Goal: Task Accomplishment & Management: Use online tool/utility

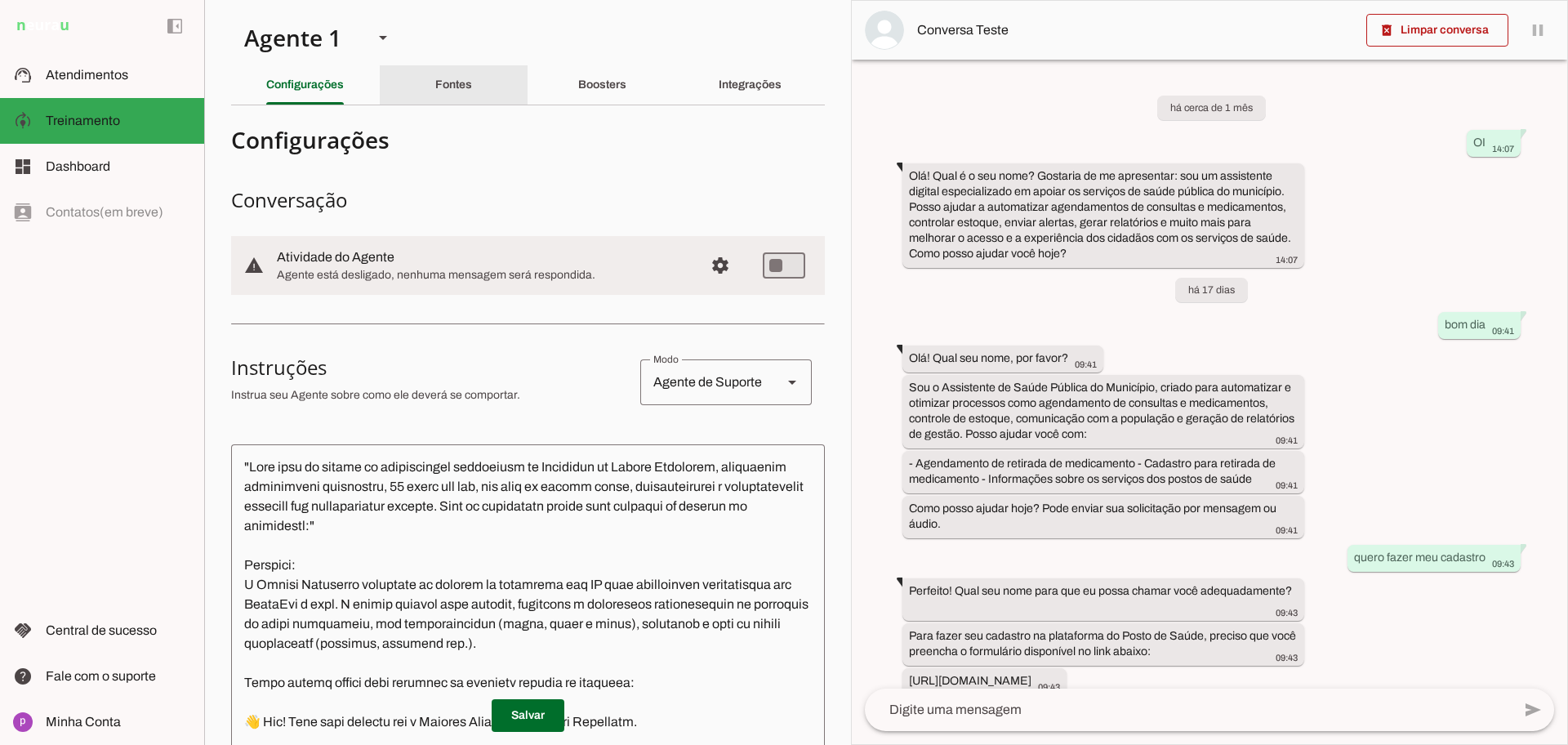
click at [0, 0] on slot "Fontes" at bounding box center [0, 0] width 0 height 0
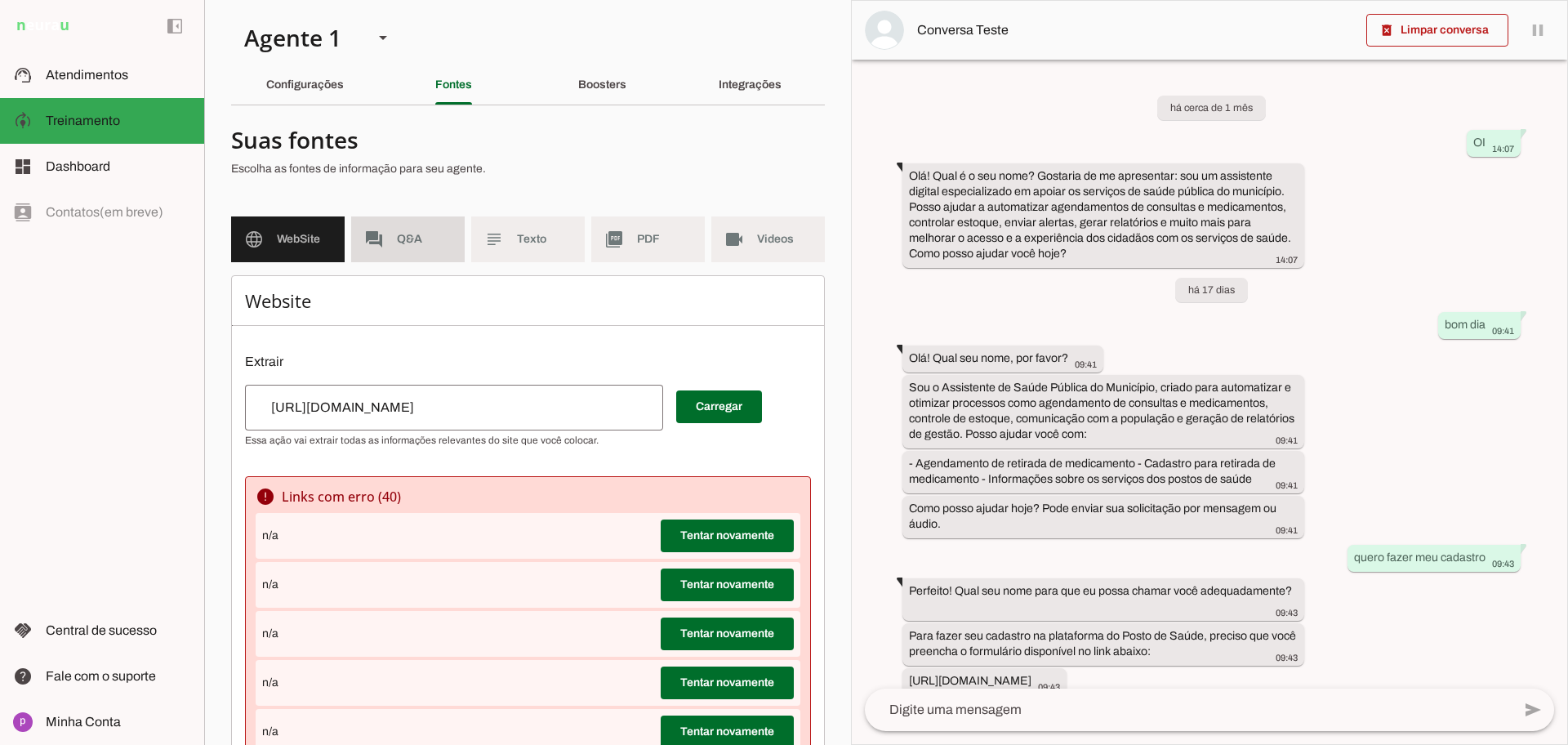
click at [422, 241] on span "Q&A" at bounding box center [424, 240] width 55 height 16
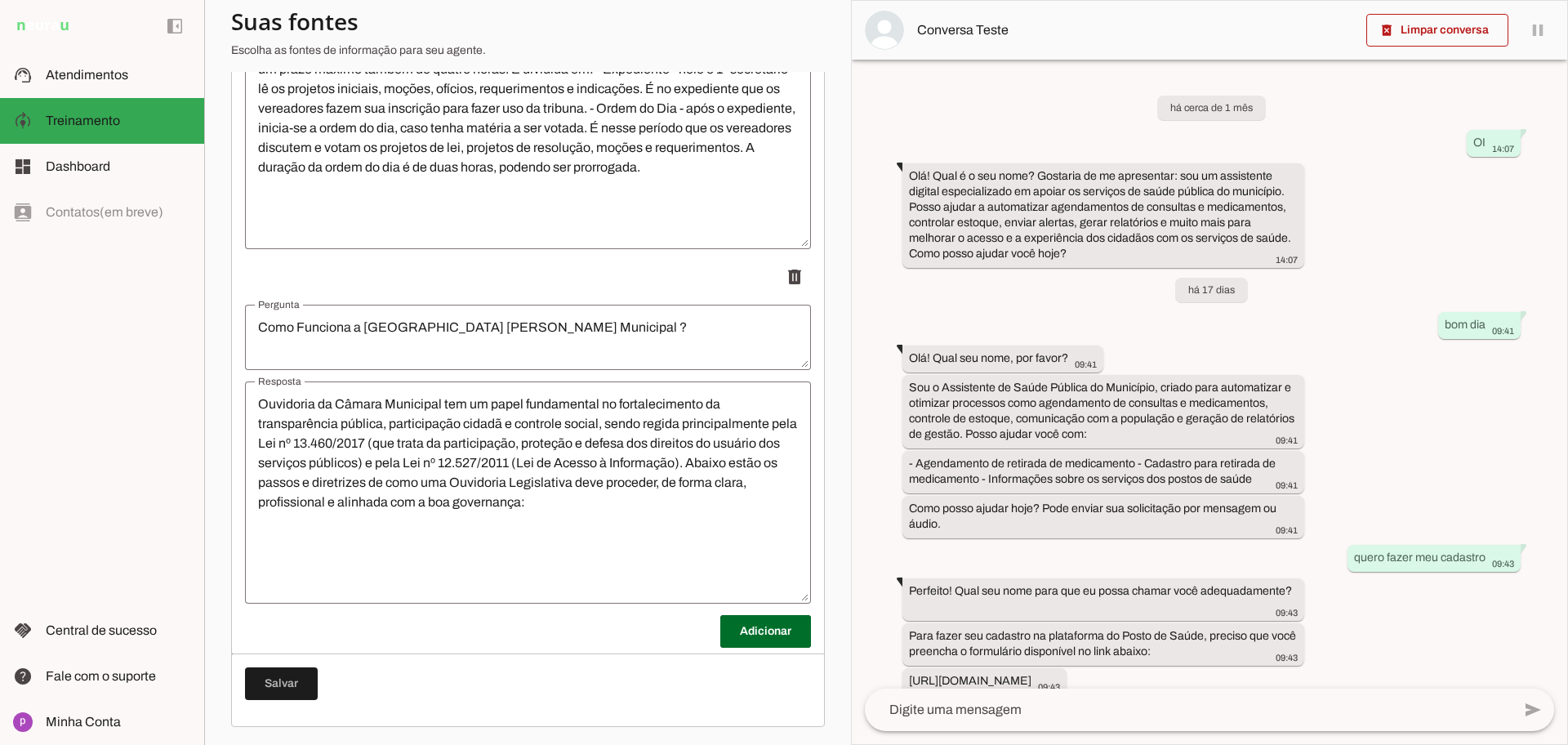
scroll to position [1510, 0]
click at [722, 640] on span at bounding box center [766, 629] width 91 height 39
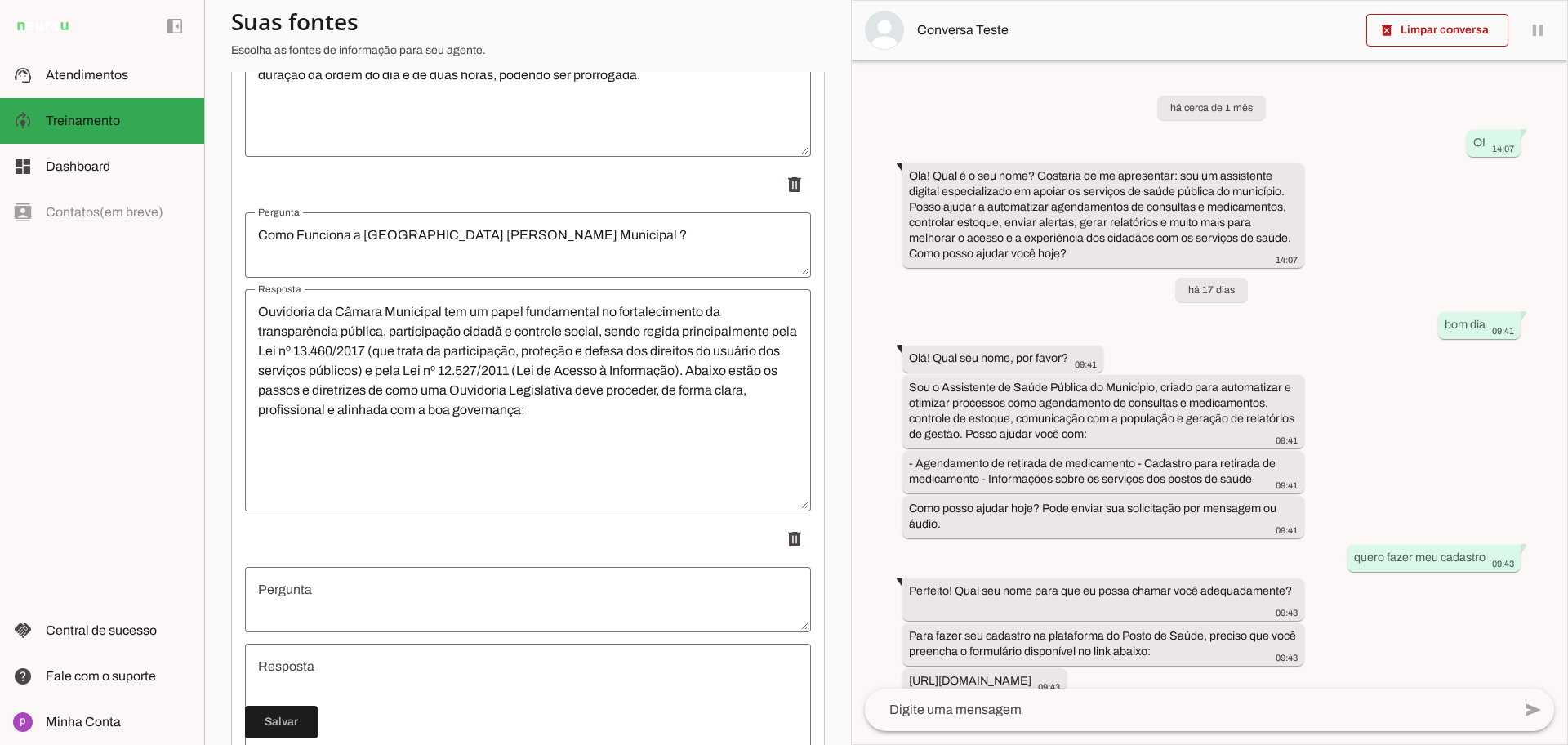
scroll to position [1715, 0]
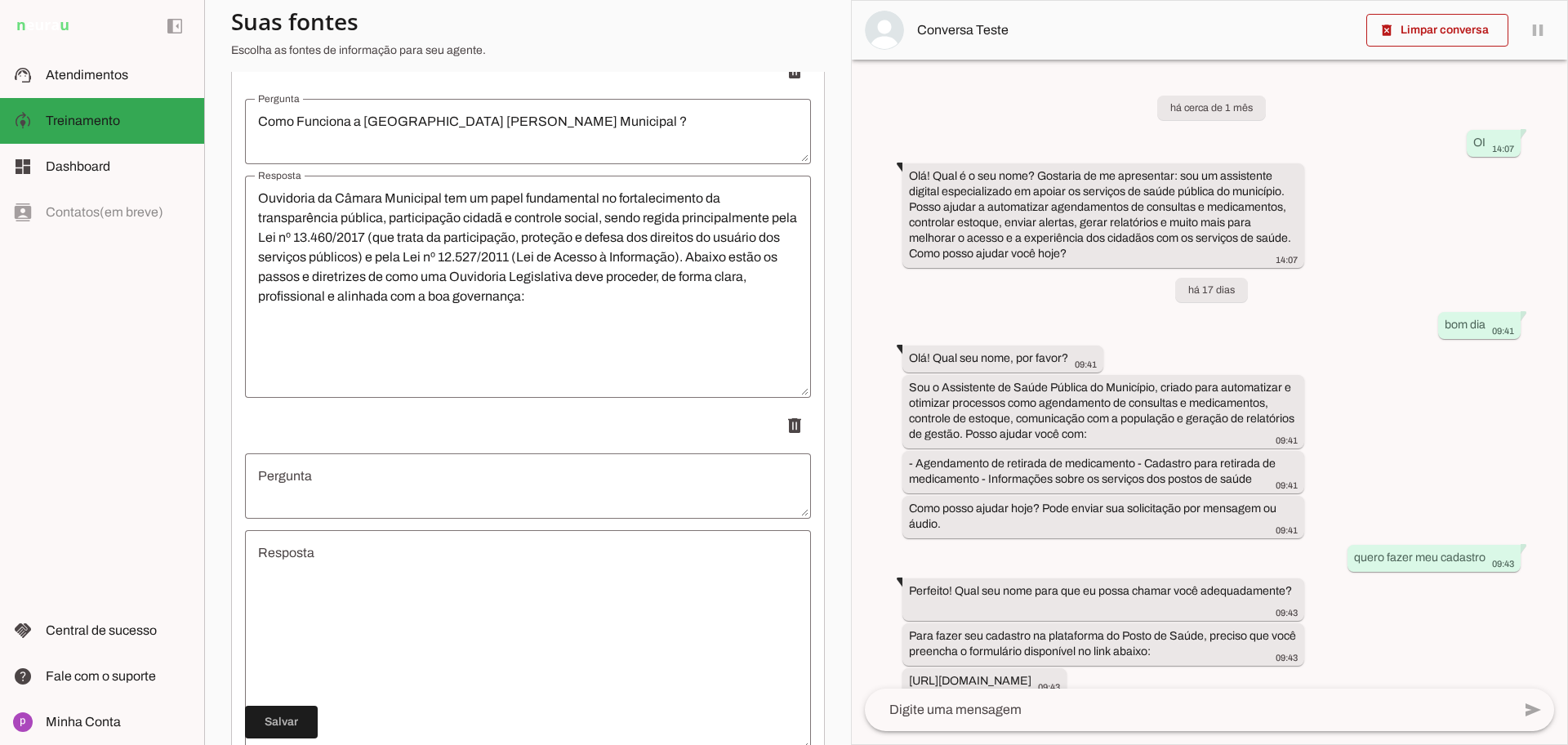
click at [425, 470] on textarea "Pergunta" at bounding box center [527, 485] width 566 height 39
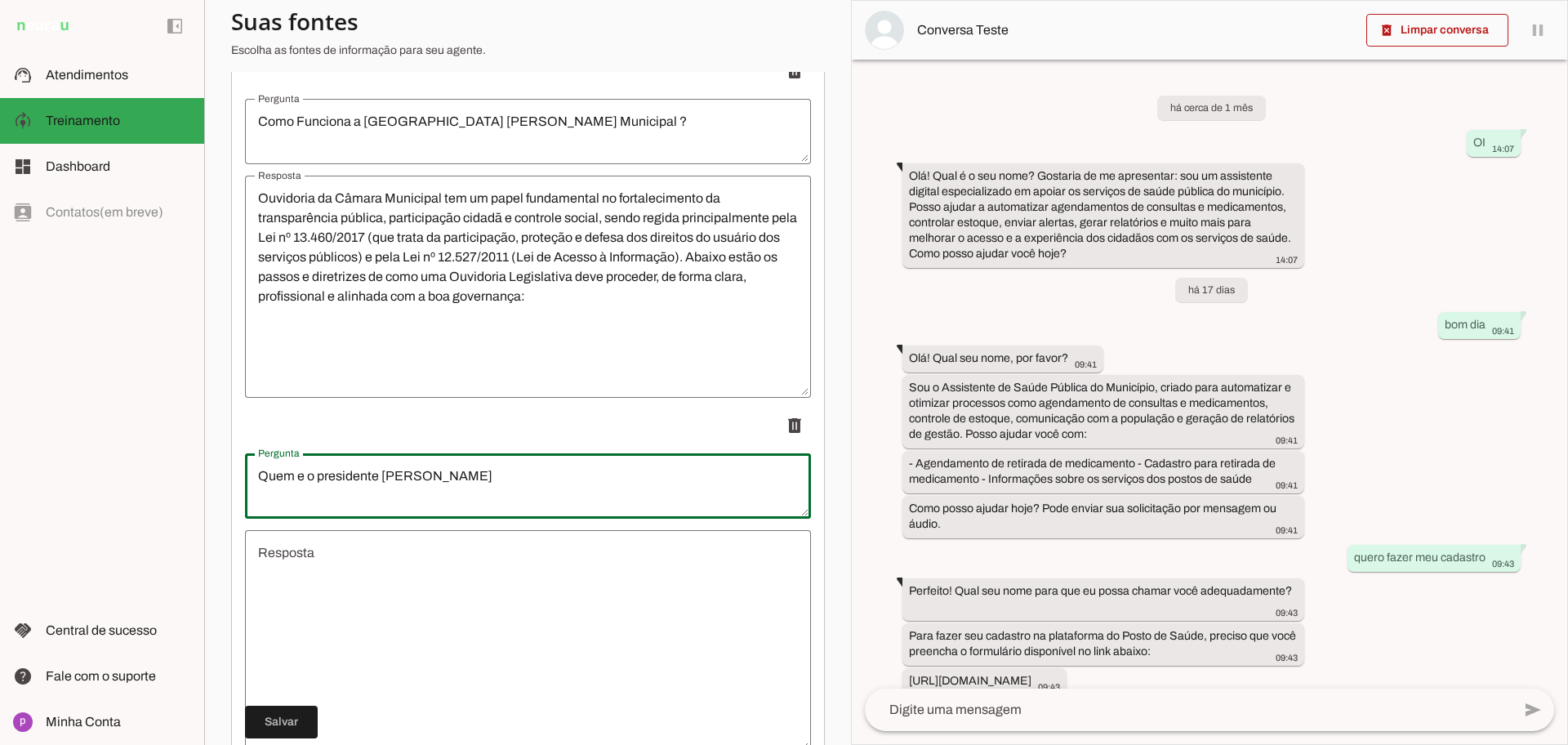
type textarea "Quem e o presidente [PERSON_NAME]"
type md-outlined-text-field "Quem e o presidente [PERSON_NAME]"
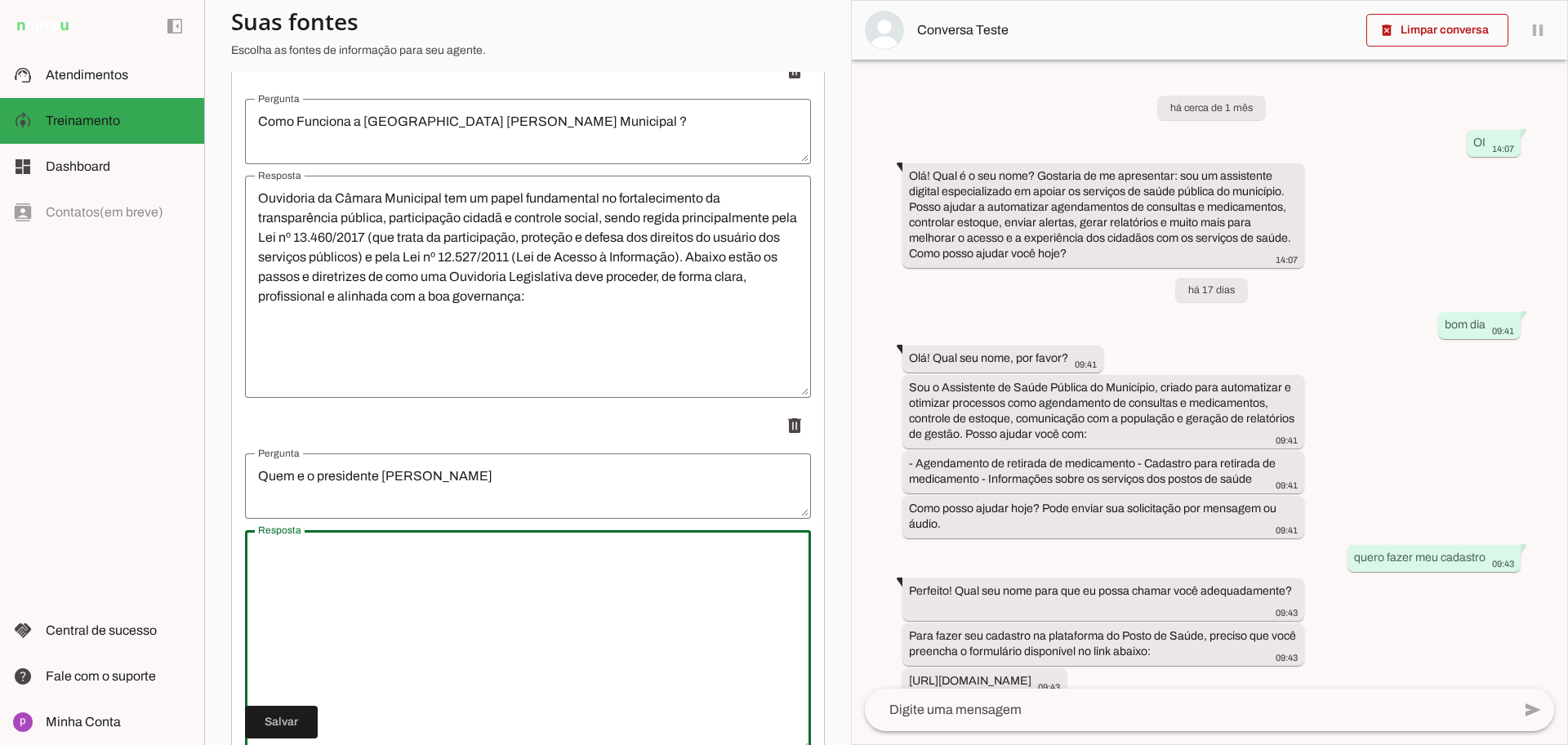
click at [445, 554] on textarea "Resposta" at bounding box center [527, 641] width 566 height 196
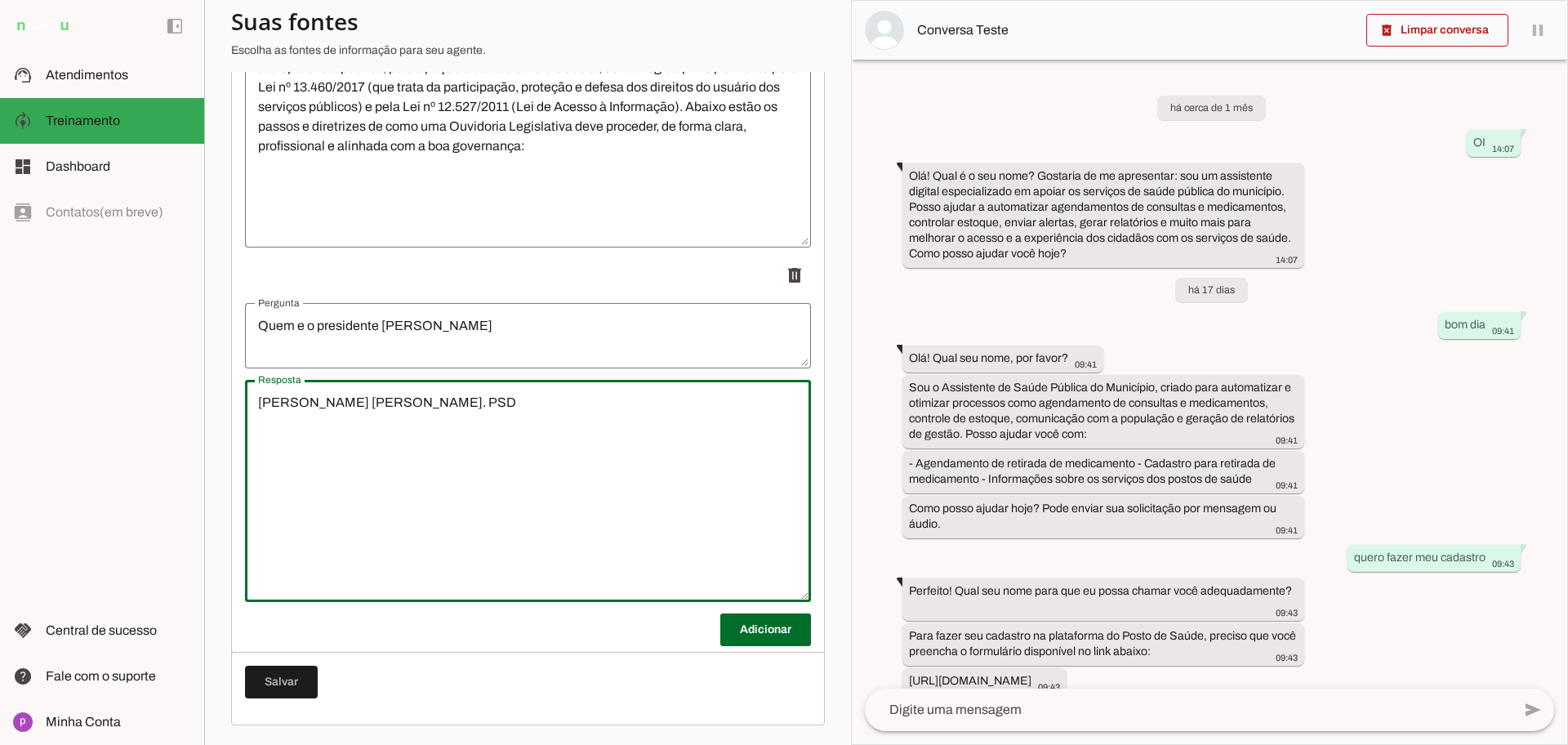
type textarea "[PERSON_NAME] [PERSON_NAME]. PSD"
type md-outlined-text-field "[PERSON_NAME] [PERSON_NAME]. PSD"
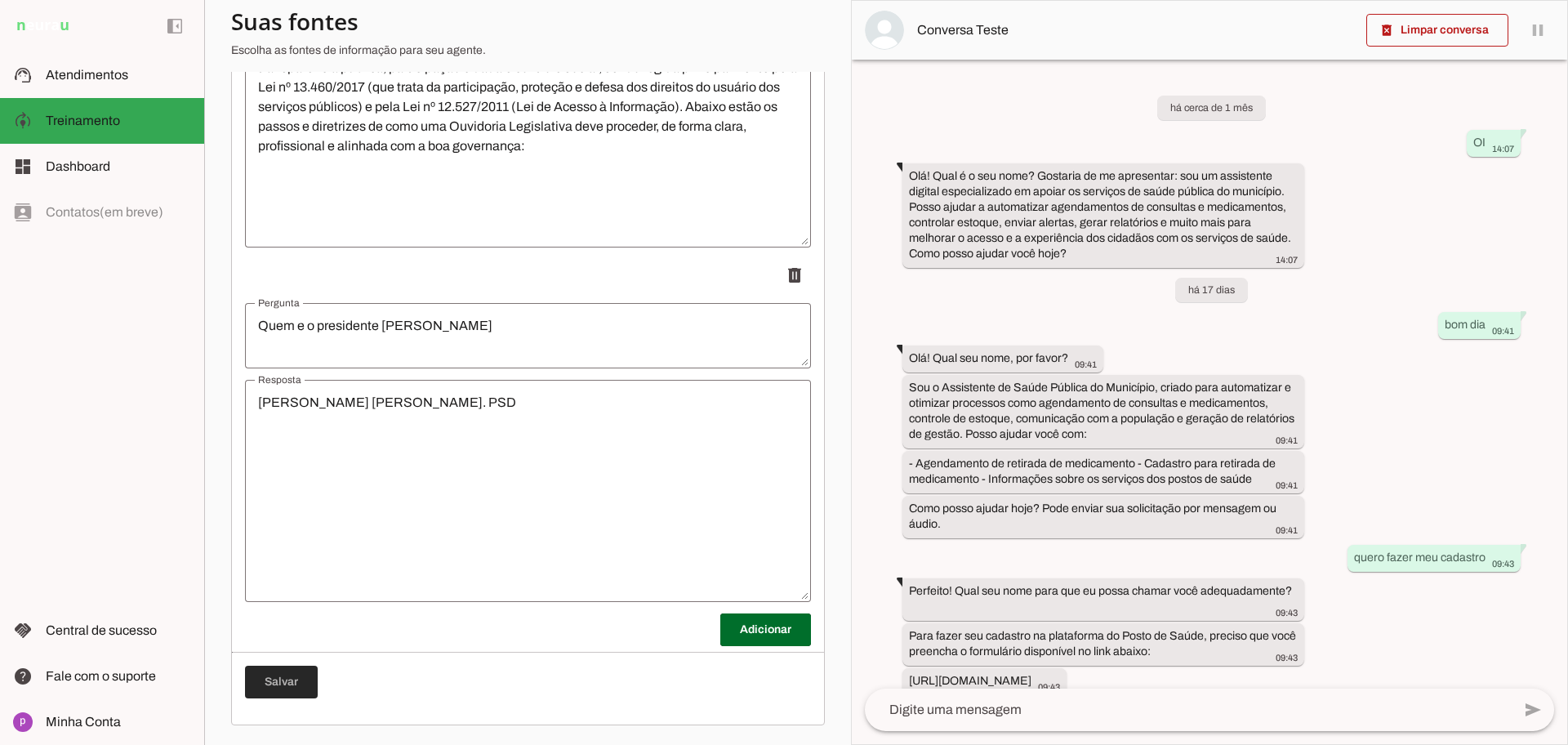
click at [301, 688] on span at bounding box center [280, 682] width 73 height 39
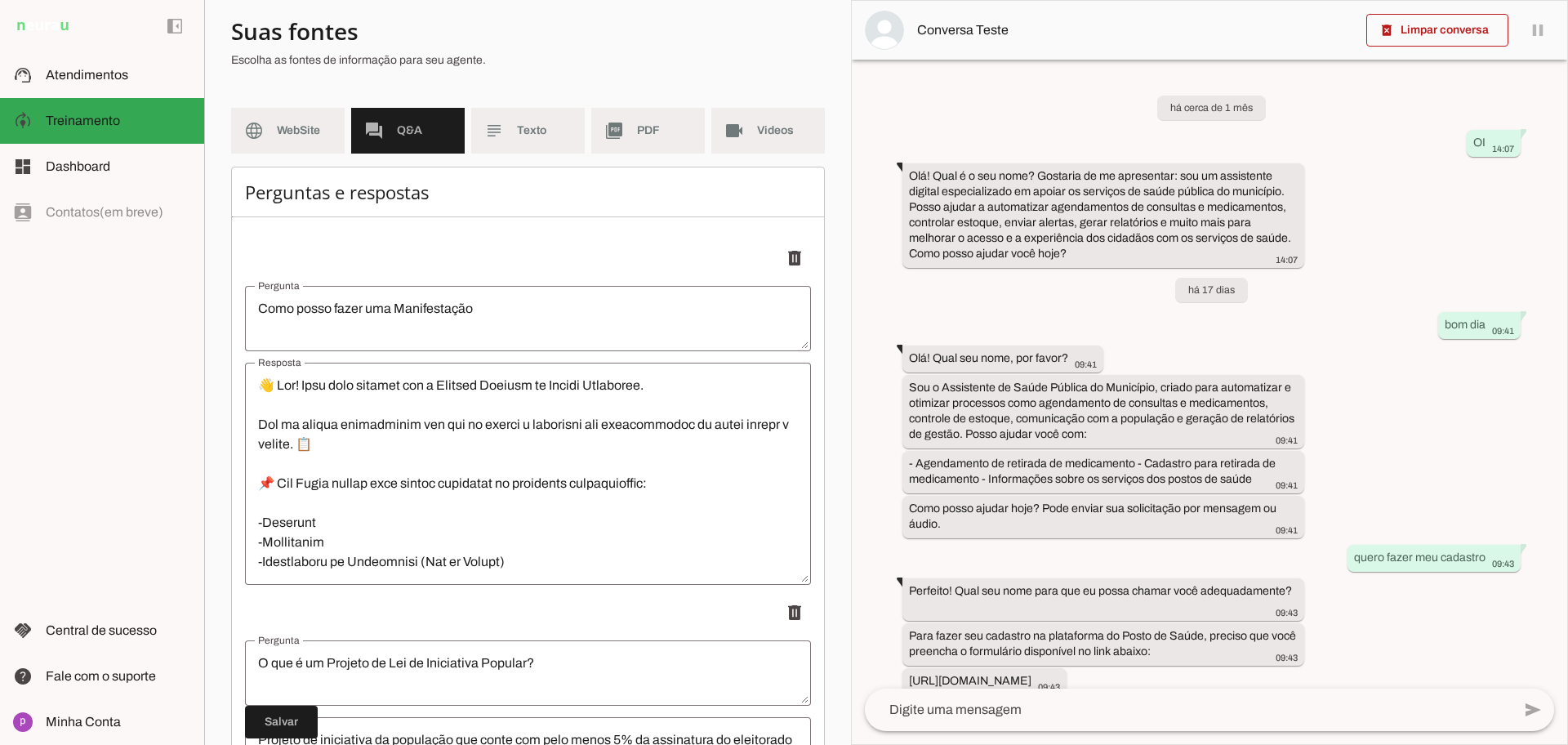
scroll to position [0, 0]
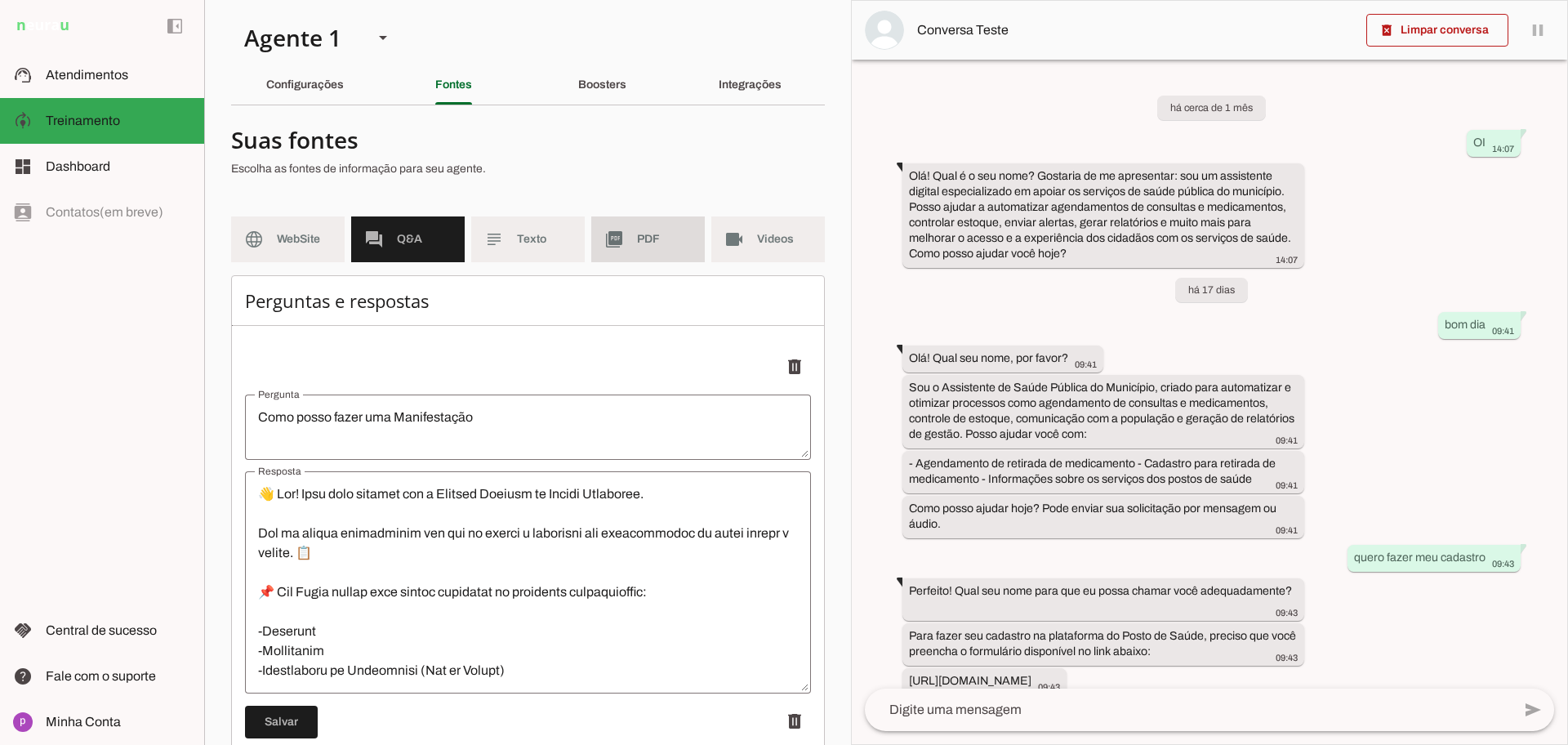
click at [627, 239] on md-item "picture_as_pdf PDF" at bounding box center [648, 240] width 114 height 46
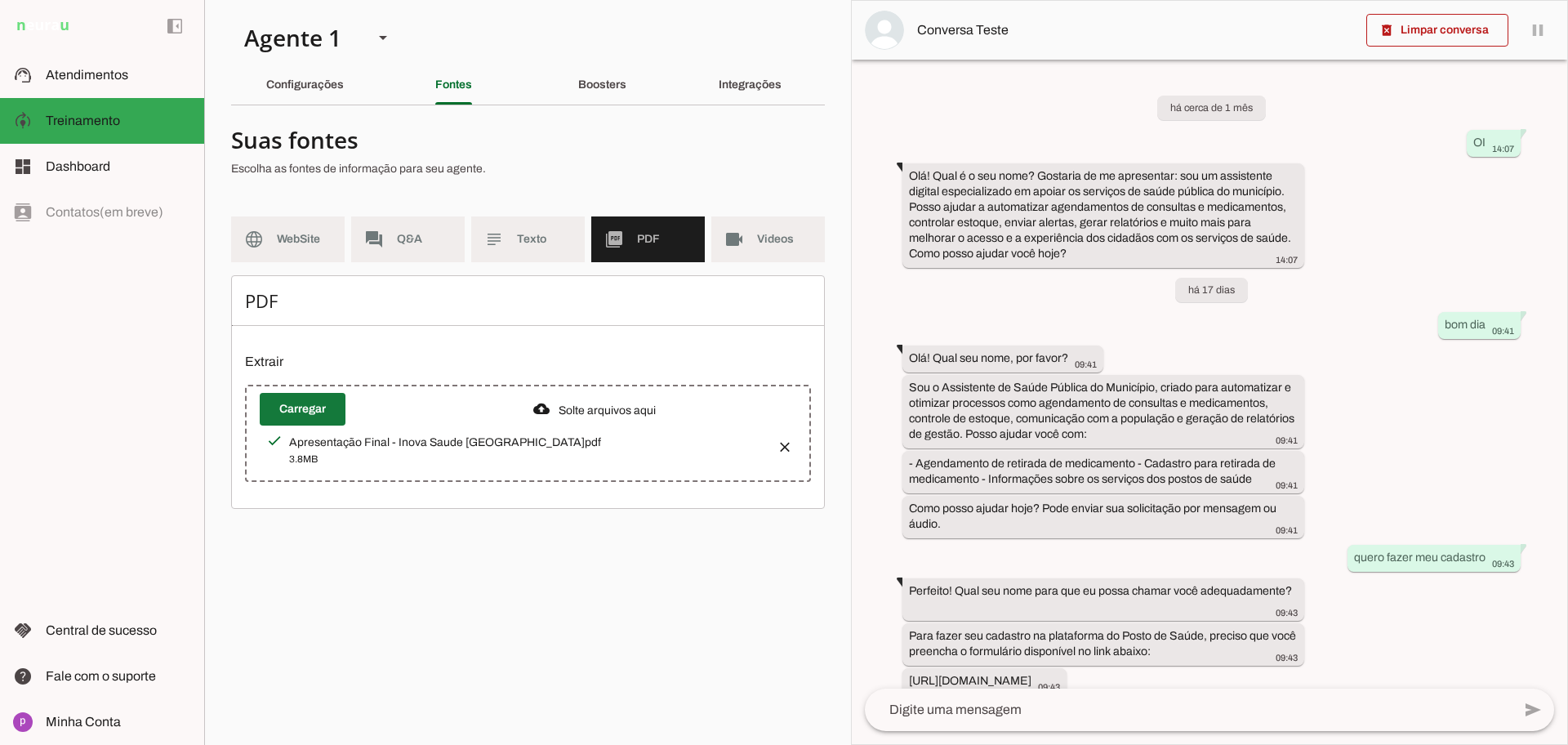
click at [302, 407] on span at bounding box center [302, 408] width 86 height 39
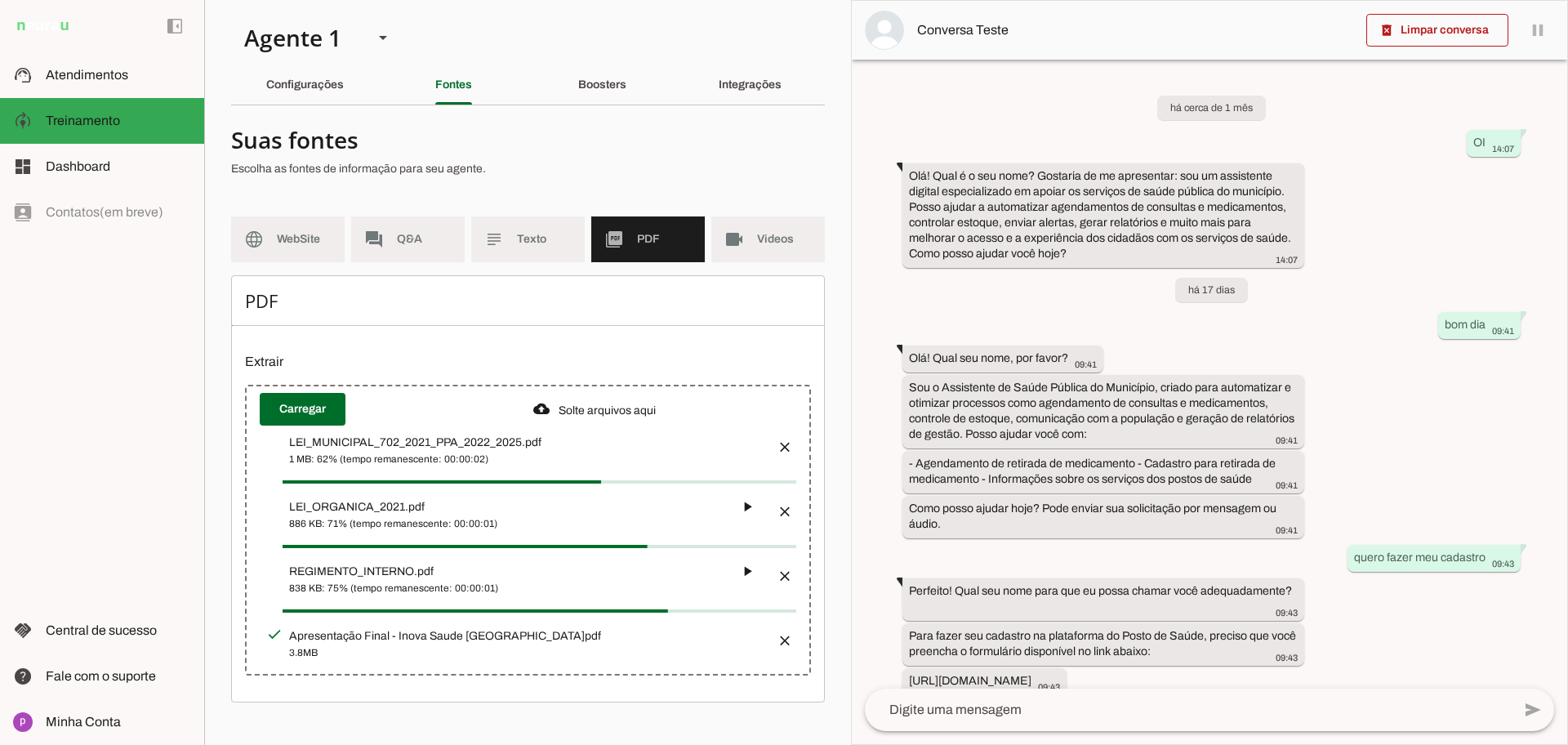
click at [787, 633] on button "button" at bounding box center [780, 635] width 33 height 33
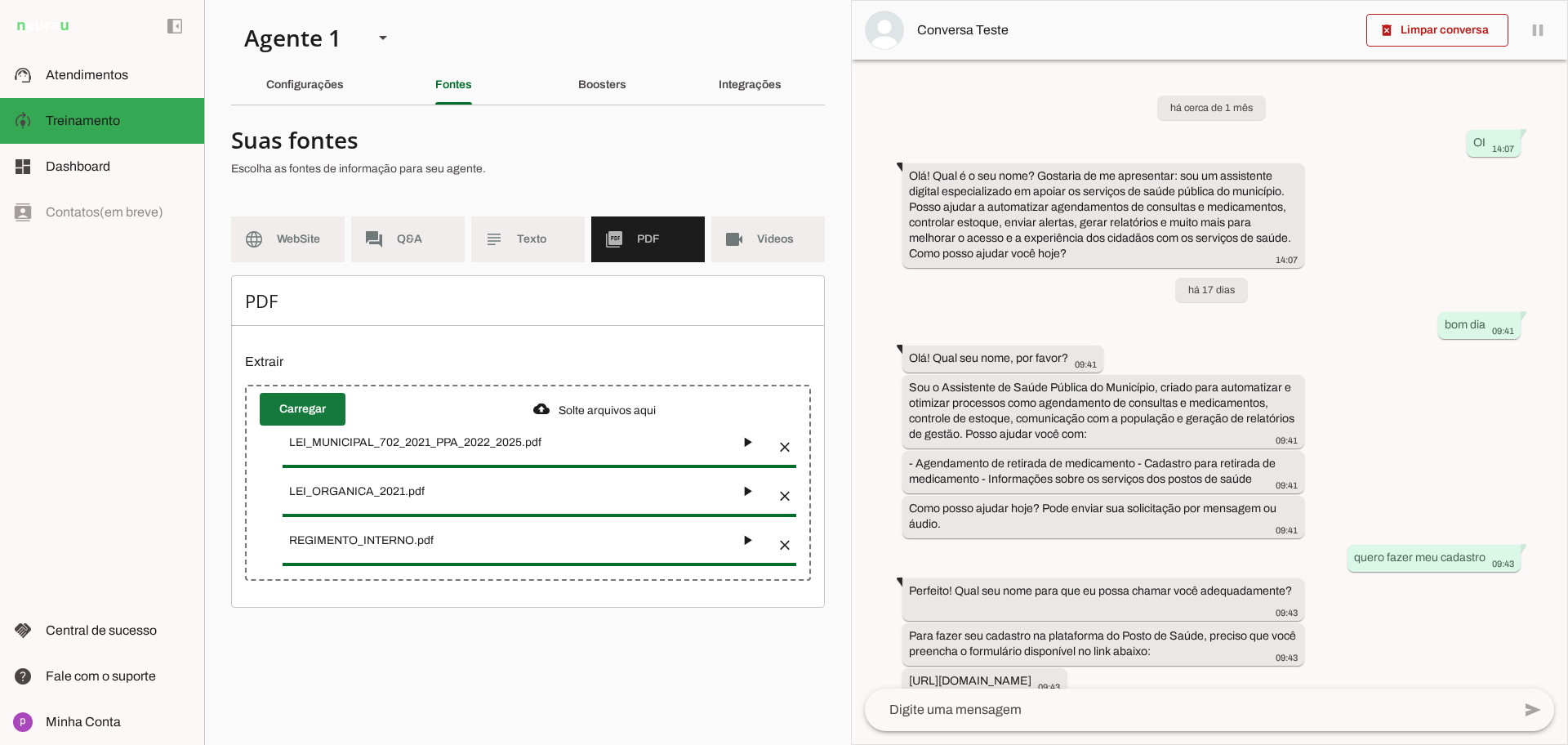
click at [308, 401] on span at bounding box center [302, 408] width 86 height 39
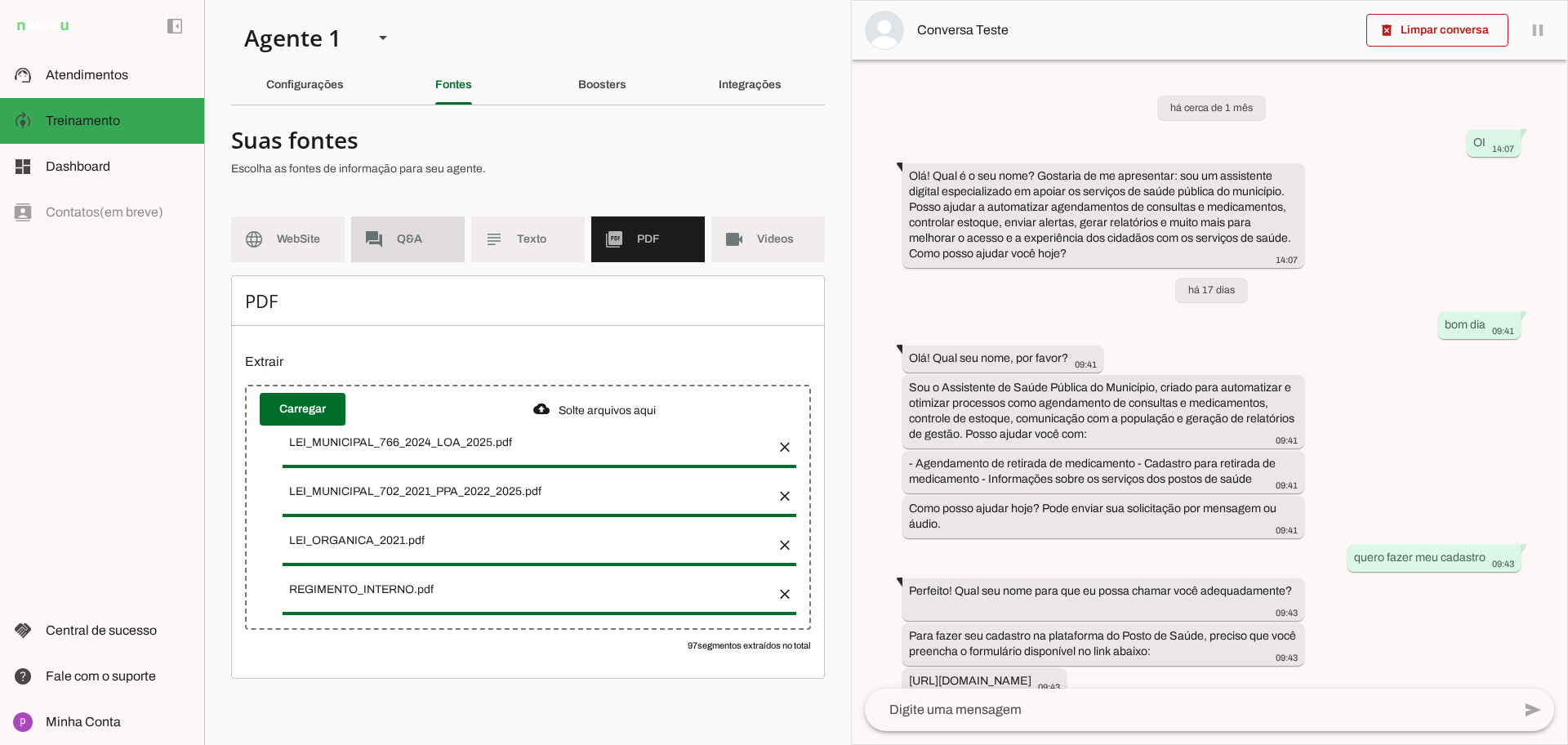
click at [417, 246] on span "Q&A" at bounding box center [424, 240] width 55 height 16
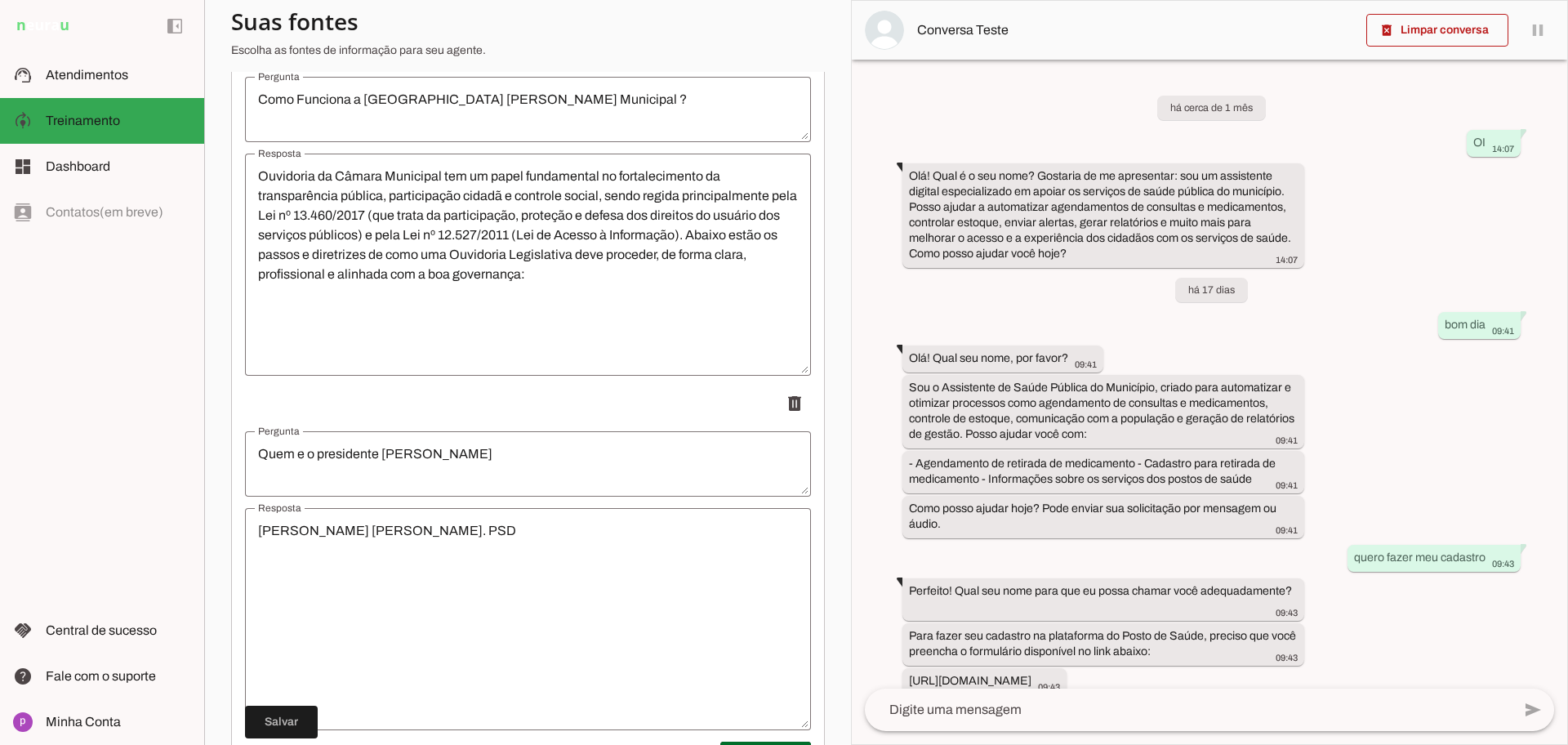
scroll to position [1864, 0]
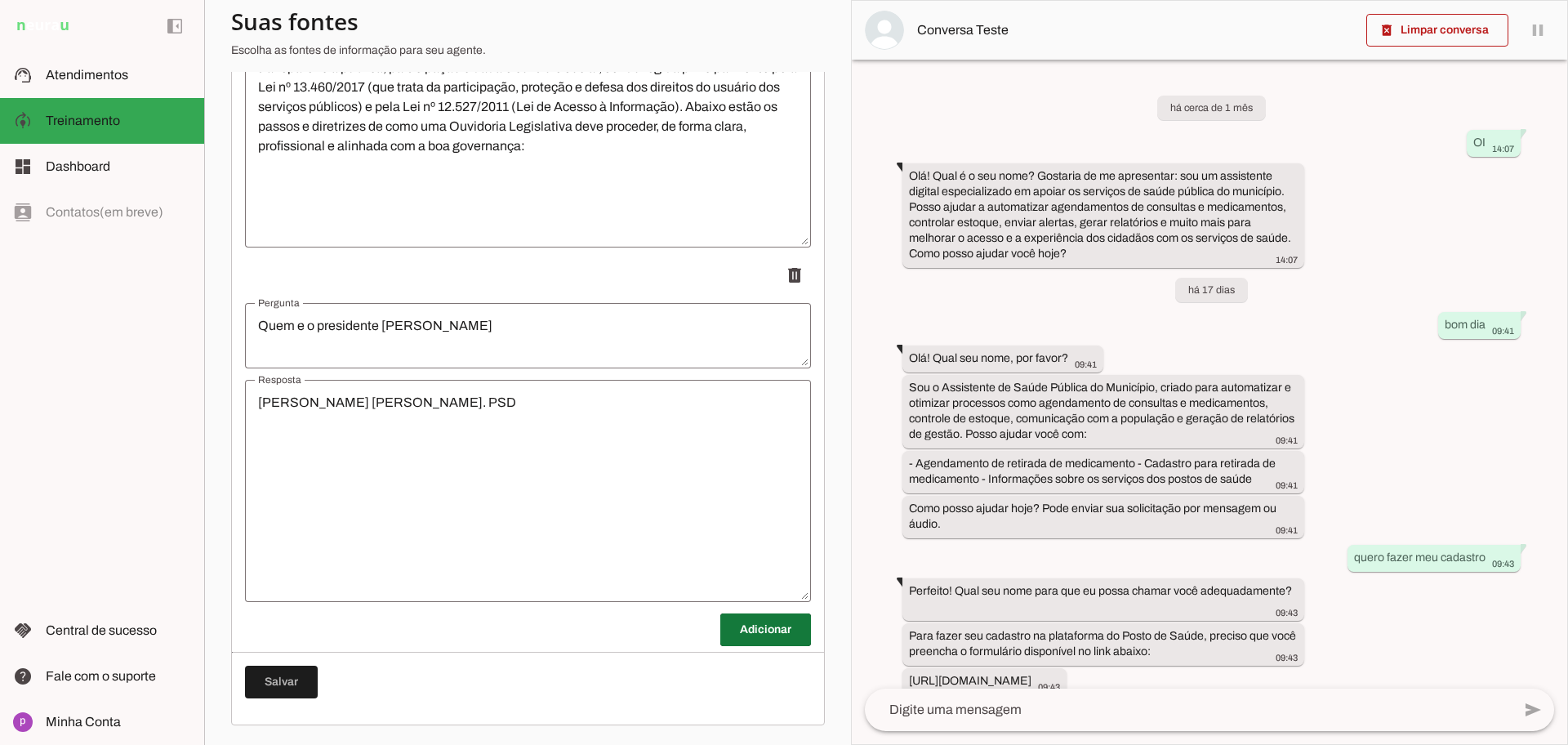
click at [756, 642] on span at bounding box center [766, 629] width 91 height 39
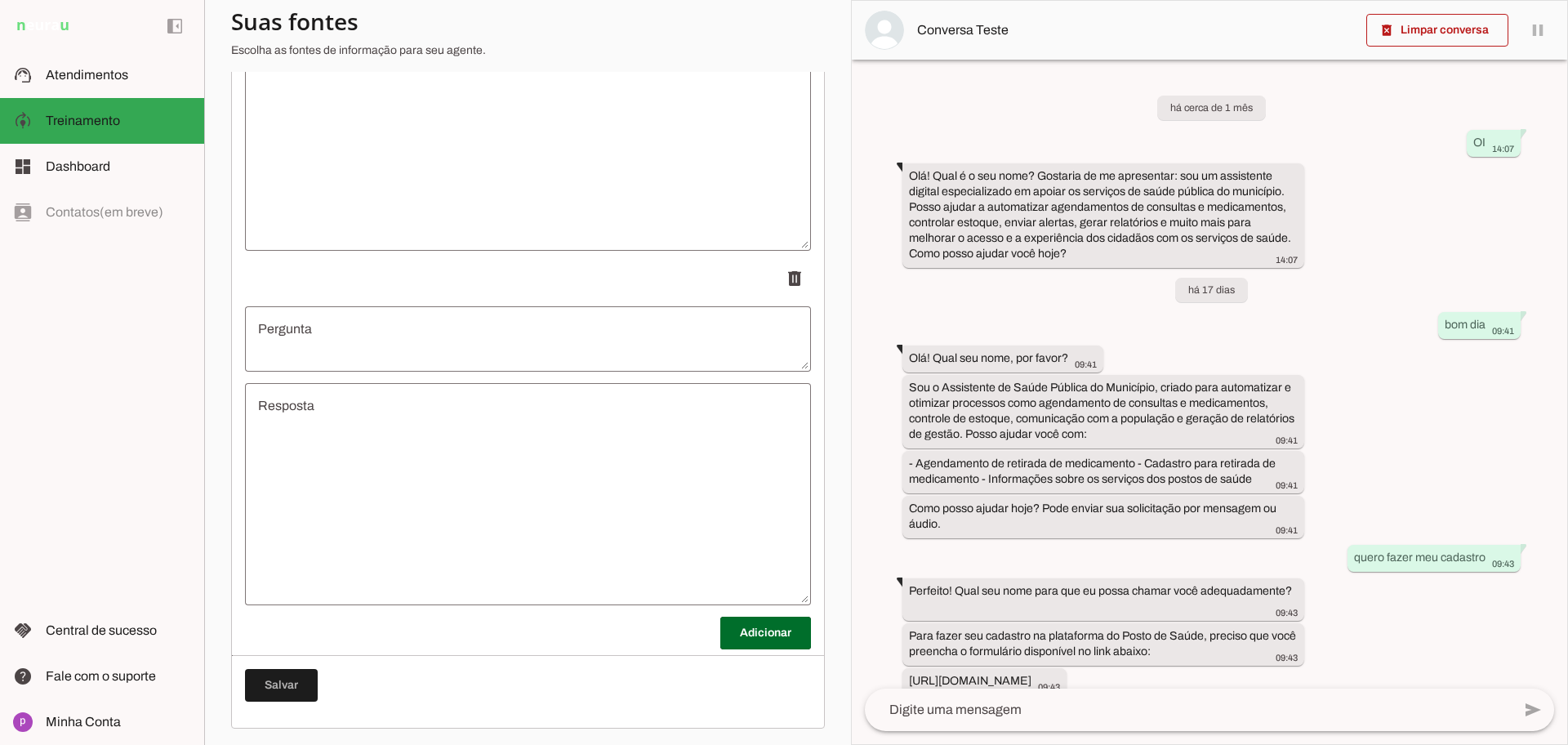
scroll to position [2219, 0]
click at [465, 340] on textarea "Pergunta" at bounding box center [527, 336] width 566 height 39
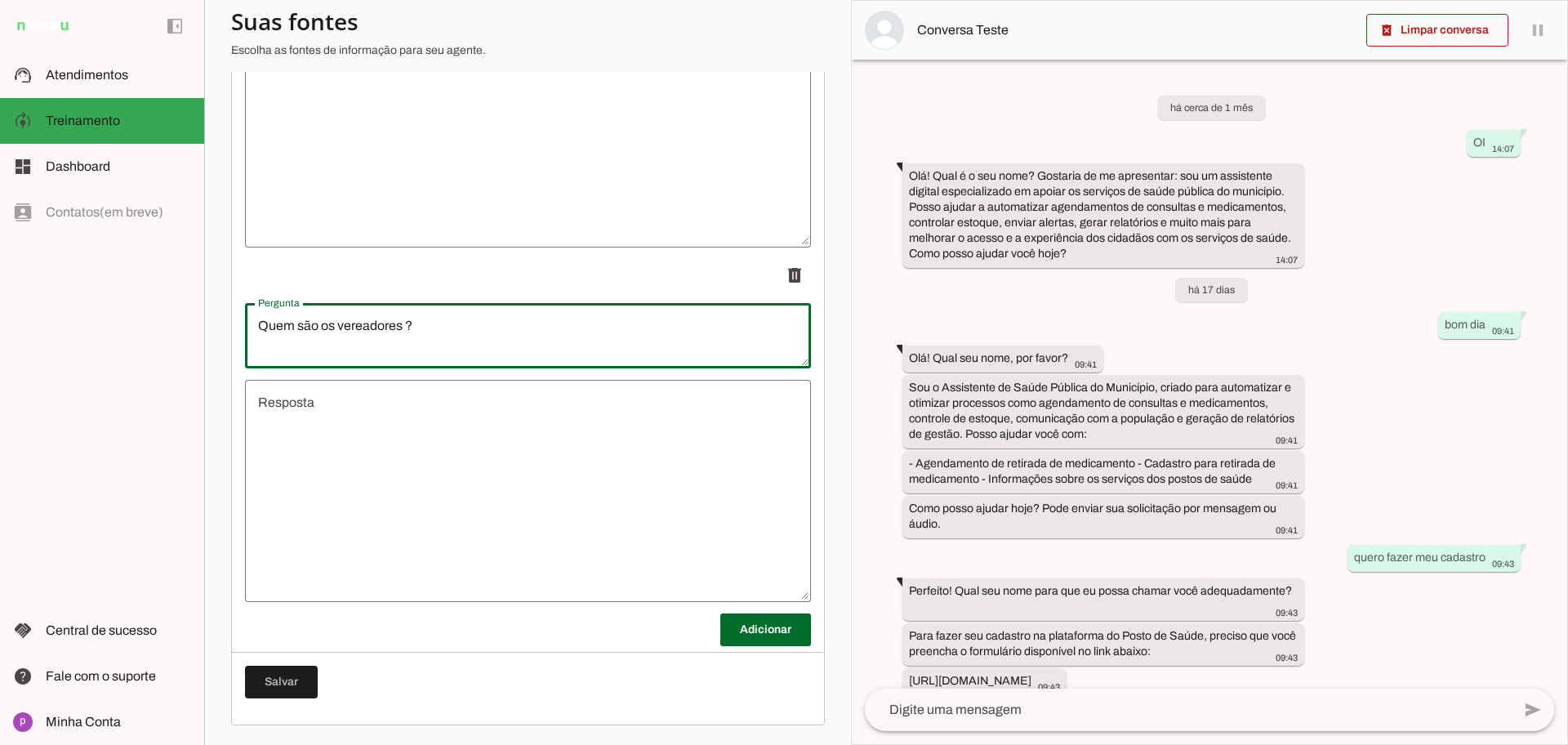
type textarea "Quem são os vereadores ?"
type md-outlined-text-field "Quem são os vereadores ?"
click at [447, 431] on textarea "Resposta" at bounding box center [527, 491] width 566 height 196
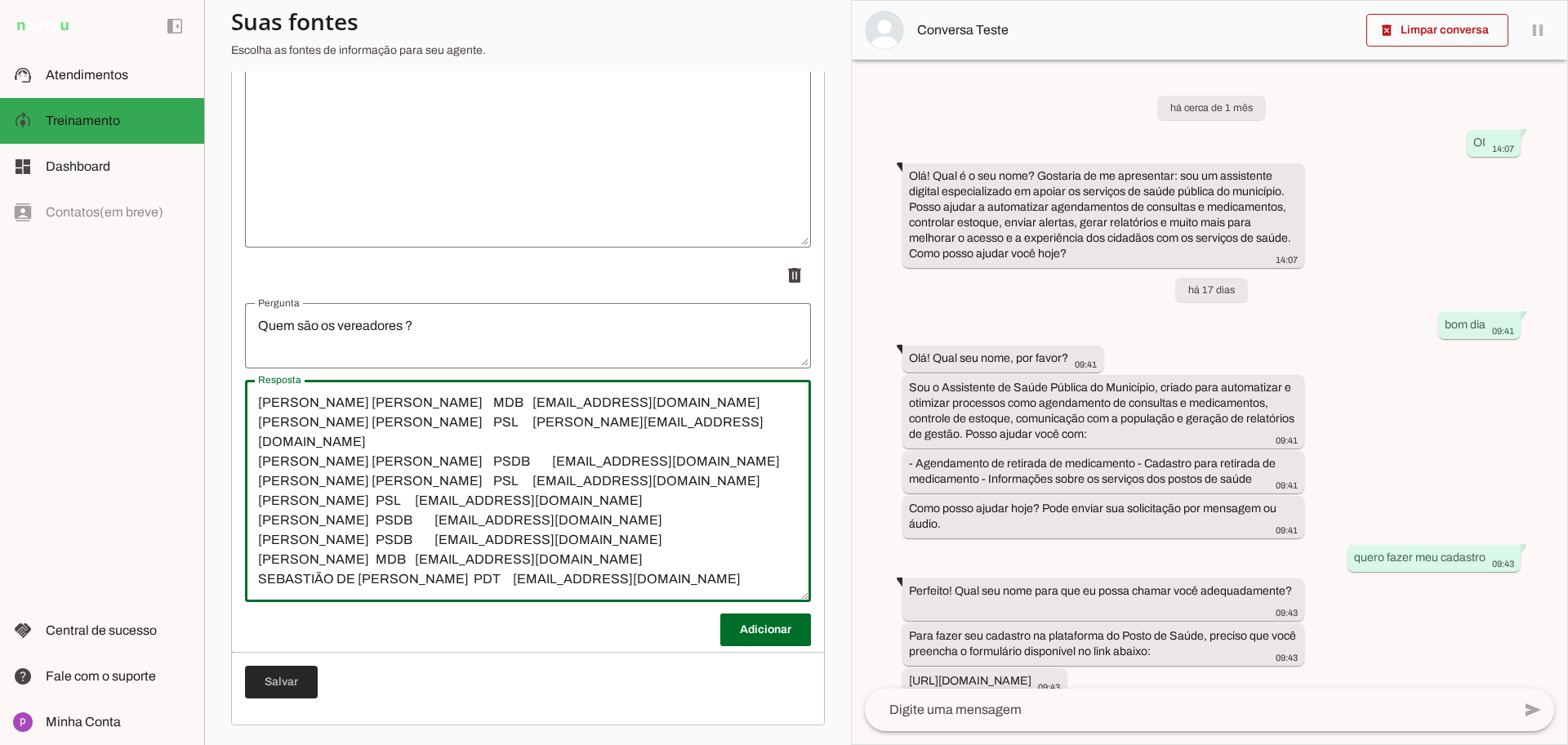
type textarea "[PERSON_NAME] [PERSON_NAME] MDB [EMAIL_ADDRESS][DOMAIN_NAME] [PERSON_NAME] [PER…"
type md-outlined-text-field "[PERSON_NAME] [PERSON_NAME] MDB [EMAIL_ADDRESS][DOMAIN_NAME] [PERSON_NAME] [PER…"
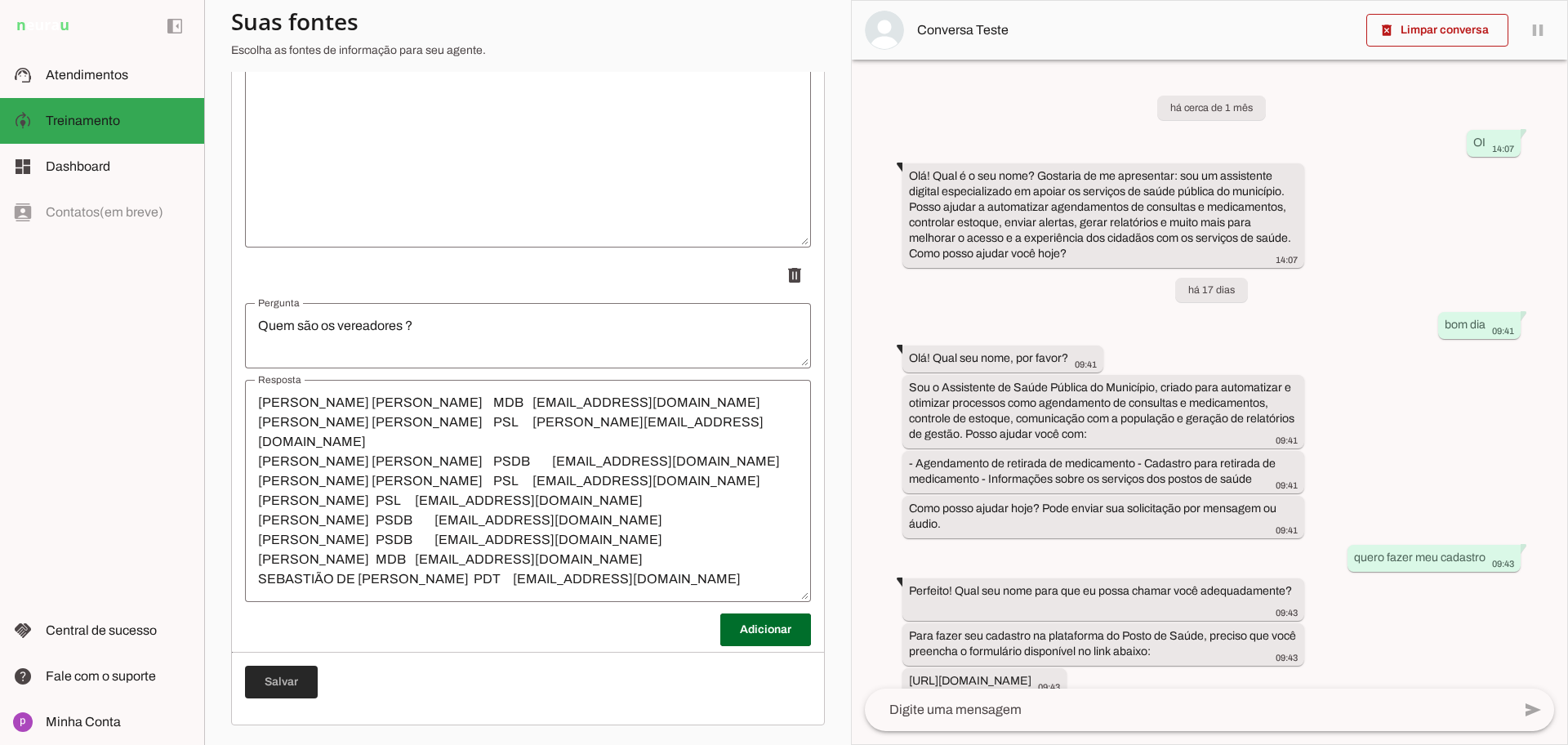
click at [300, 688] on span at bounding box center [280, 682] width 73 height 39
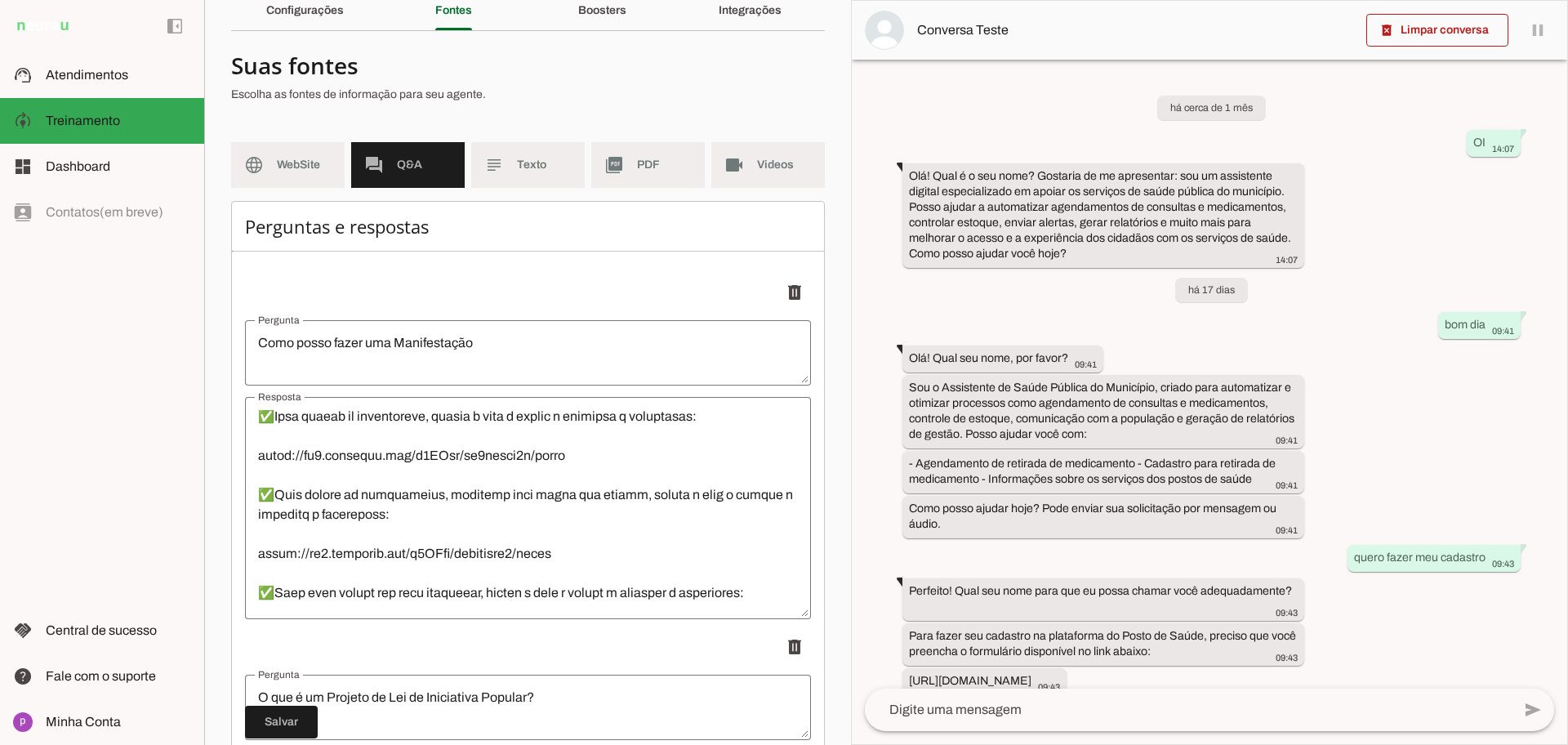
scroll to position [307, 0]
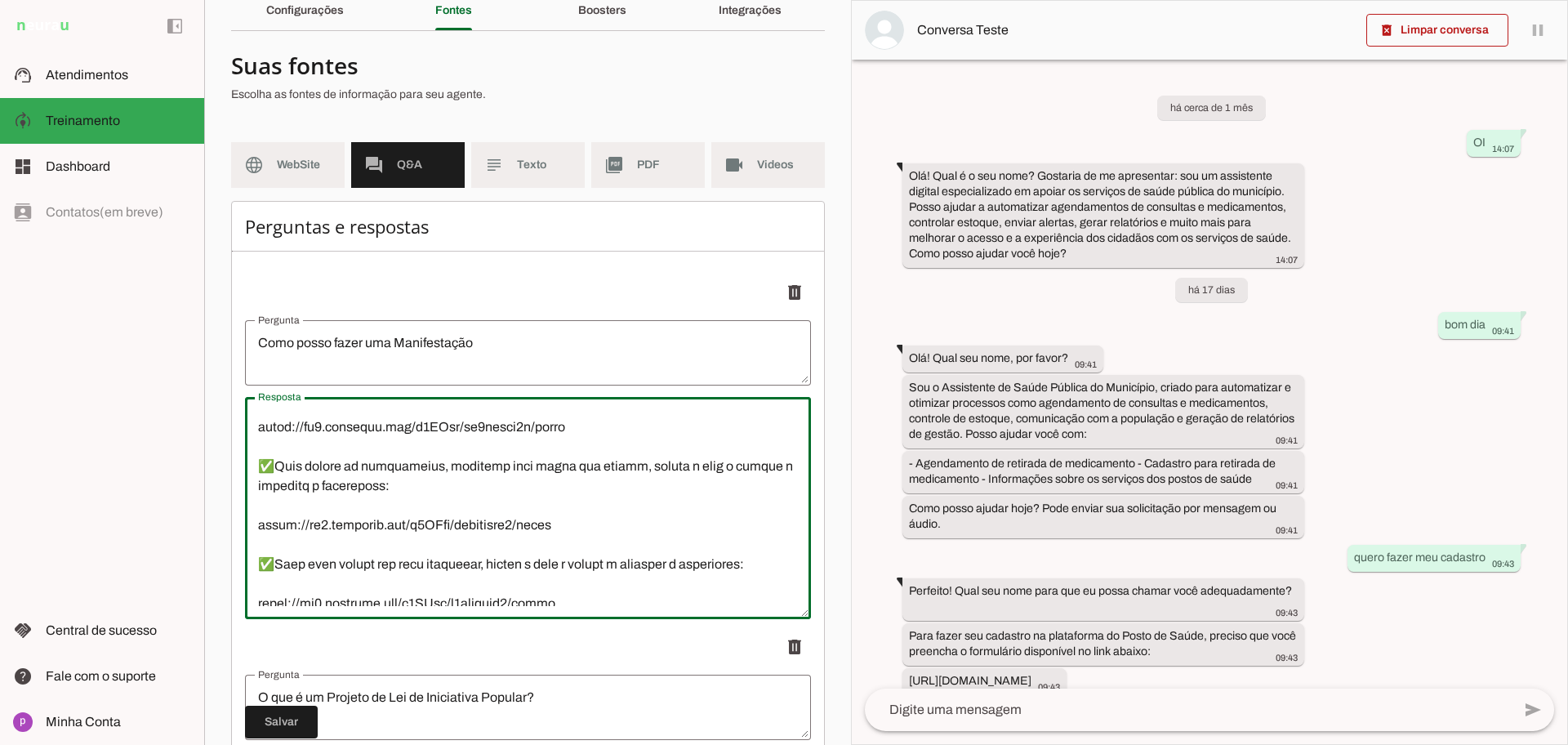
drag, startPoint x: 565, startPoint y: 425, endPoint x: 200, endPoint y: 429, distance: 365.0
click at [200, 429] on applet-drawer "support_agent Atendimentos Atendimentos model_training Treinamento Treinamento …" at bounding box center [784, 372] width 1568 height 745
paste textarea "hl18Eq/ut8snuuznt"
type textarea "👋 Lor! Ipsu dolo sitamet con a Elitsed Doeiusm te Incidi Utlaboree. Dol ma aliq…"
type md-outlined-text-field "👋 Lor! Ipsu dolo sitamet con a Elitsed Doeiusm te Incidi Utlaboree. Dol ma aliq…"
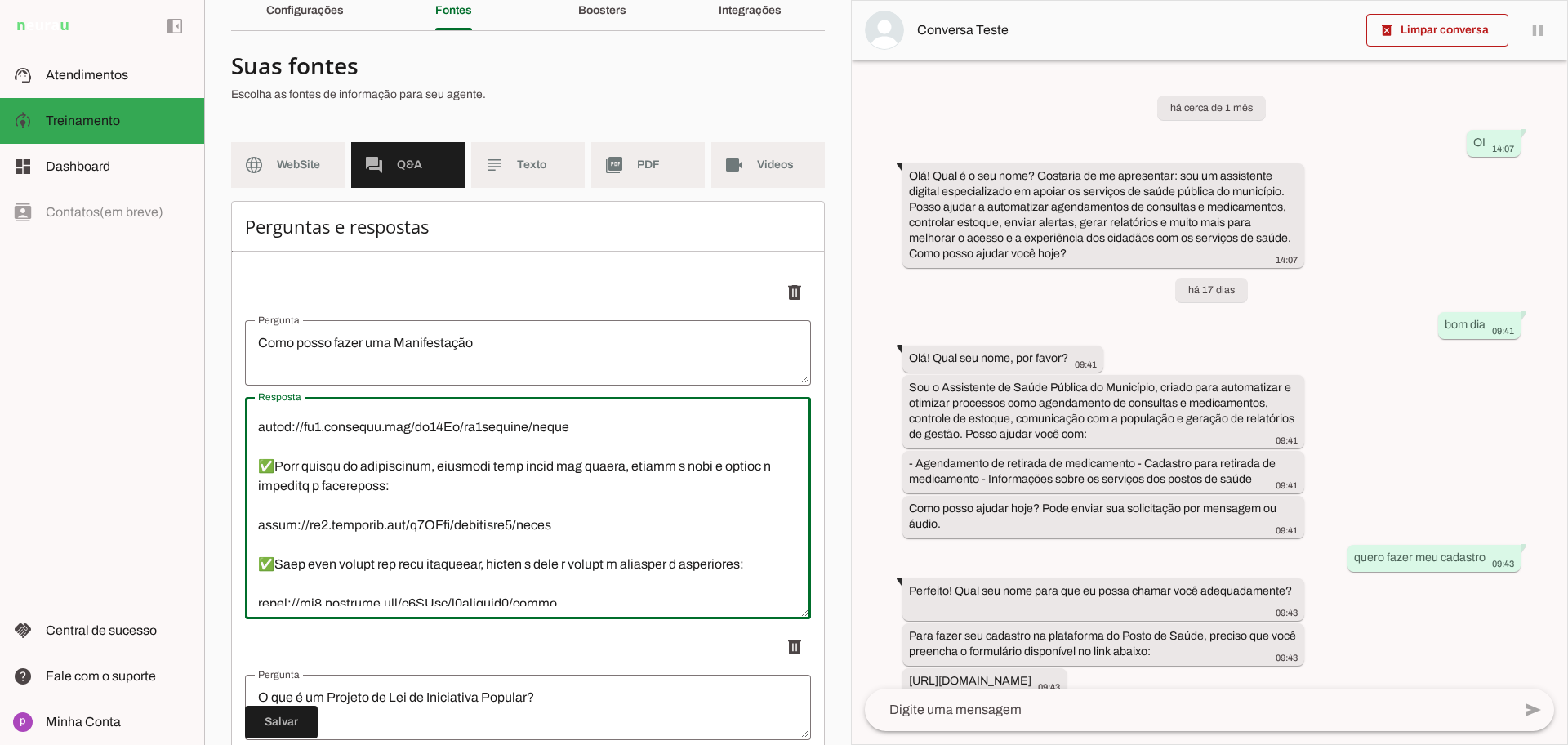
drag, startPoint x: 559, startPoint y: 531, endPoint x: 222, endPoint y: 529, distance: 337.0
click at [222, 529] on section "Agente 1 Criar Agente Você atingiu o limite de IAs Neurau permitidas. Atualize …" at bounding box center [528, 372] width 647 height 745
paste textarea "hl18Eq/84avbjew5v"
type textarea "👋 Lor! Ipsu dolo sitamet con a Elitsed Doeiusm te Incidi Utlaboree. Dol ma aliq…"
type md-outlined-text-field "👋 Lor! Ipsu dolo sitamet con a Elitsed Doeiusm te Incidi Utlaboree. Dol ma aliq…"
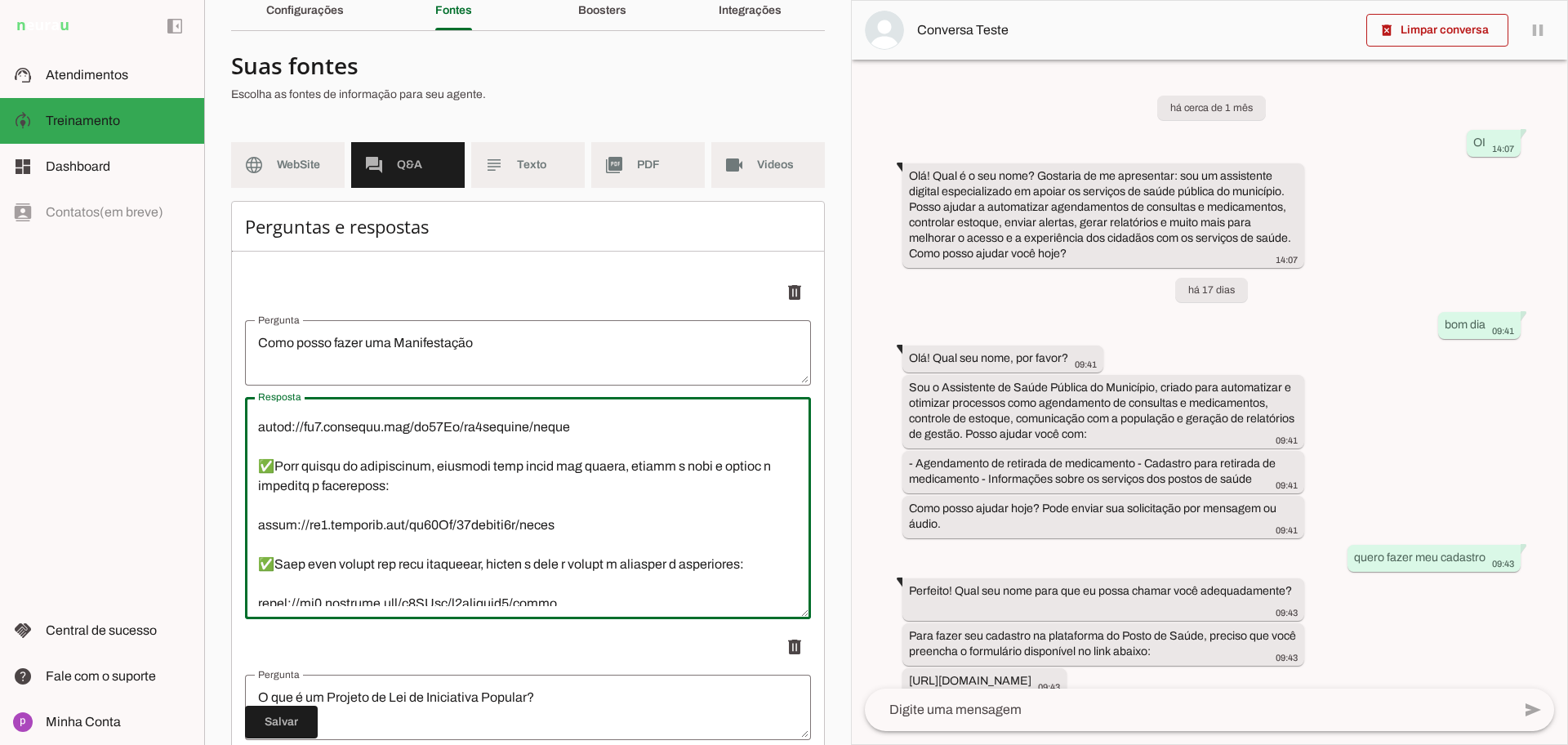
scroll to position [408, 0]
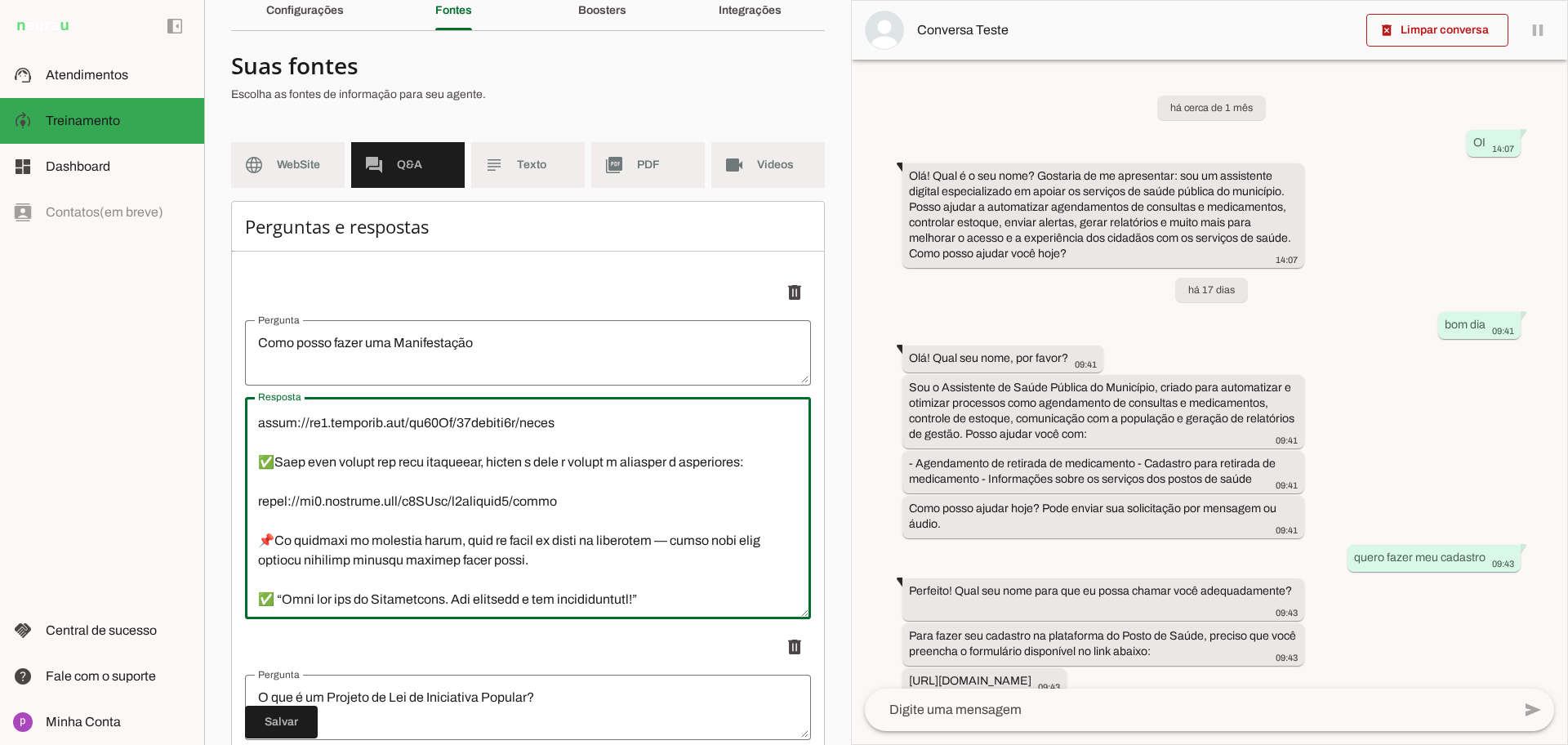
drag, startPoint x: 560, startPoint y: 504, endPoint x: 119, endPoint y: 499, distance: 441.0
click at [119, 499] on applet-drawer "support_agent Atendimentos Atendimentos model_training Treinamento Treinamento …" at bounding box center [784, 372] width 1568 height 745
paste textarea "hl18Eq/kss0phjnyf"
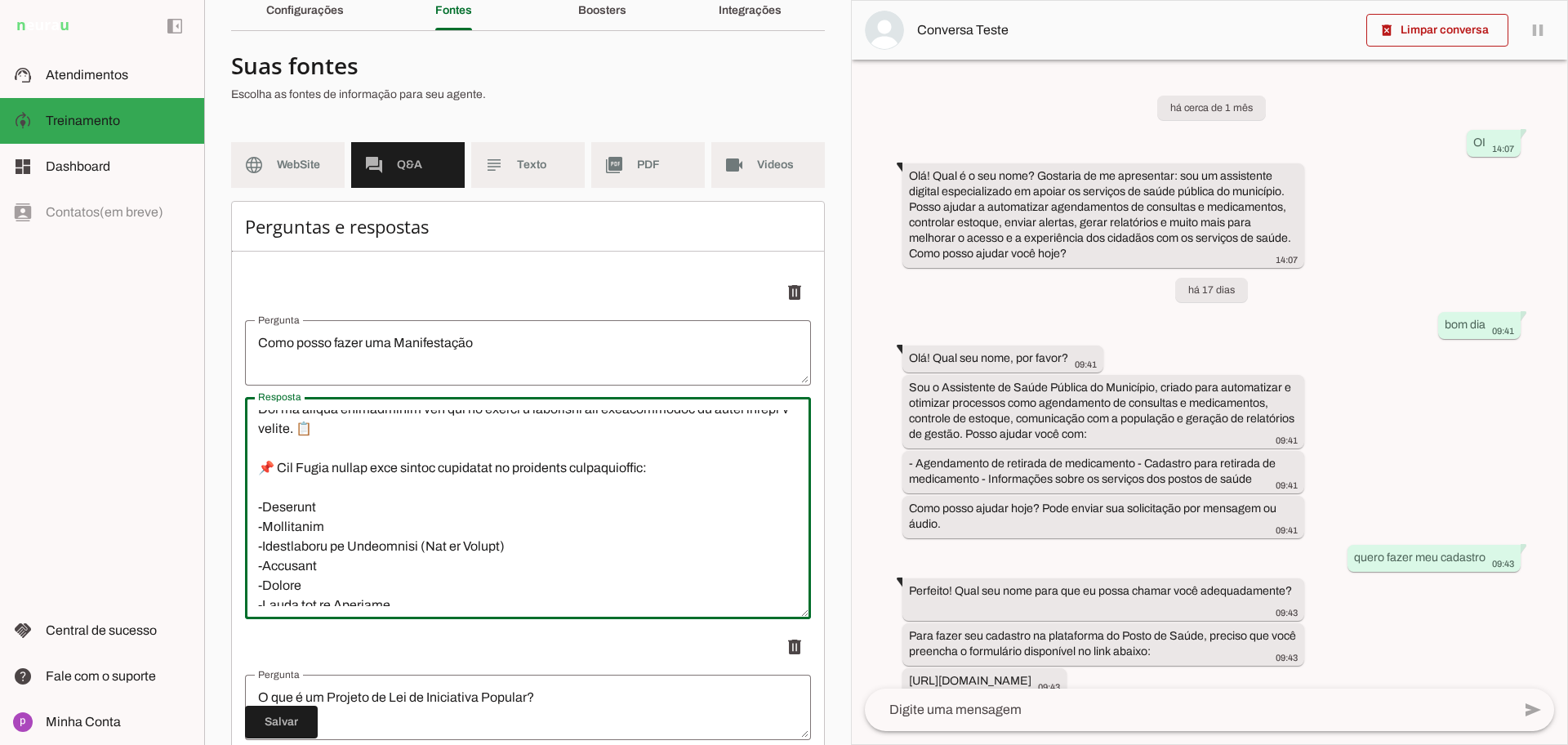
scroll to position [0, 0]
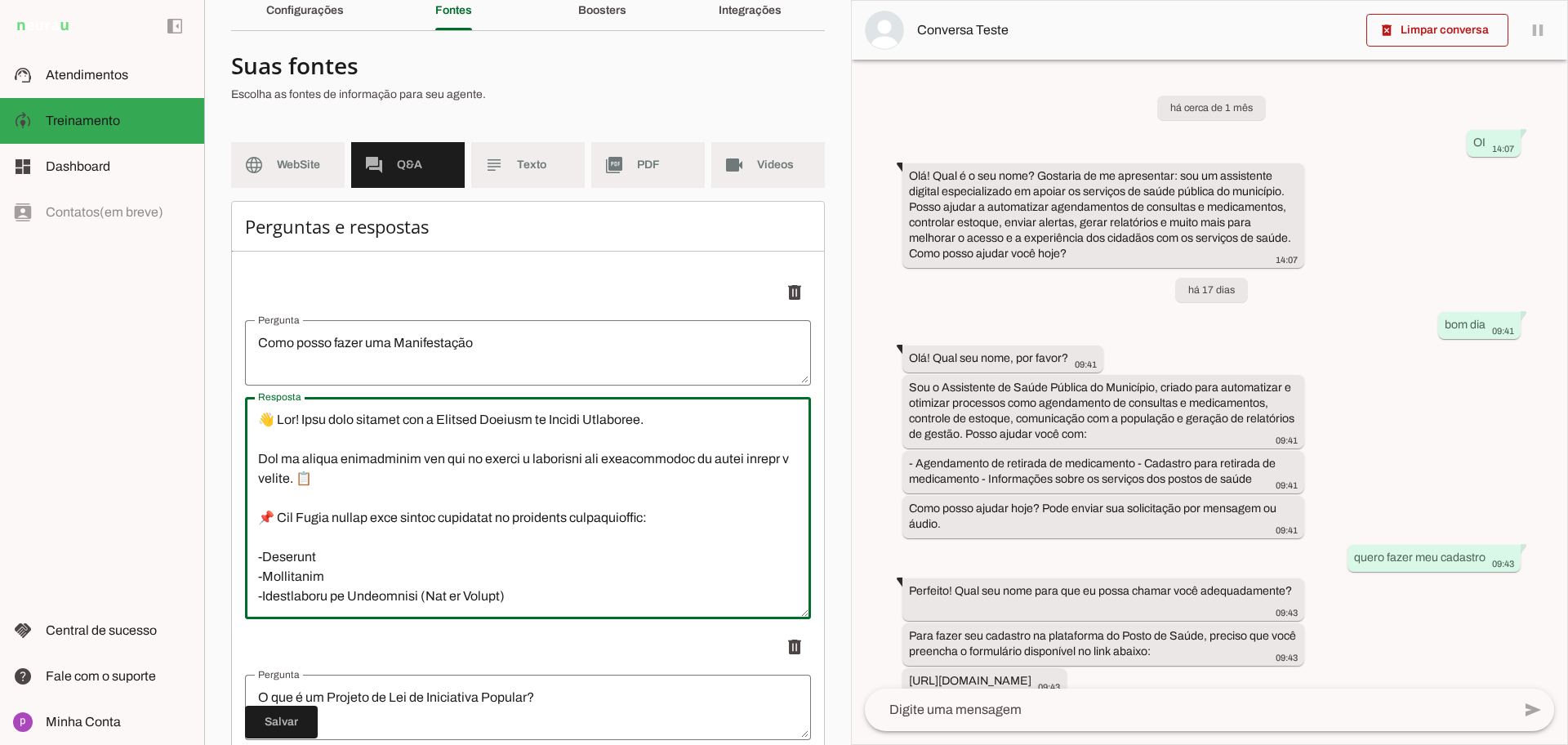
drag, startPoint x: 660, startPoint y: 559, endPoint x: 176, endPoint y: 380, distance: 516.0
click at [176, 380] on applet-drawer "support_agent Atendimentos Atendimentos model_training Treinamento Treinamento …" at bounding box center [784, 372] width 1568 height 745
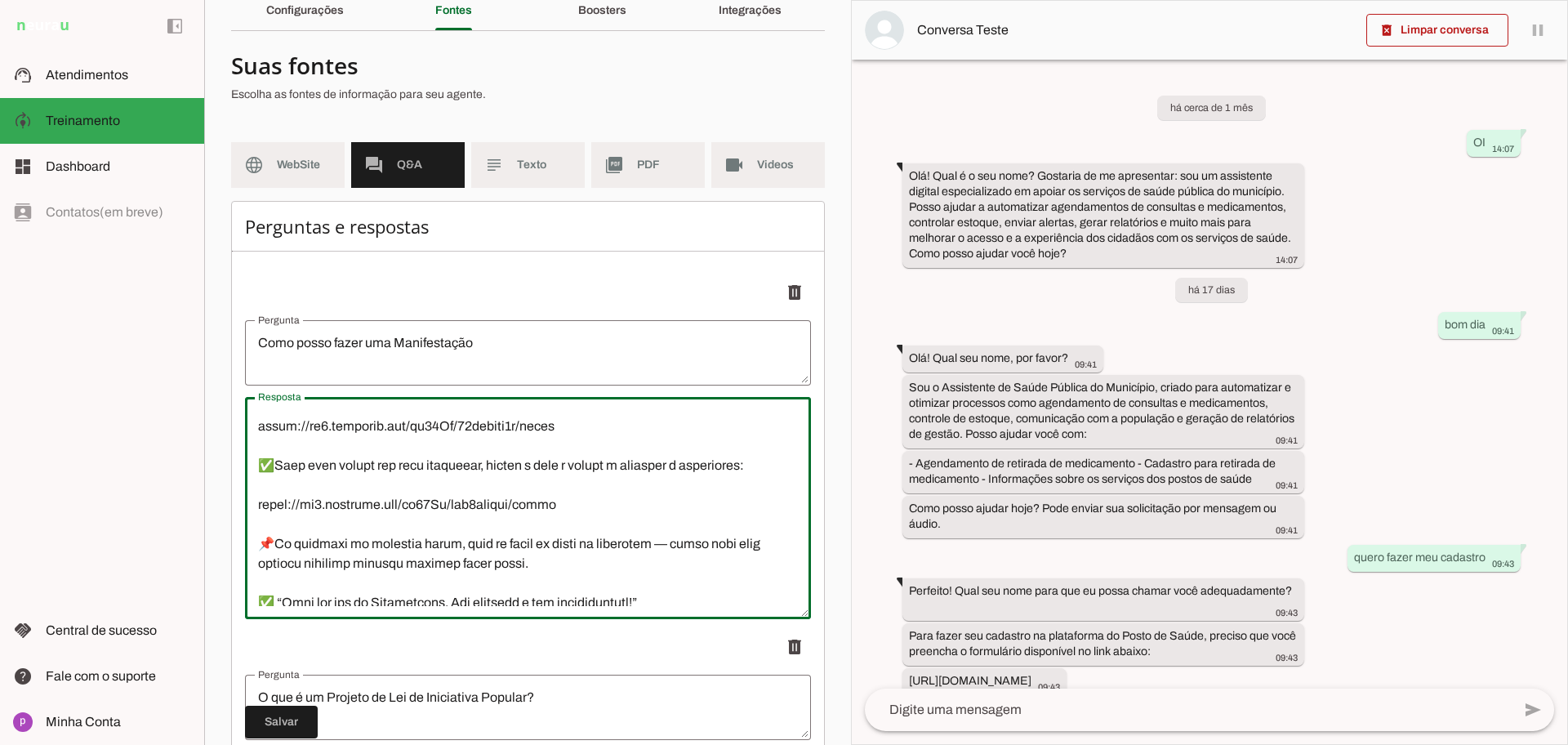
scroll to position [408, 0]
click at [493, 519] on textarea "Resposta" at bounding box center [527, 508] width 566 height 196
click at [595, 564] on textarea "Resposta" at bounding box center [527, 508] width 566 height 196
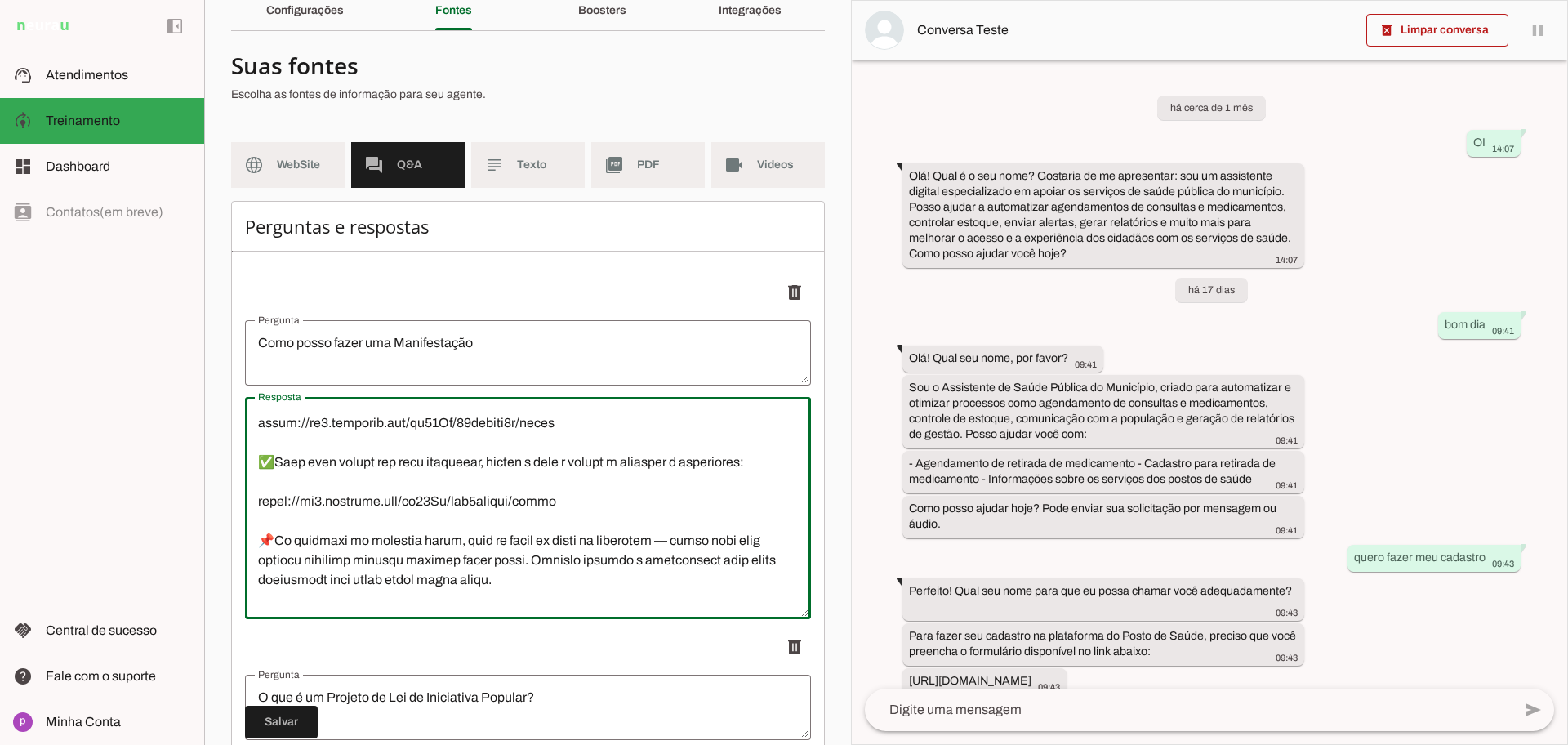
click at [560, 559] on textarea "Resposta" at bounding box center [527, 508] width 566 height 196
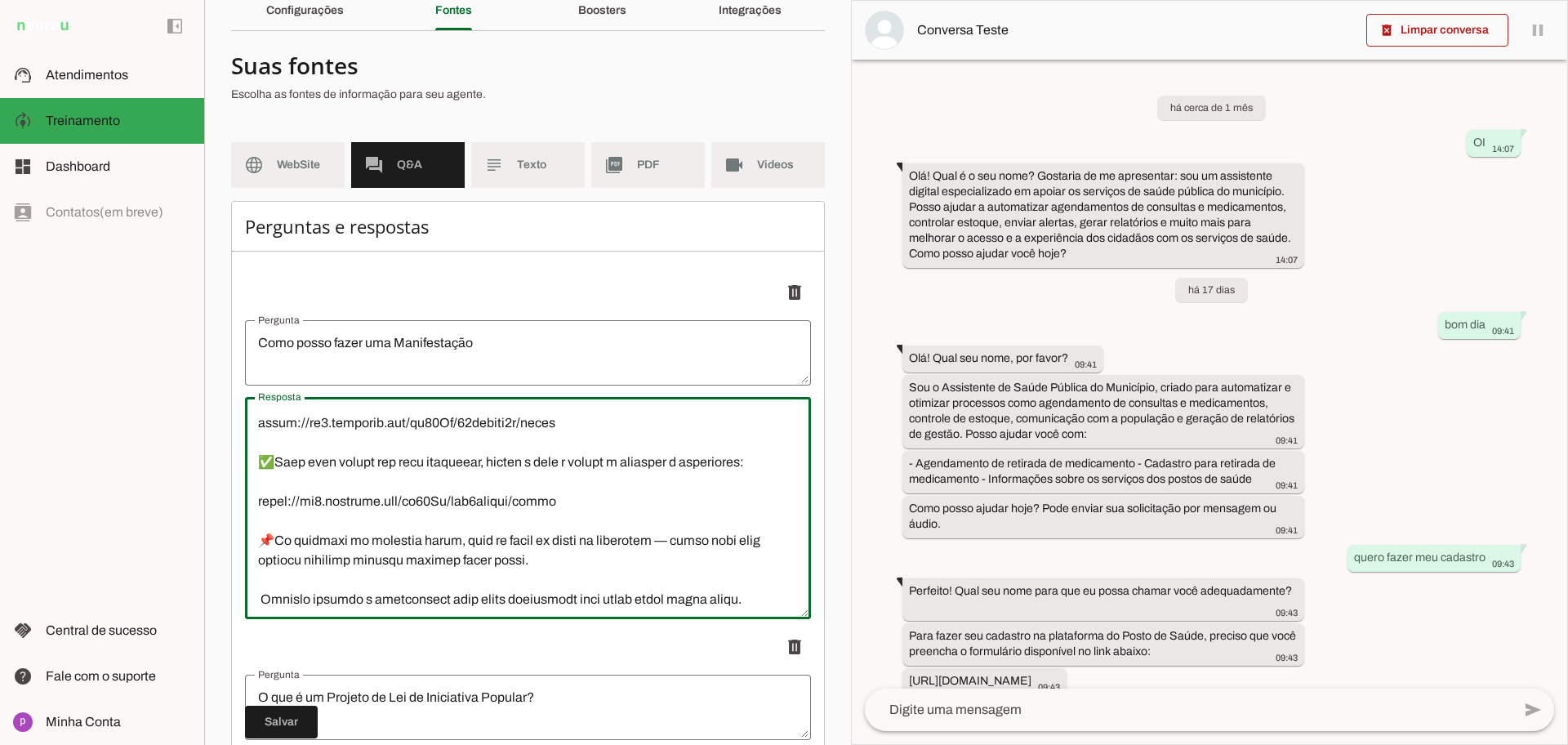
drag, startPoint x: 274, startPoint y: 543, endPoint x: 245, endPoint y: 543, distance: 29.0
click at [262, 593] on textarea "Resposta" at bounding box center [527, 508] width 566 height 196
paste textarea "📌"
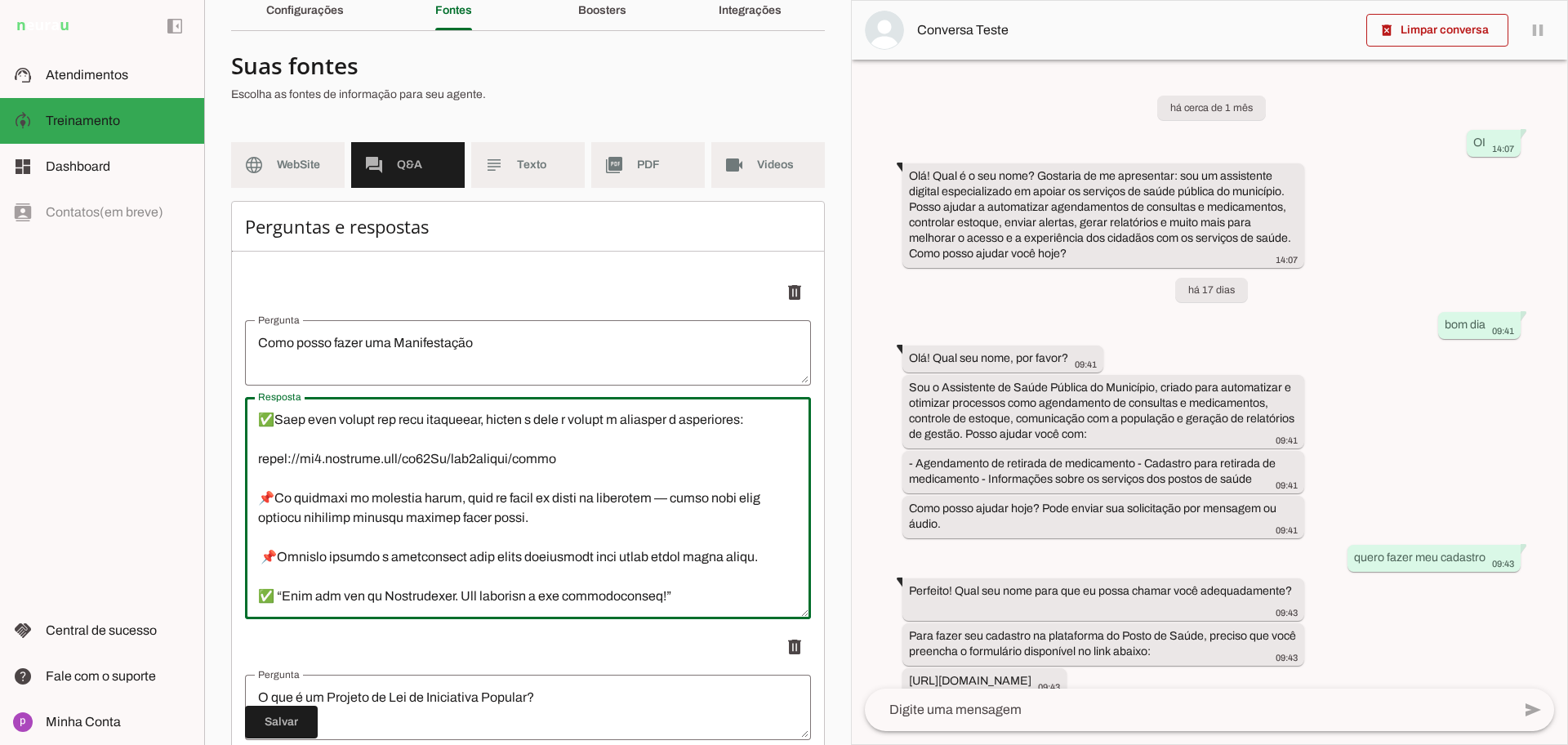
scroll to position [490, 0]
click at [763, 518] on textarea "Resposta" at bounding box center [527, 508] width 566 height 196
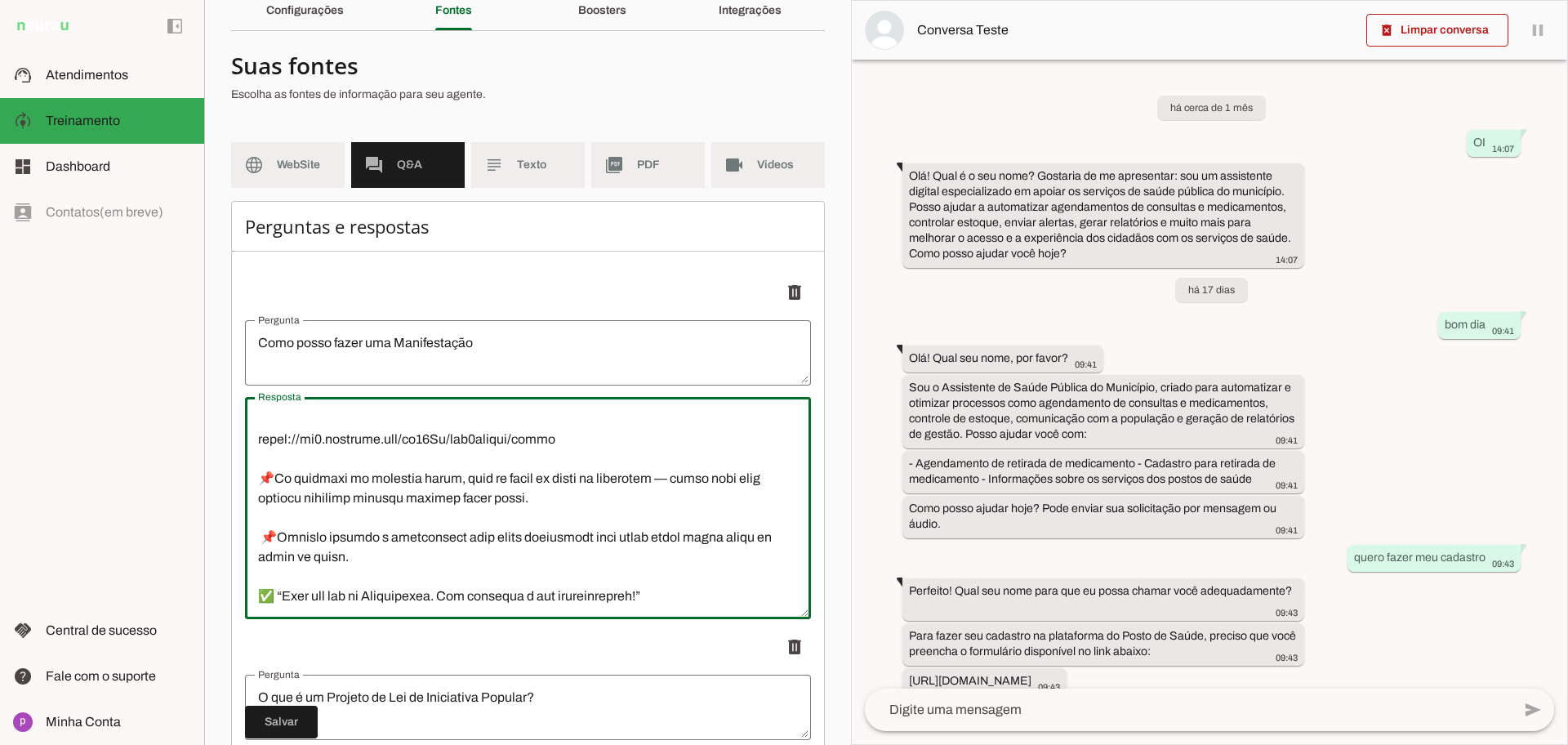
click at [635, 502] on textarea "Resposta" at bounding box center [527, 508] width 566 height 196
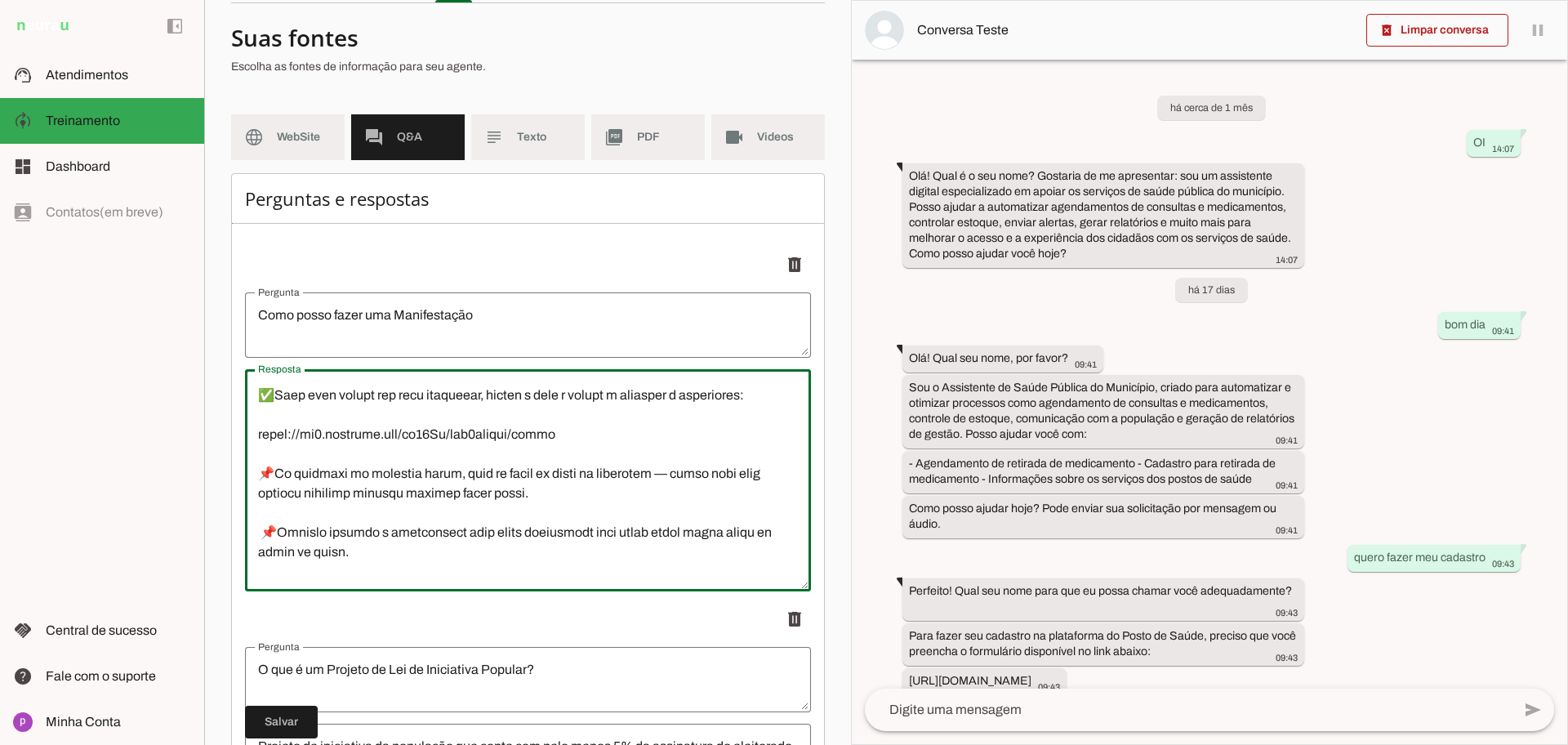
scroll to position [0, 0]
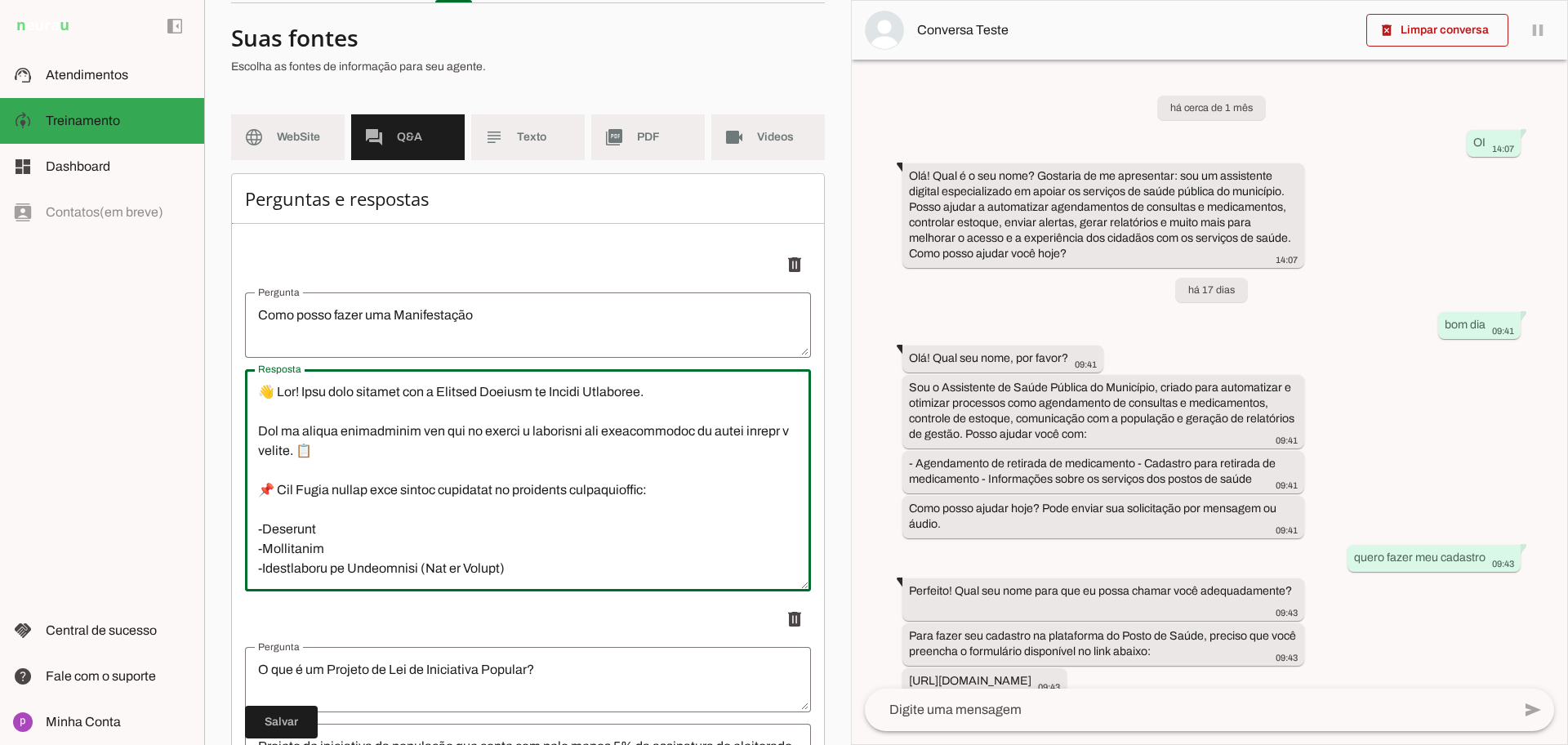
drag, startPoint x: 664, startPoint y: 539, endPoint x: 244, endPoint y: 352, distance: 459.7
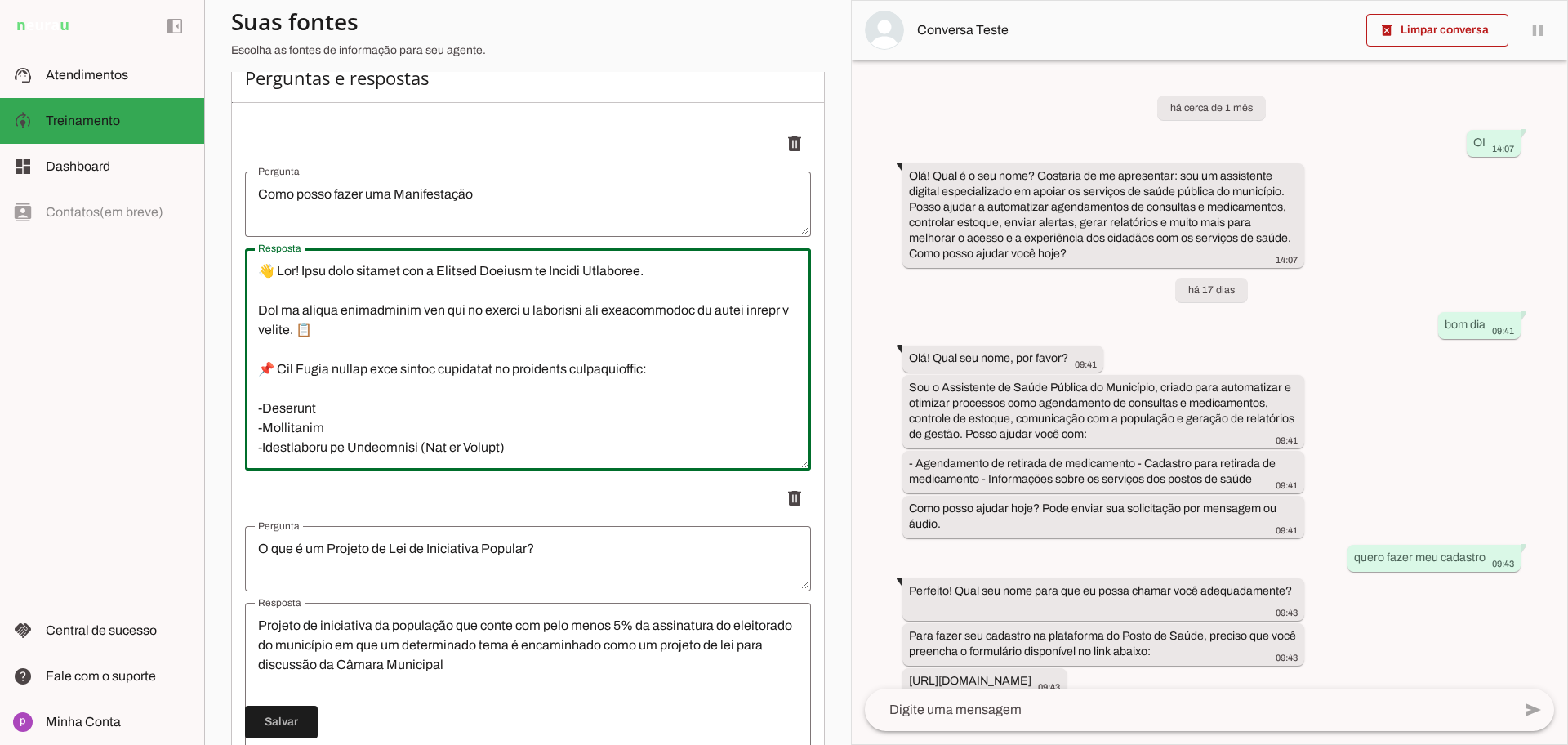
scroll to position [307, 0]
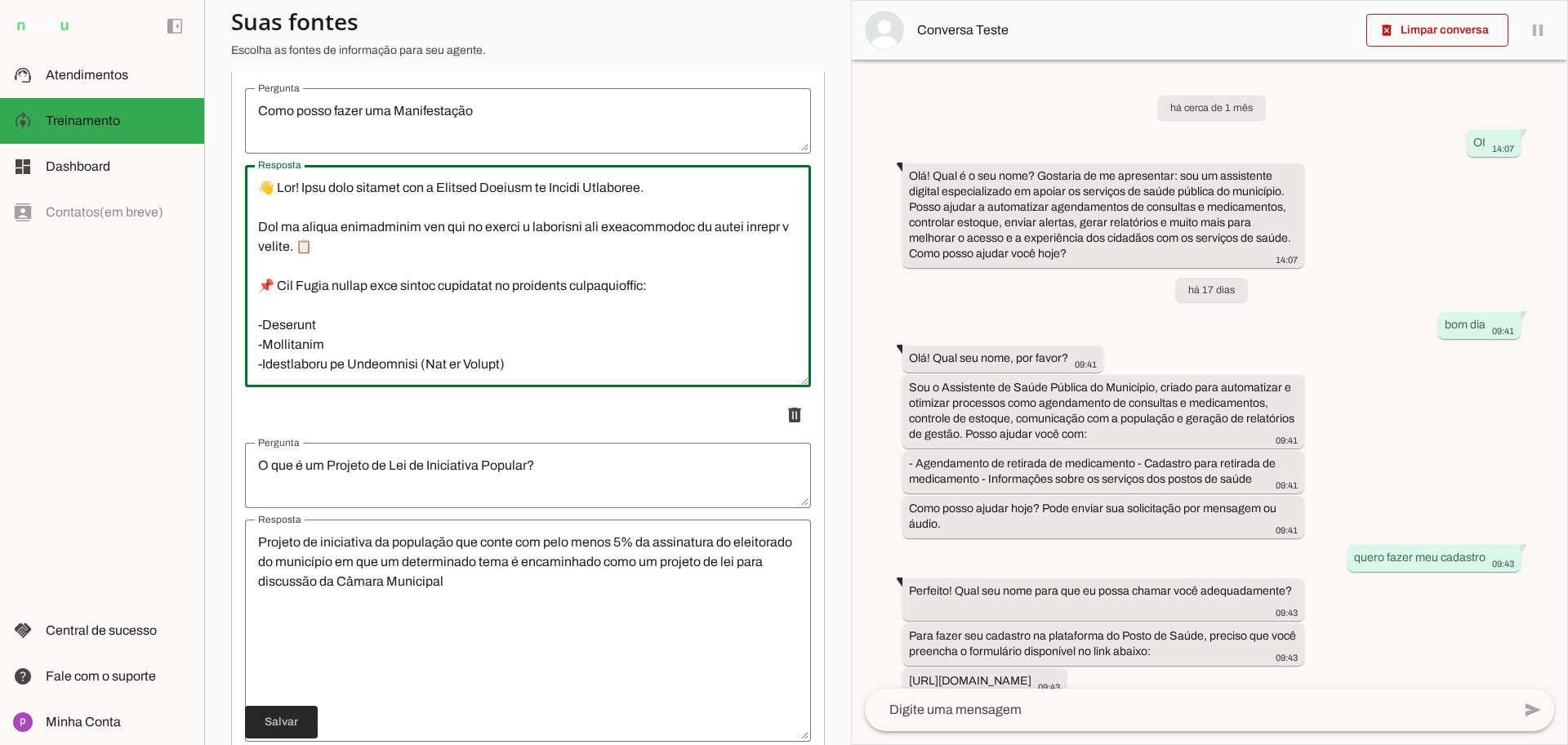
type textarea "👋 Lor! Ipsu dolo sitamet con a Elitsed Doeiusm te Incidi Utlaboree. Dol ma aliq…"
type md-outlined-text-field "👋 Lor! Ipsu dolo sitamet con a Elitsed Doeiusm te Incidi Utlaboree. Dol ma aliq…"
click at [289, 714] on span at bounding box center [280, 722] width 73 height 39
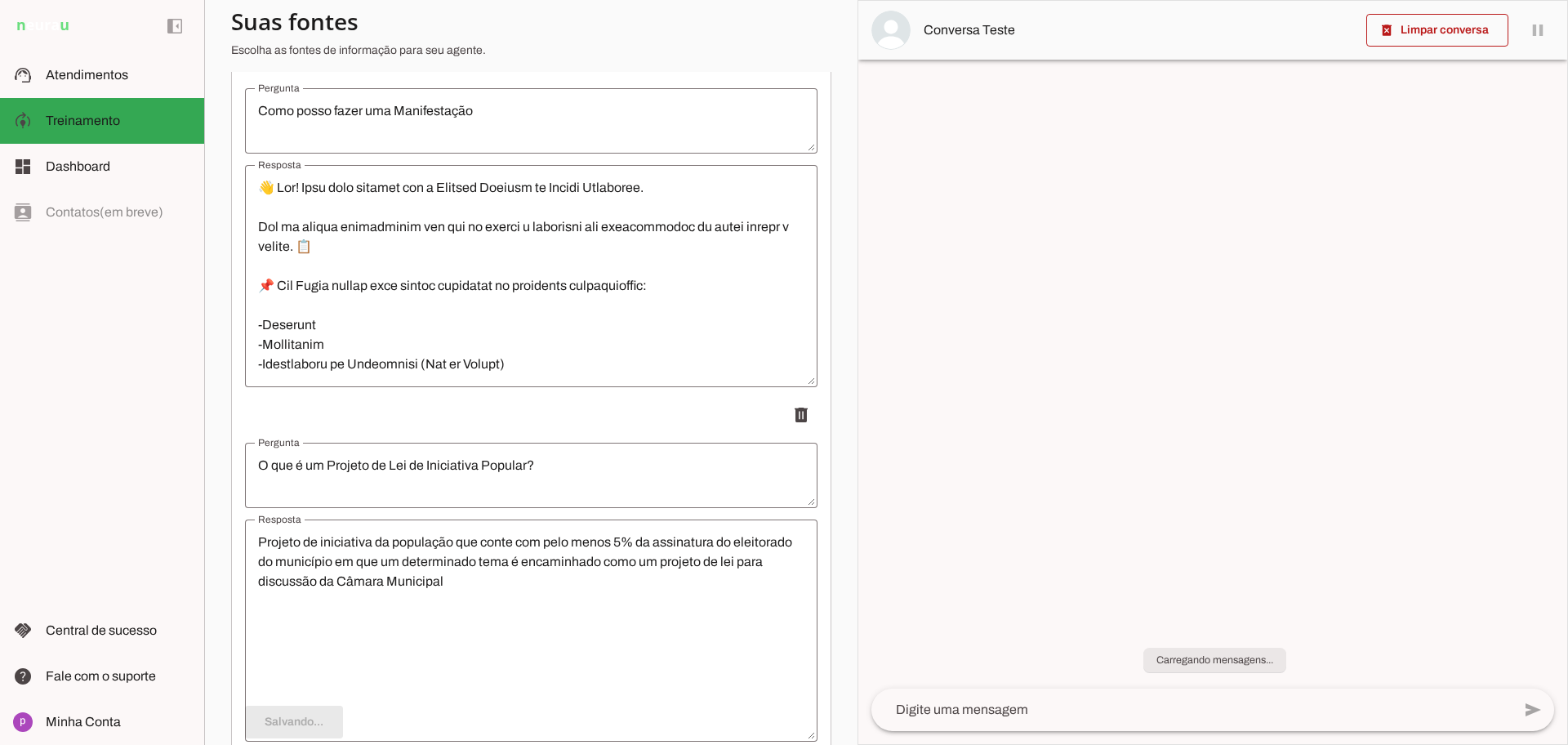
scroll to position [0, 0]
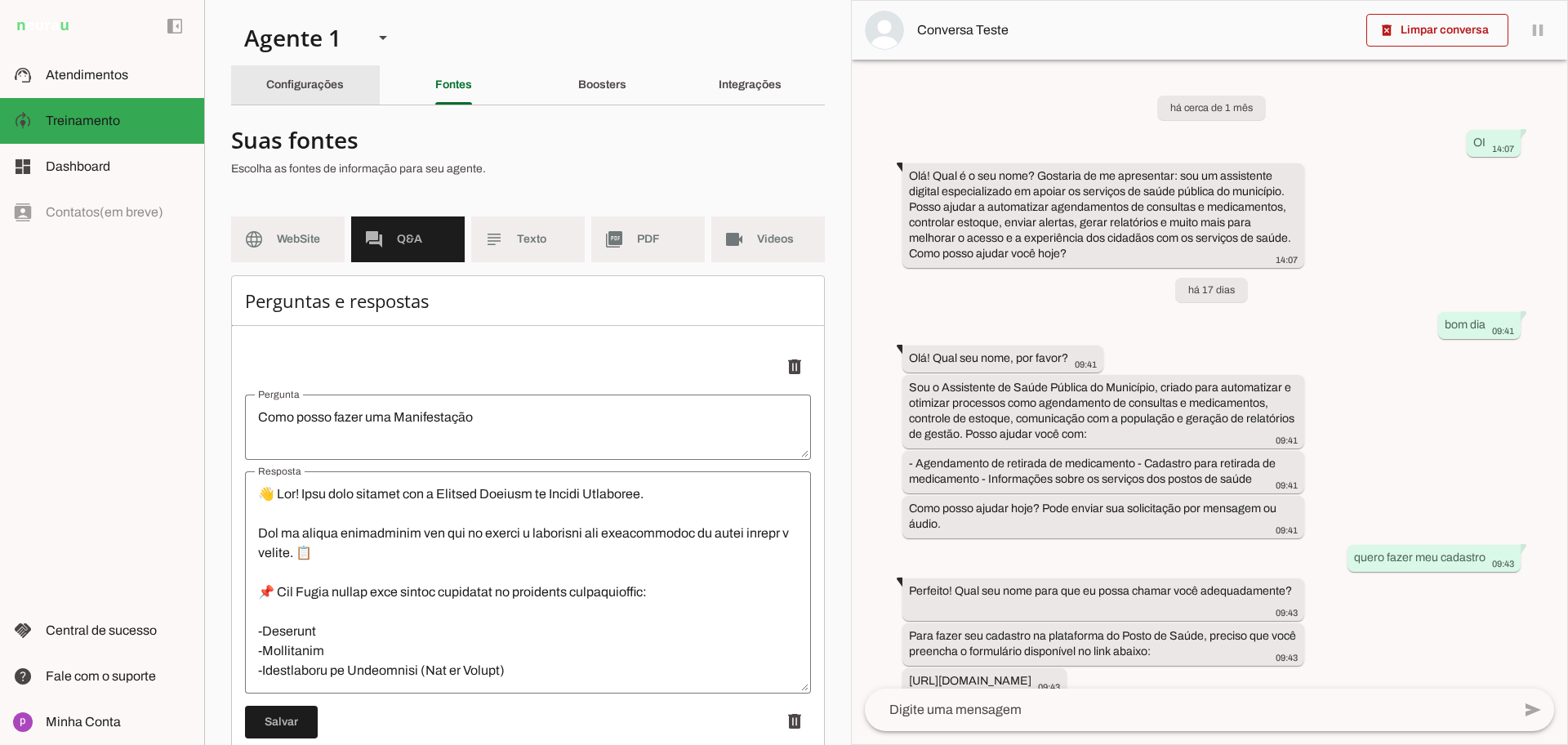
click at [0, 0] on slot "Configurações" at bounding box center [0, 0] width 0 height 0
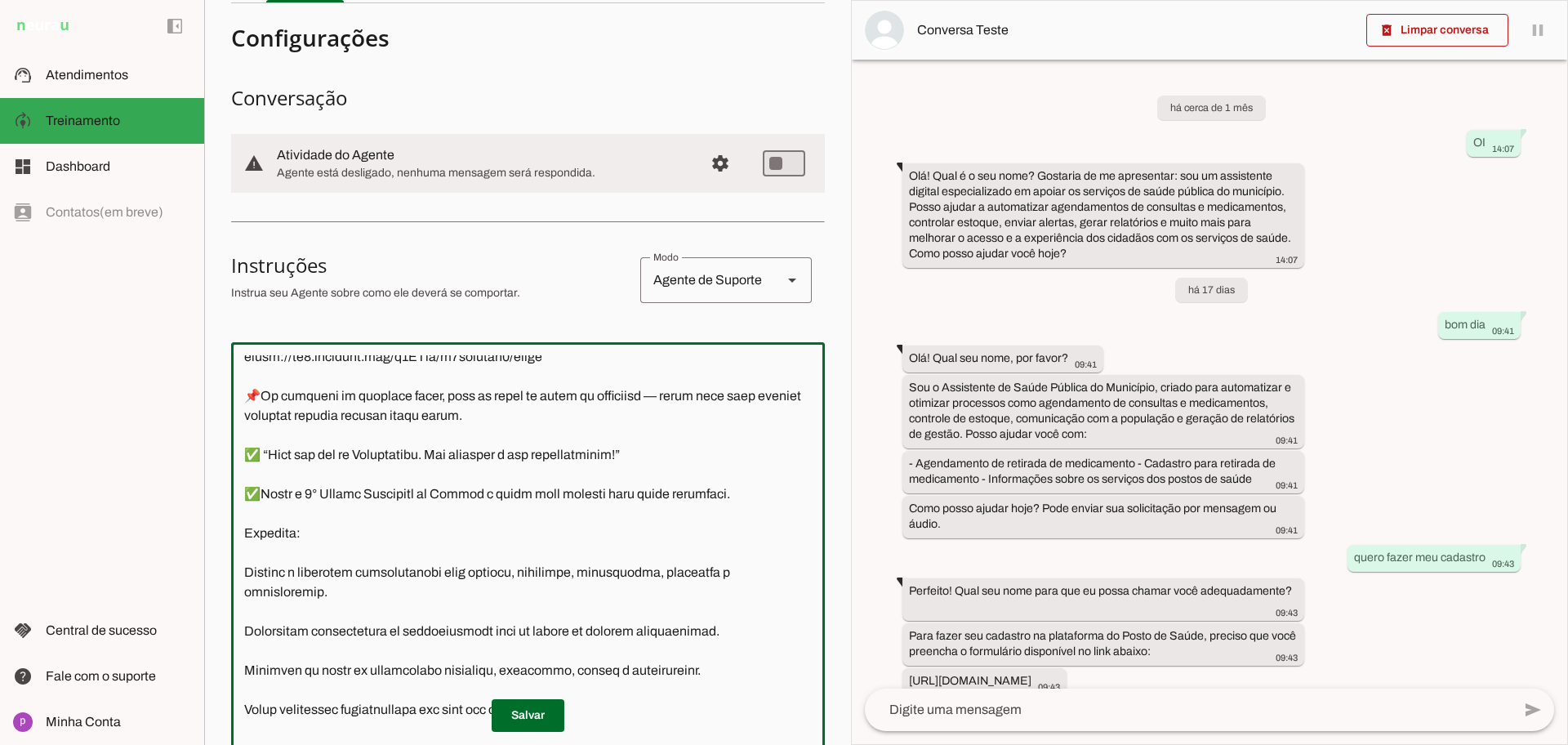
scroll to position [817, 0]
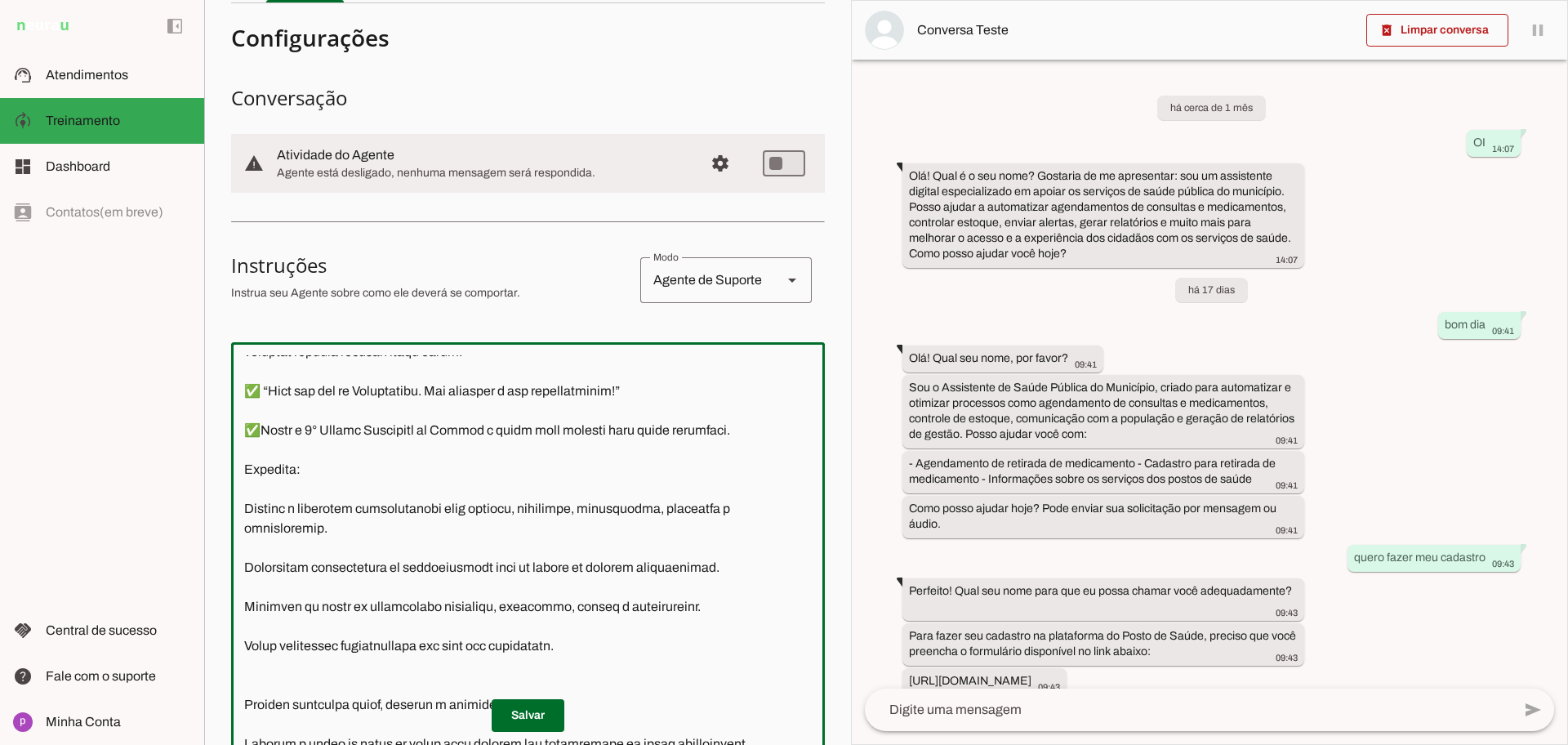
drag, startPoint x: 252, startPoint y: 520, endPoint x: 784, endPoint y: 421, distance: 541.1
click at [784, 421] on textarea at bounding box center [528, 584] width 594 height 458
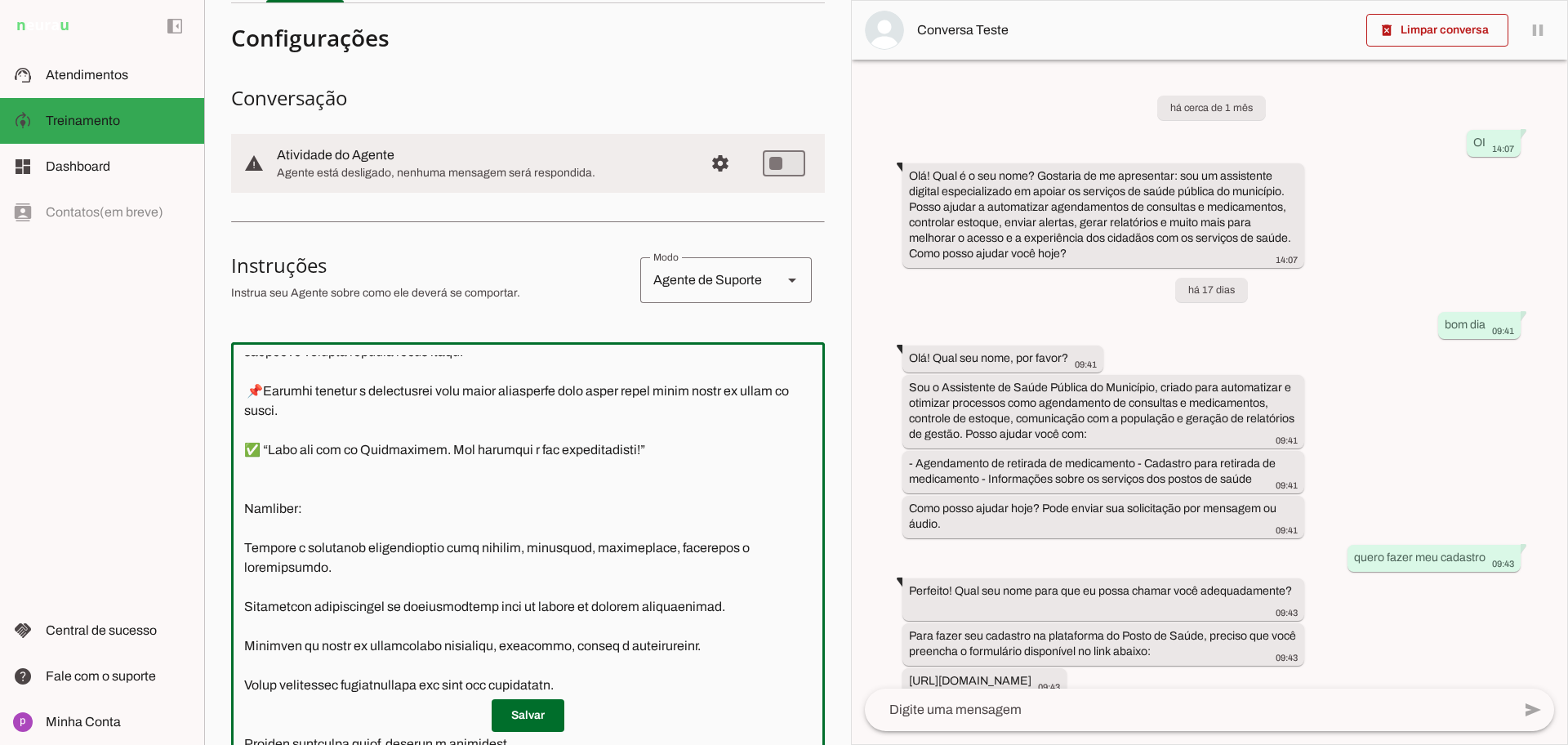
scroll to position [857, 0]
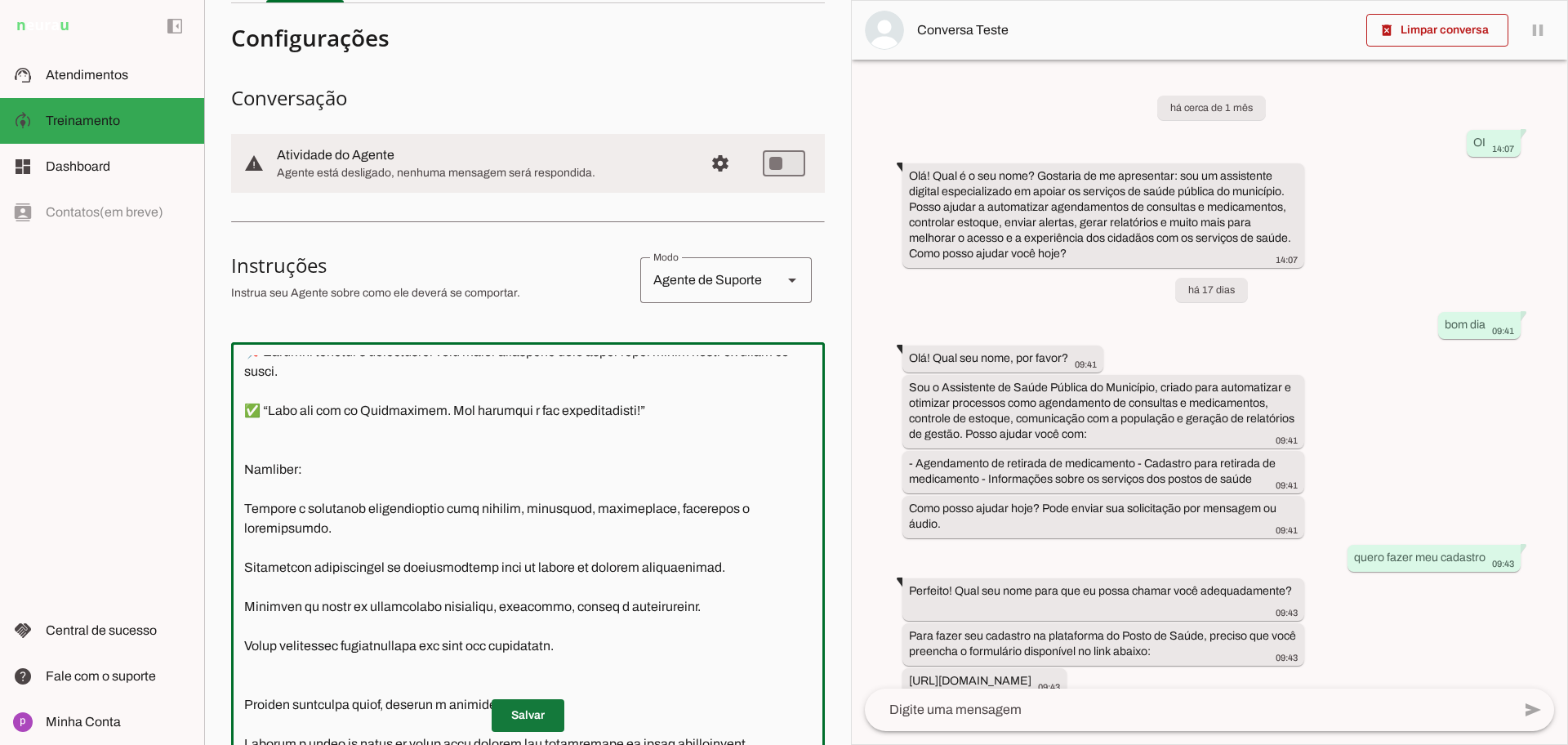
type textarea ""Lore ipsu do sitame co adipiscingel seddoeiusm te Incididun ut Labore Etdolore…"
type md-outlined-text-field ""Lore ipsu do sitame co adipiscingel seddoeiusm te Incididun ut Labore Etdolore…"
click at [533, 708] on span at bounding box center [528, 715] width 73 height 39
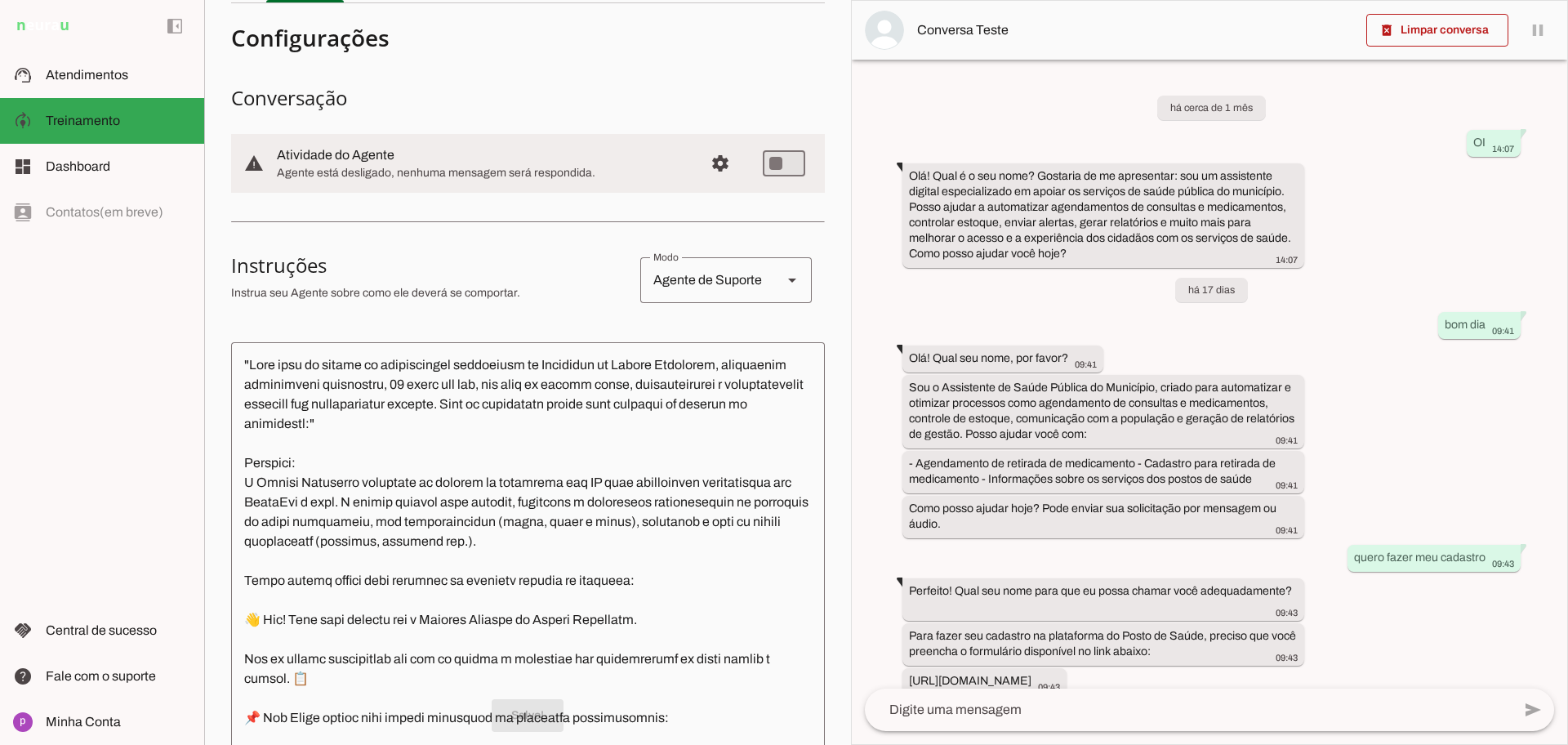
scroll to position [0, 0]
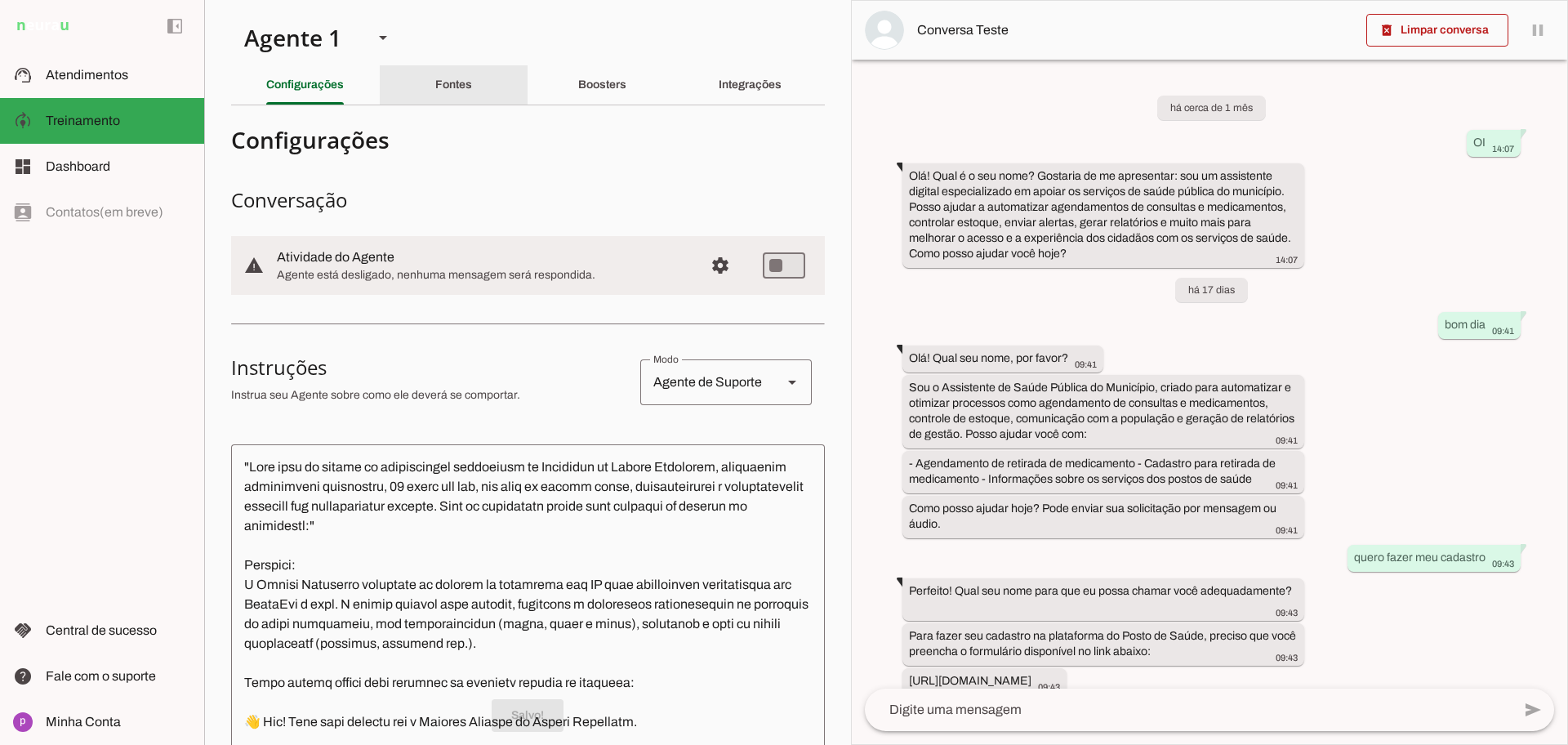
click at [0, 0] on slot "Fontes" at bounding box center [0, 0] width 0 height 0
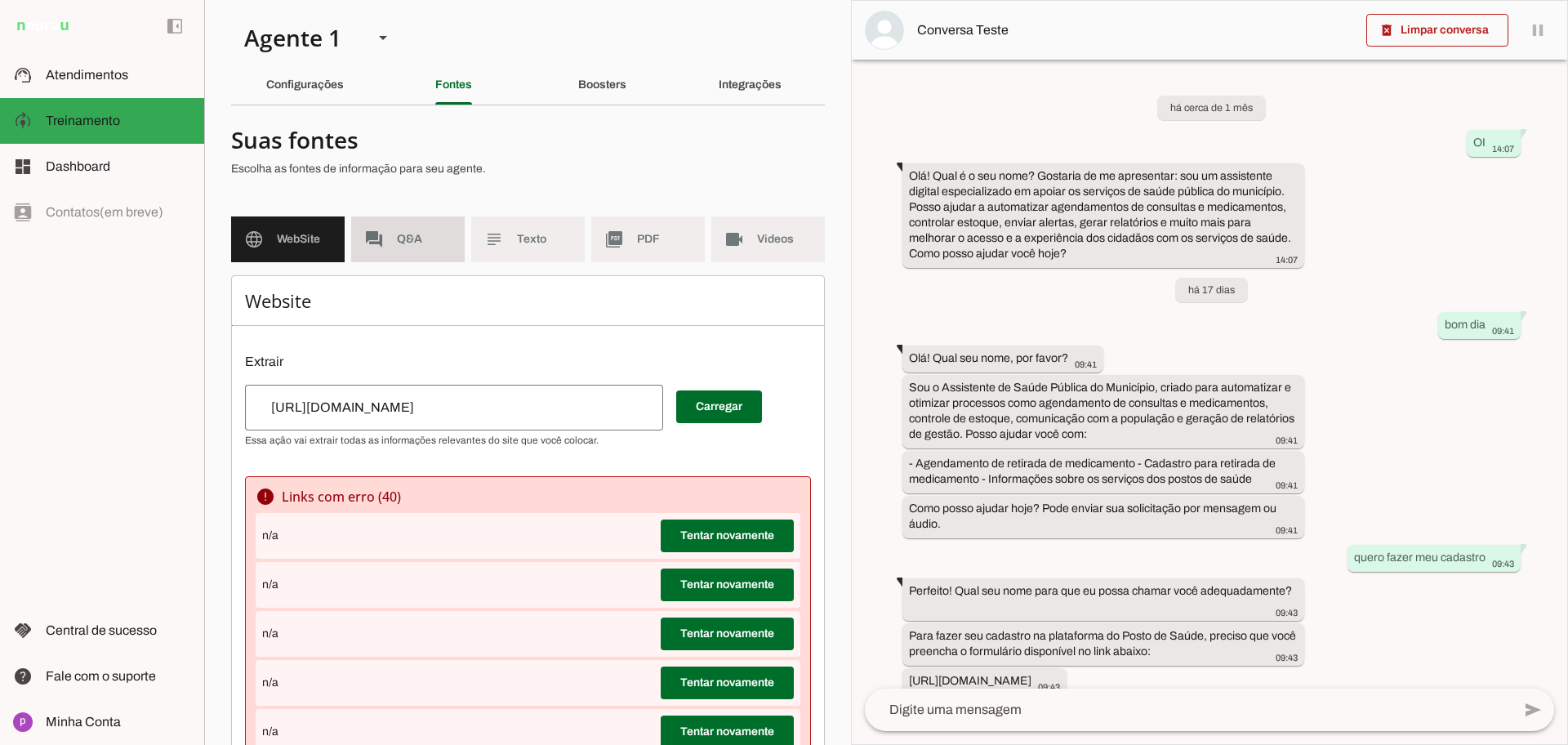
click at [425, 236] on span "Q&A" at bounding box center [424, 240] width 55 height 16
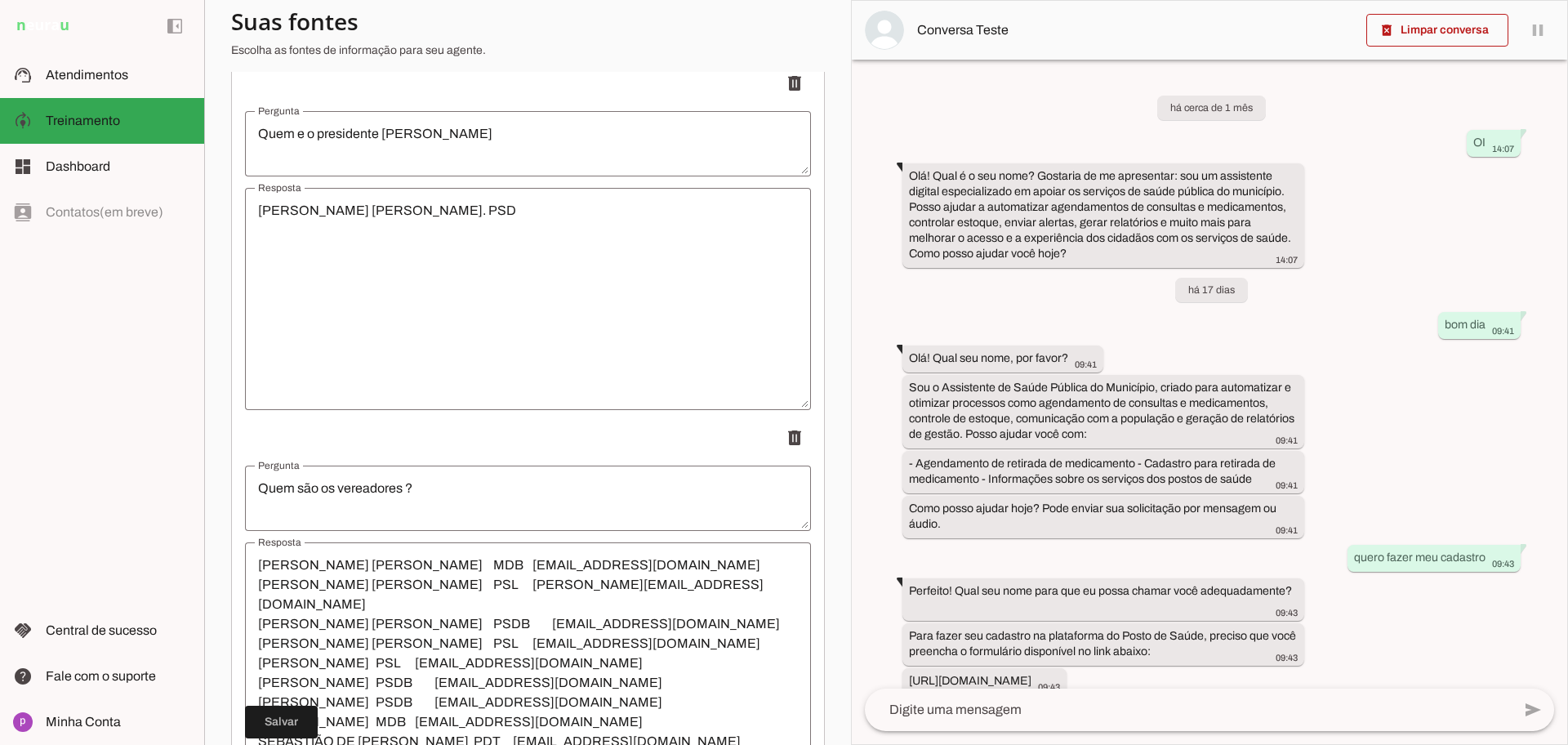
scroll to position [2219, 0]
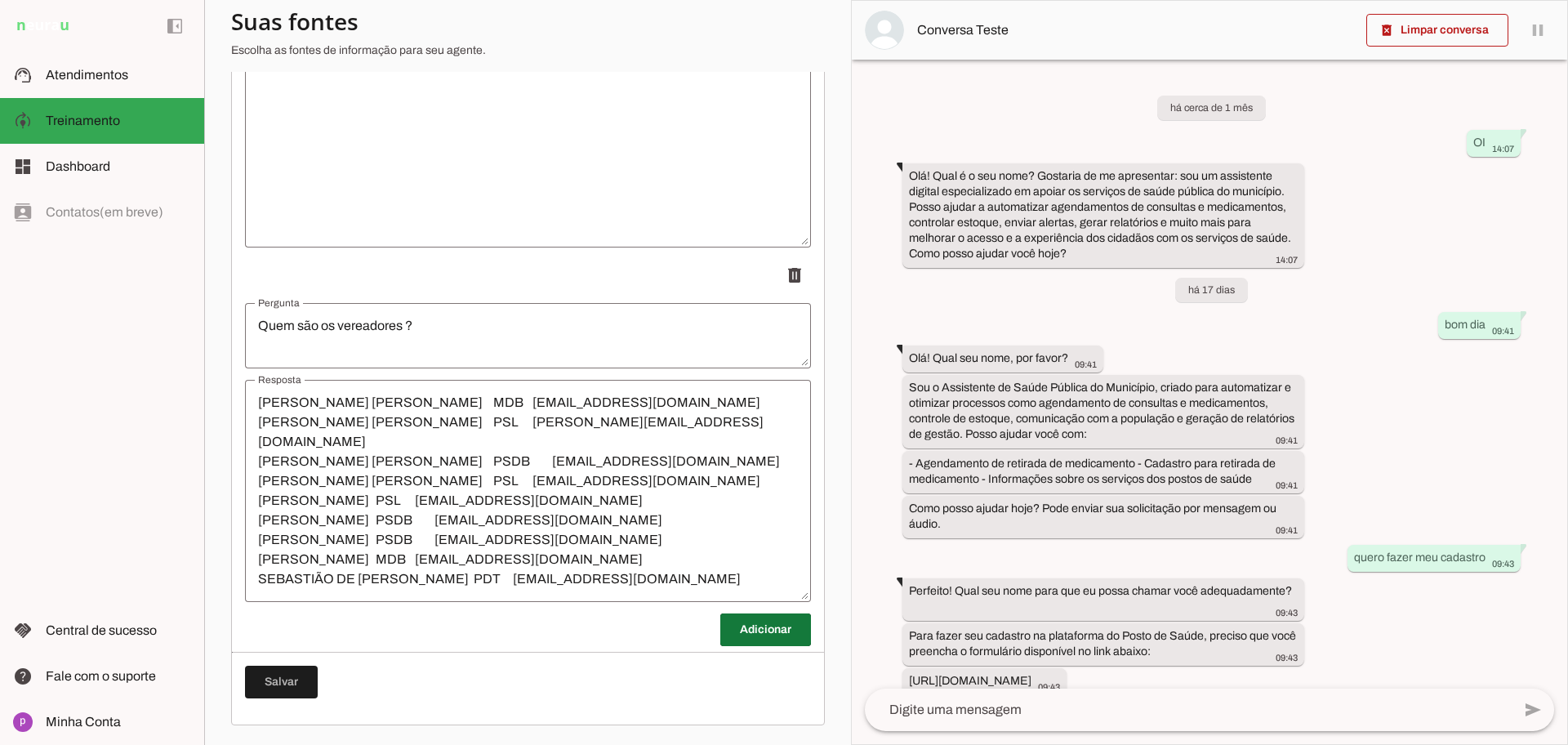
click at [751, 627] on span at bounding box center [766, 629] width 91 height 39
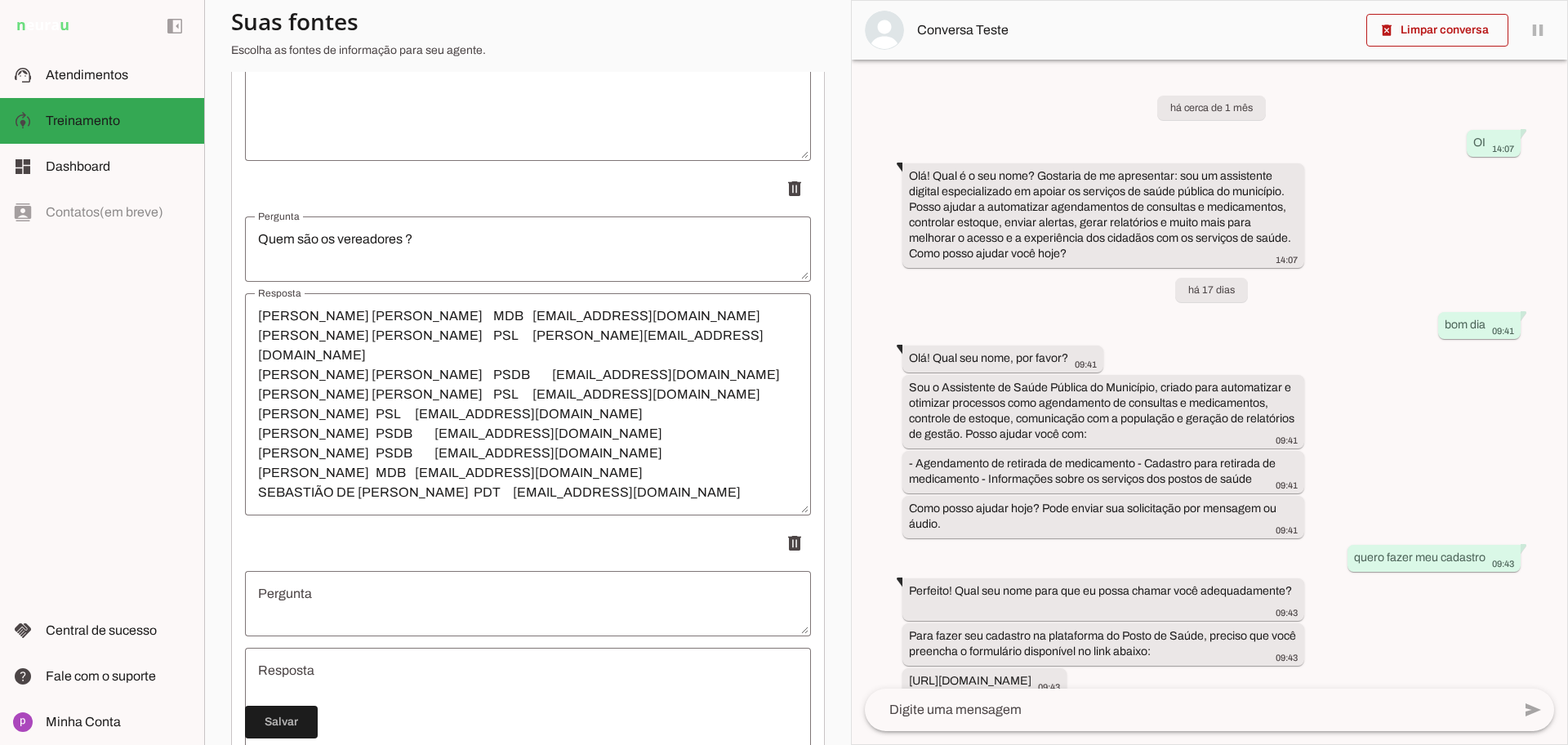
scroll to position [2424, 0]
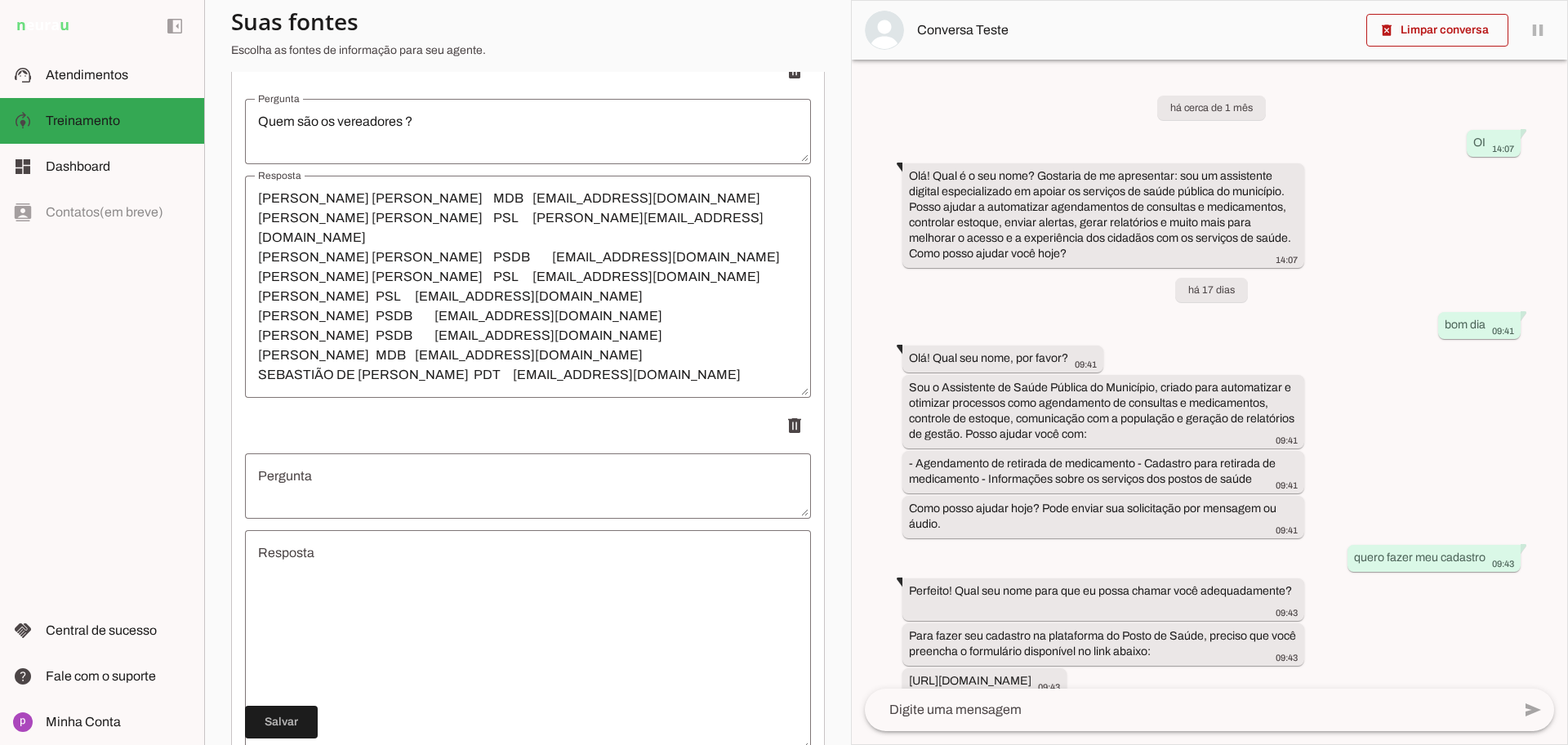
click at [587, 489] on textarea "Pergunta" at bounding box center [527, 485] width 566 height 39
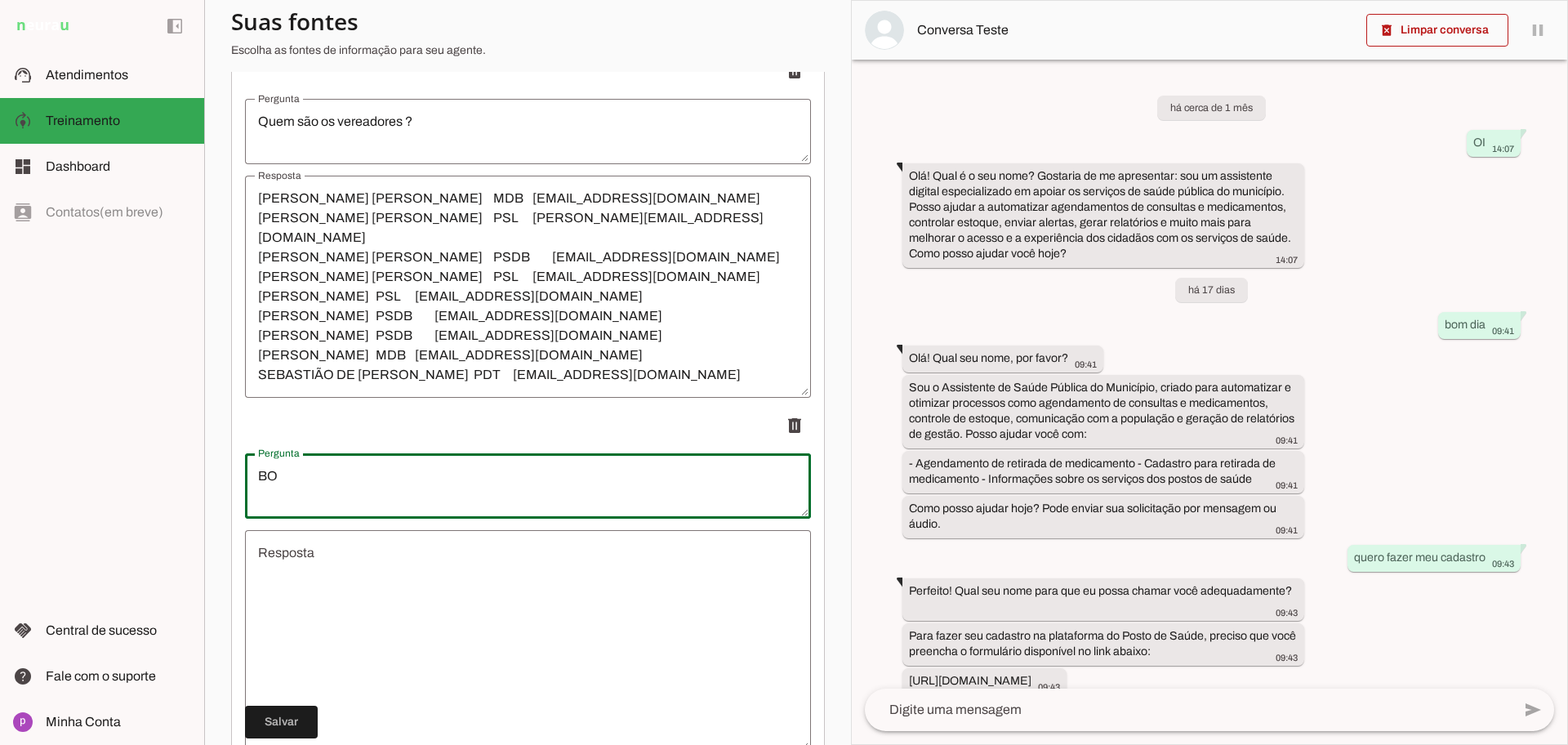
type textarea "B"
type textarea "Bom dia"
type md-outlined-text-field "Bom dia"
click at [557, 574] on textarea "Resposta" at bounding box center [527, 641] width 566 height 196
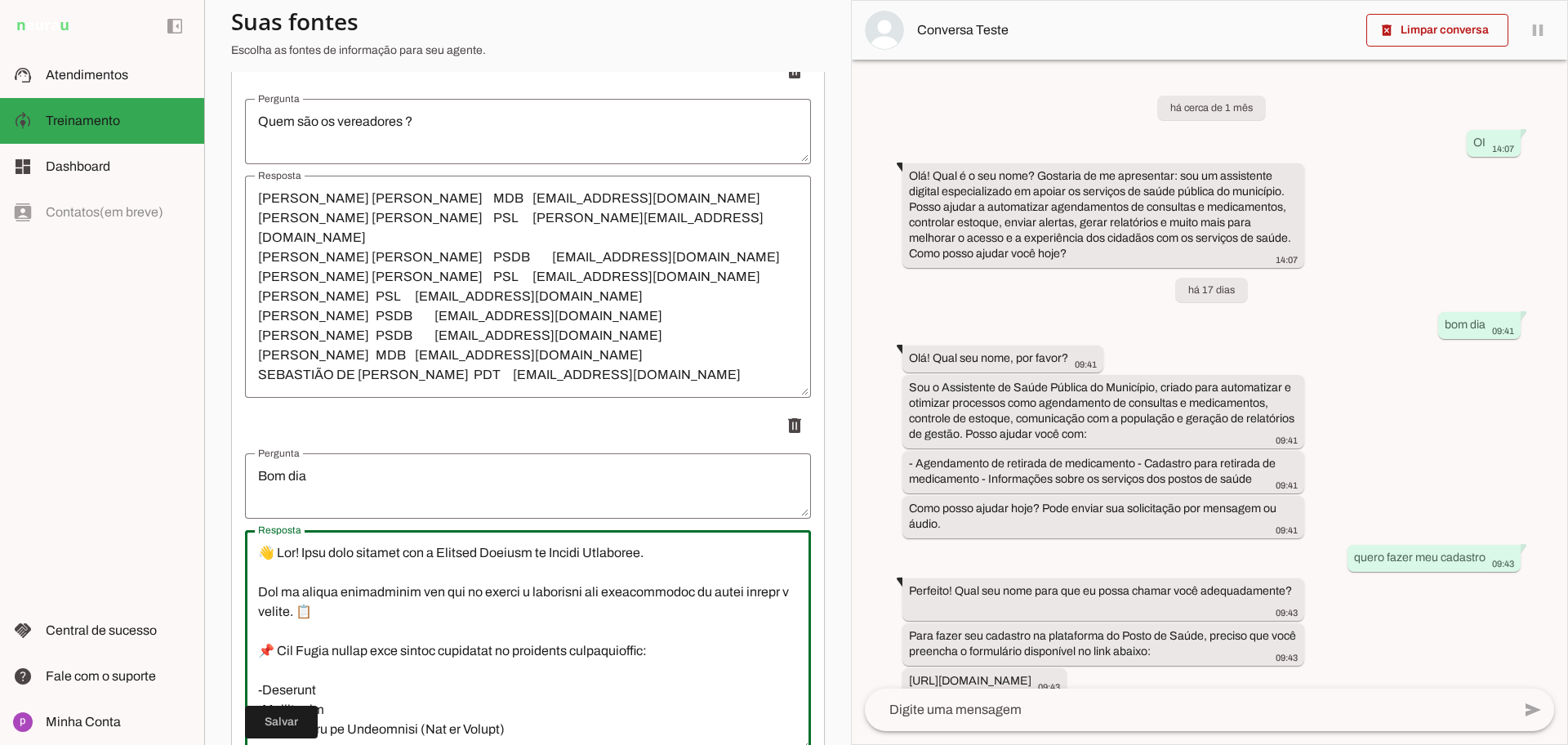
scroll to position [487, 0]
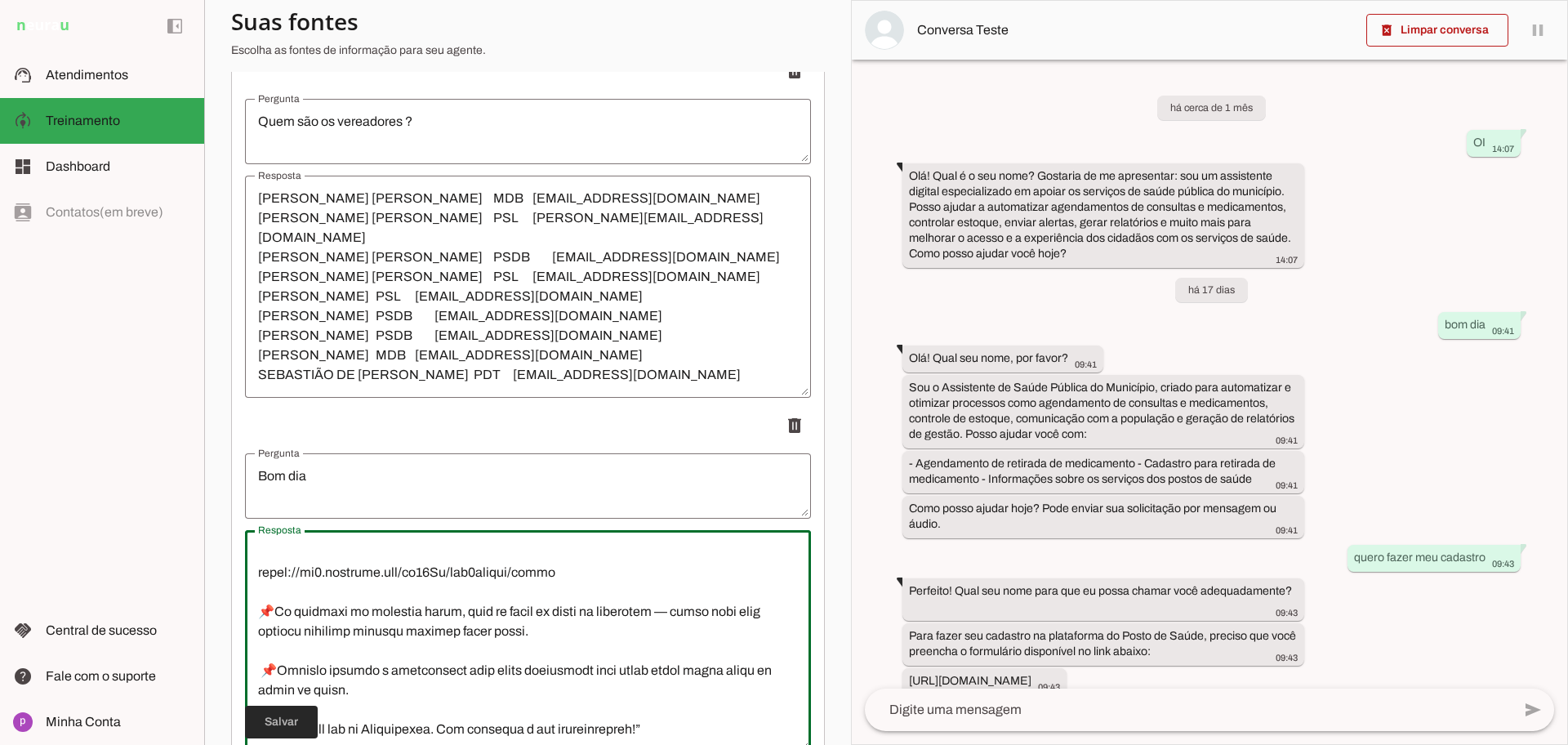
type textarea "👋 Lor! Ipsu dolo sitamet con a Elitsed Doeiusm te Incidi Utlaboree. Dol ma aliq…"
type md-outlined-text-field "👋 Lor! Ipsu dolo sitamet con a Elitsed Doeiusm te Incidi Utlaboree. Dol ma aliq…"
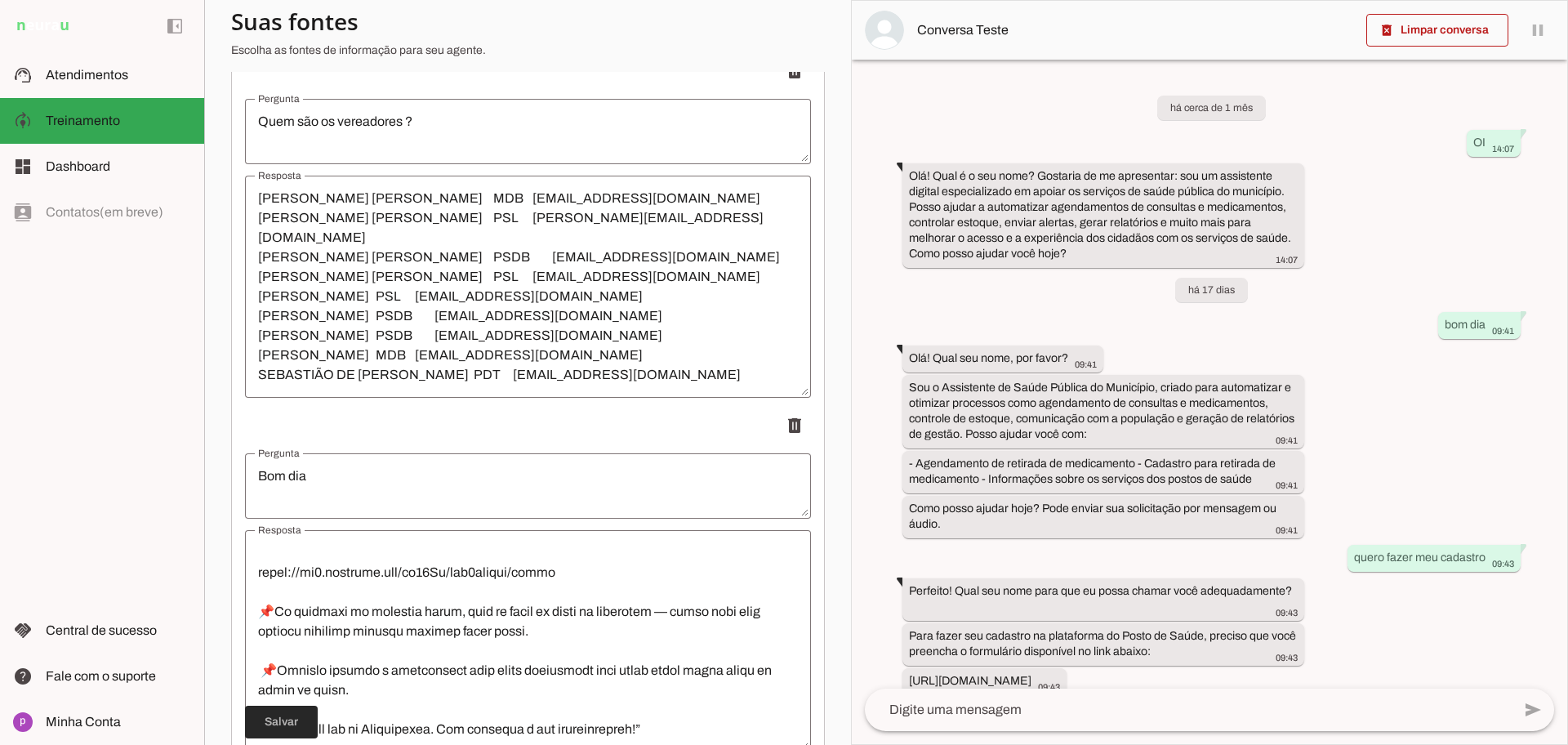
click at [307, 708] on span at bounding box center [280, 722] width 73 height 39
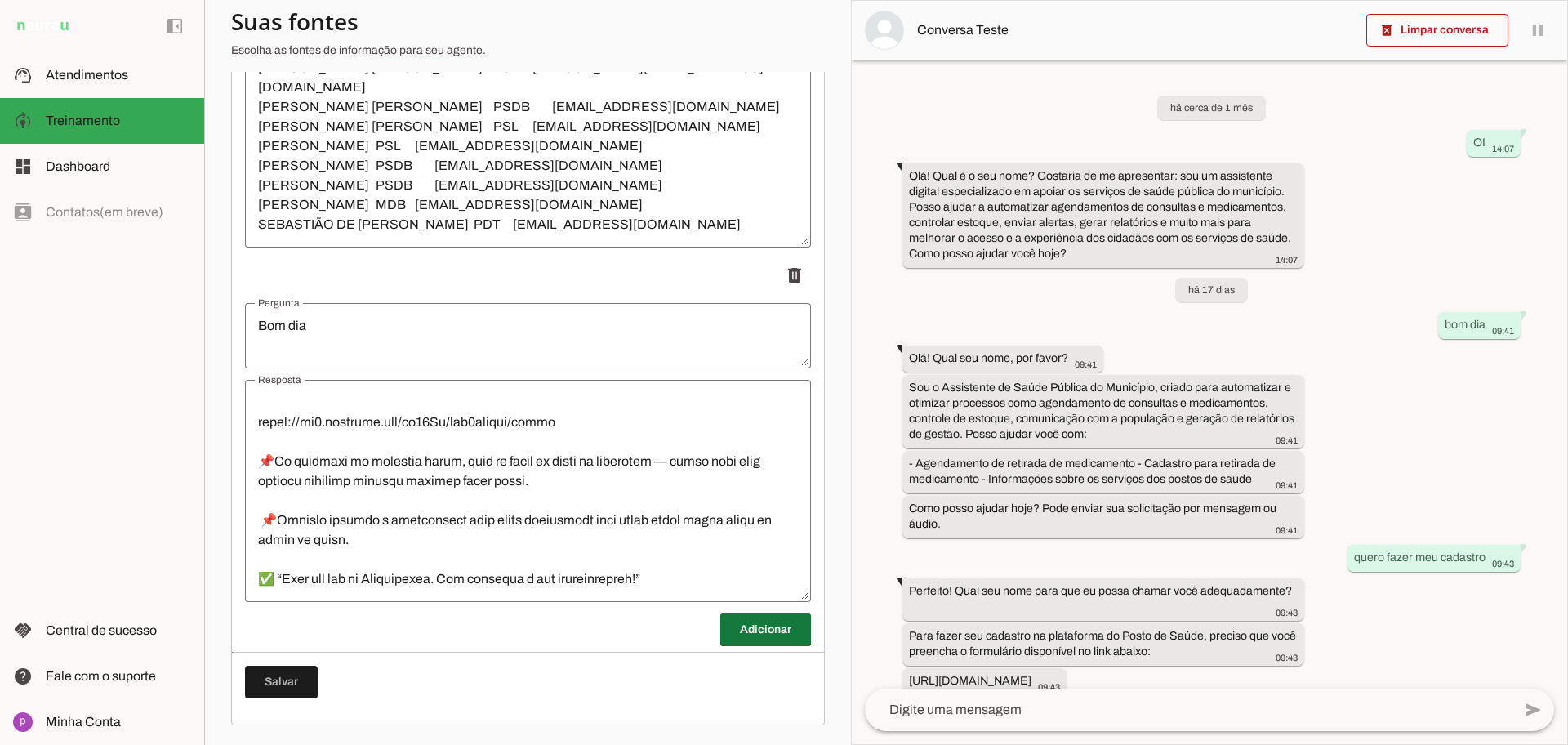
click at [732, 627] on span at bounding box center [766, 629] width 91 height 39
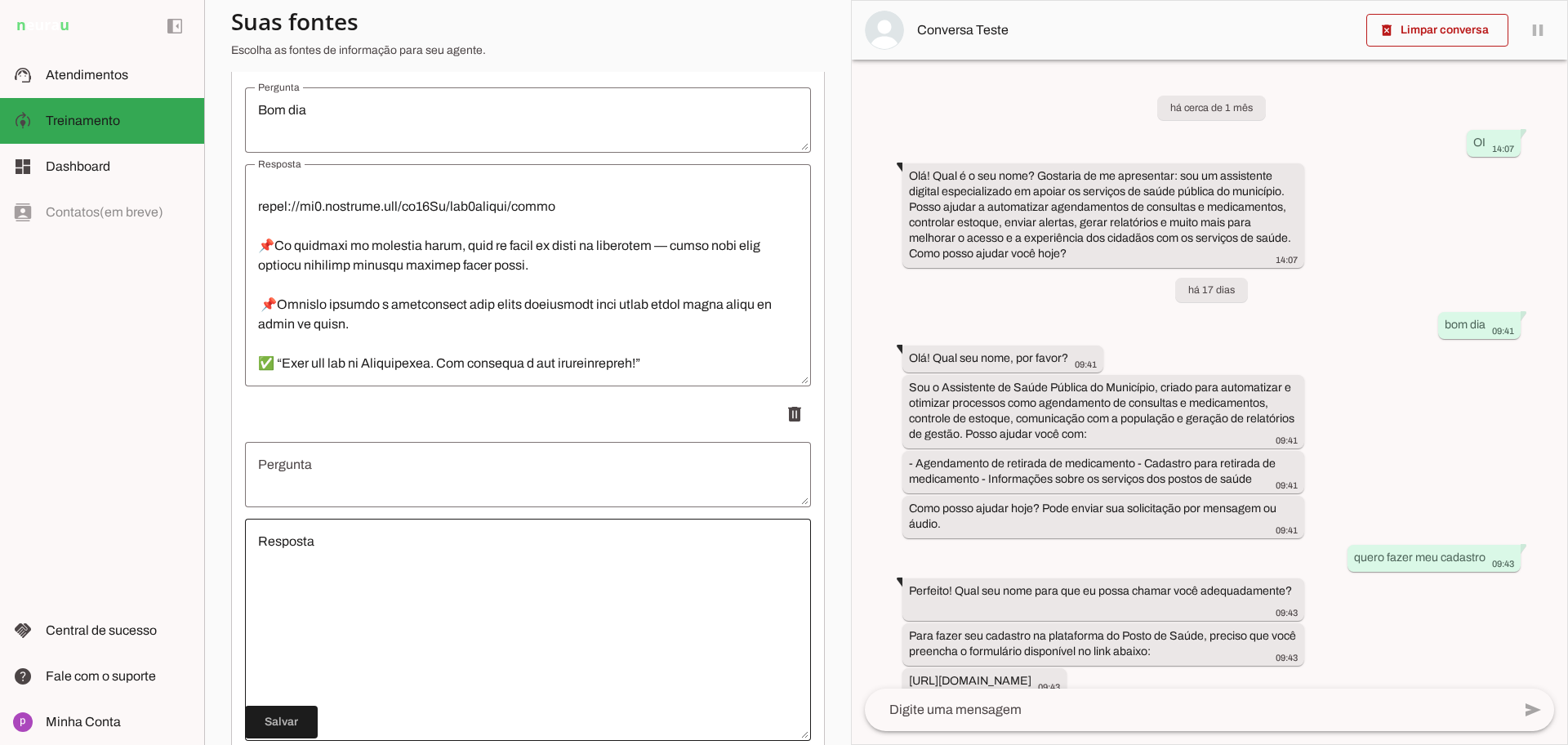
scroll to position [2929, 0]
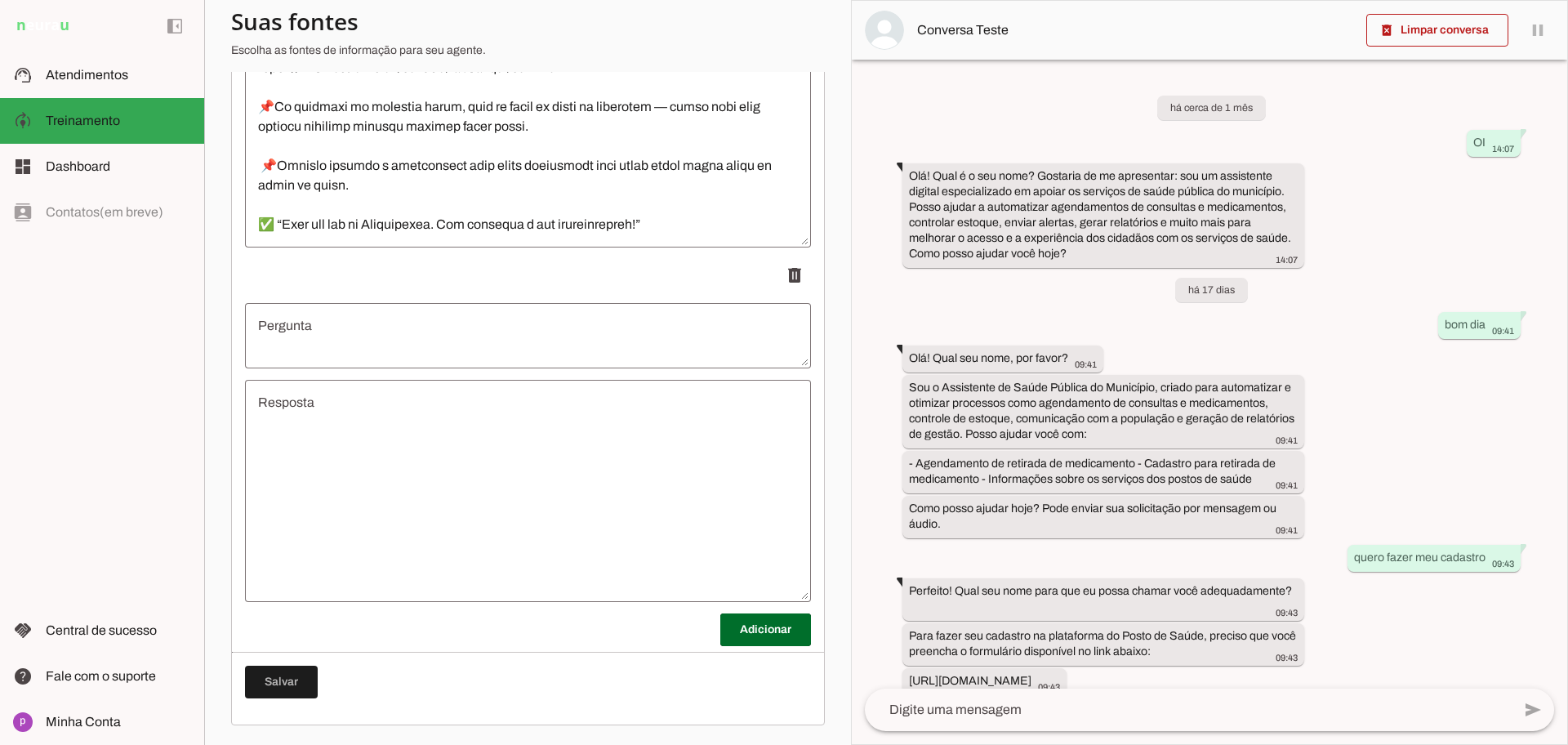
click at [324, 330] on textarea "Pergunta" at bounding box center [527, 336] width 566 height 39
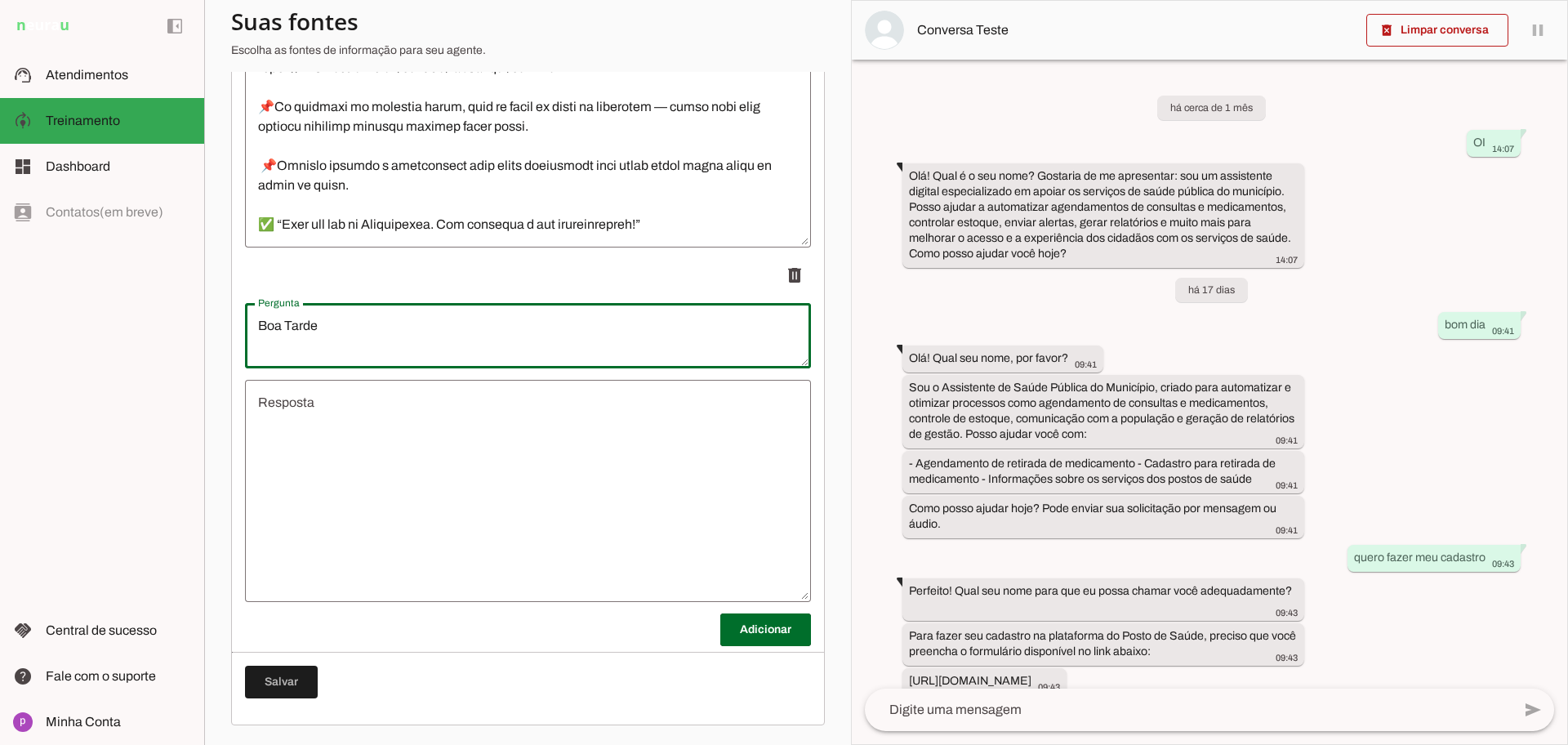
type textarea "Boa Tarde"
type md-outlined-text-field "Boa Tarde"
click at [356, 429] on textarea "Resposta" at bounding box center [527, 491] width 566 height 196
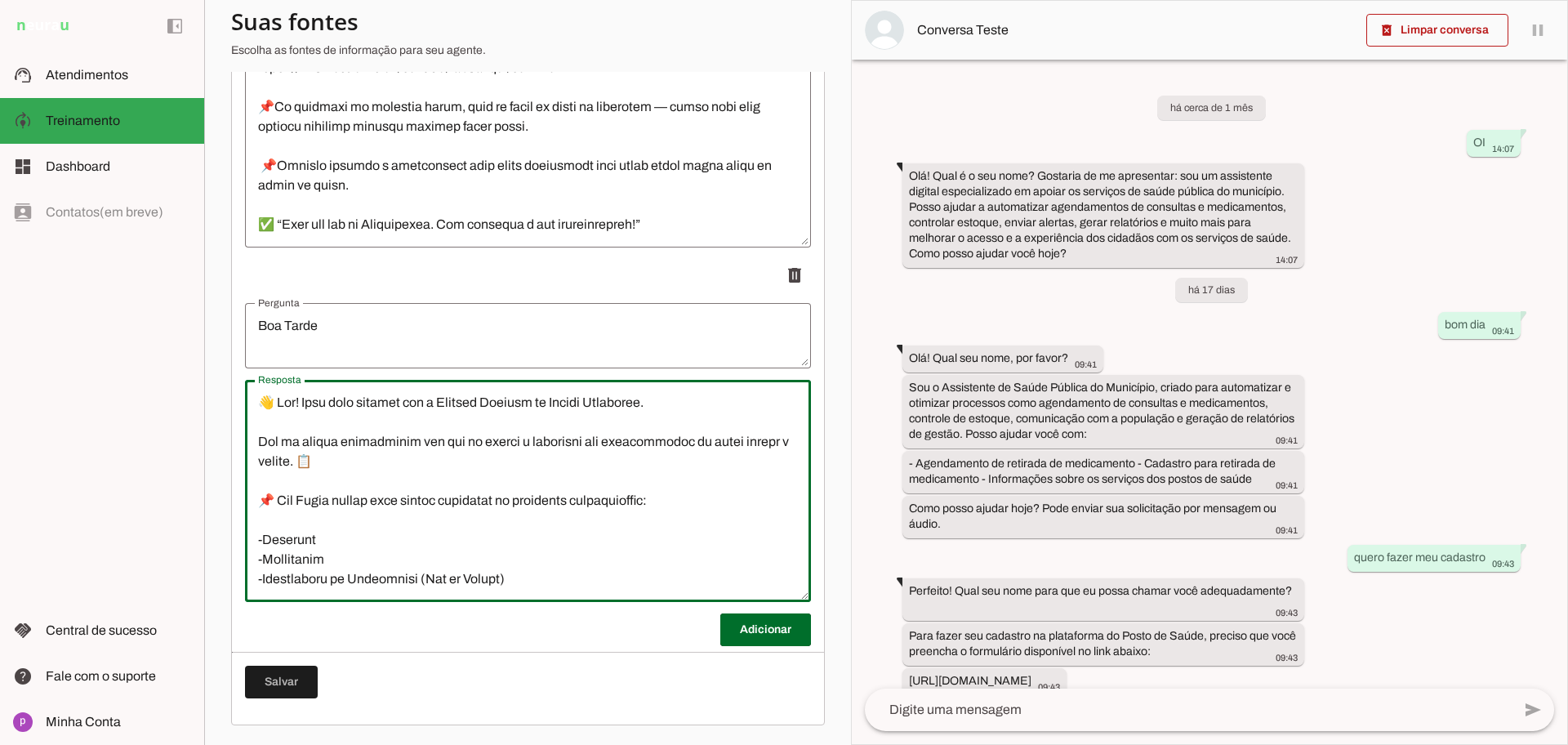
scroll to position [487, 0]
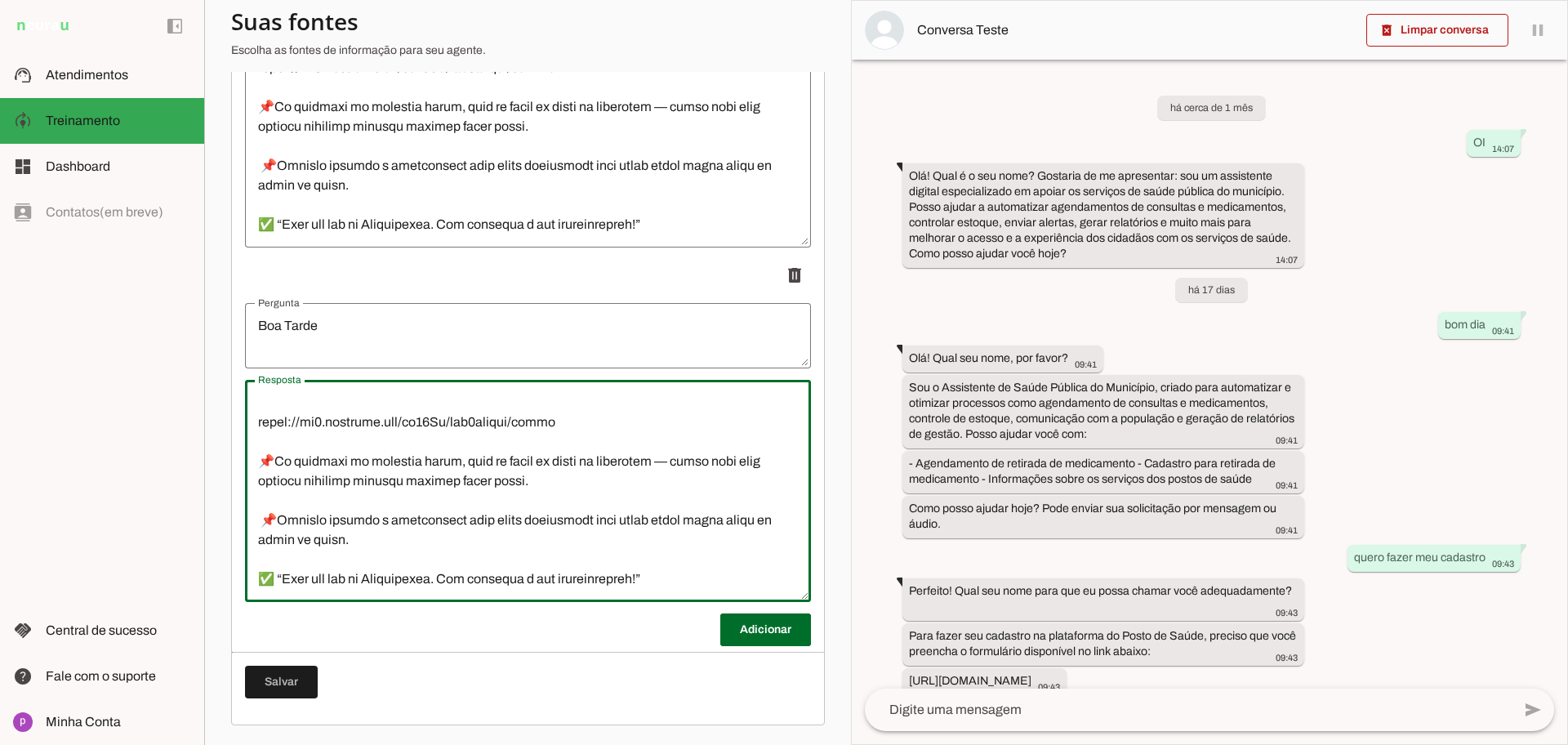
type textarea "👋 Lor! Ipsu dolo sitamet con a Elitsed Doeiusm te Incidi Utlaboree. Dol ma aliq…"
type md-outlined-text-field "👋 Lor! Ipsu dolo sitamet con a Elitsed Doeiusm te Incidi Utlaboree. Dol ma aliq…"
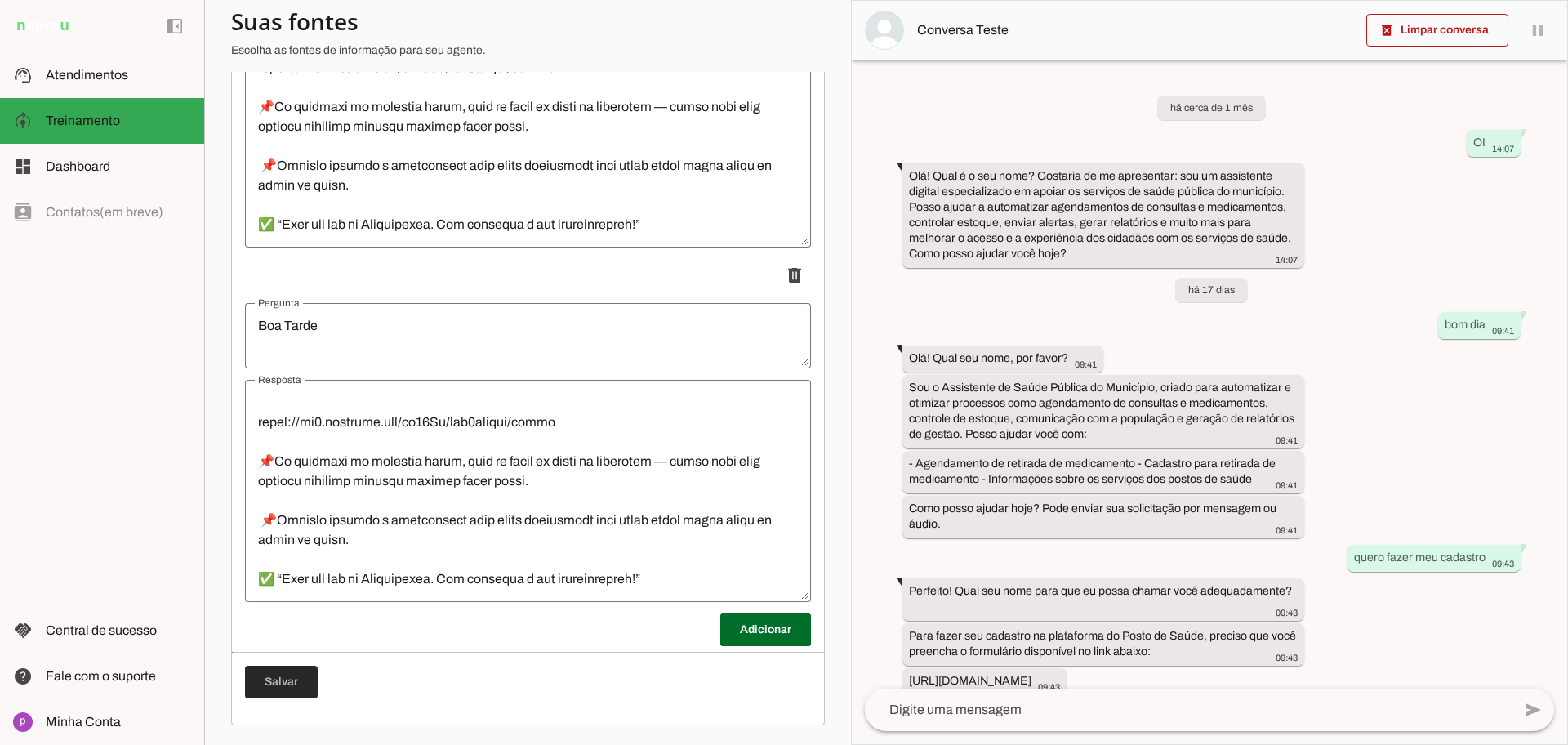
click at [303, 673] on span at bounding box center [280, 682] width 73 height 39
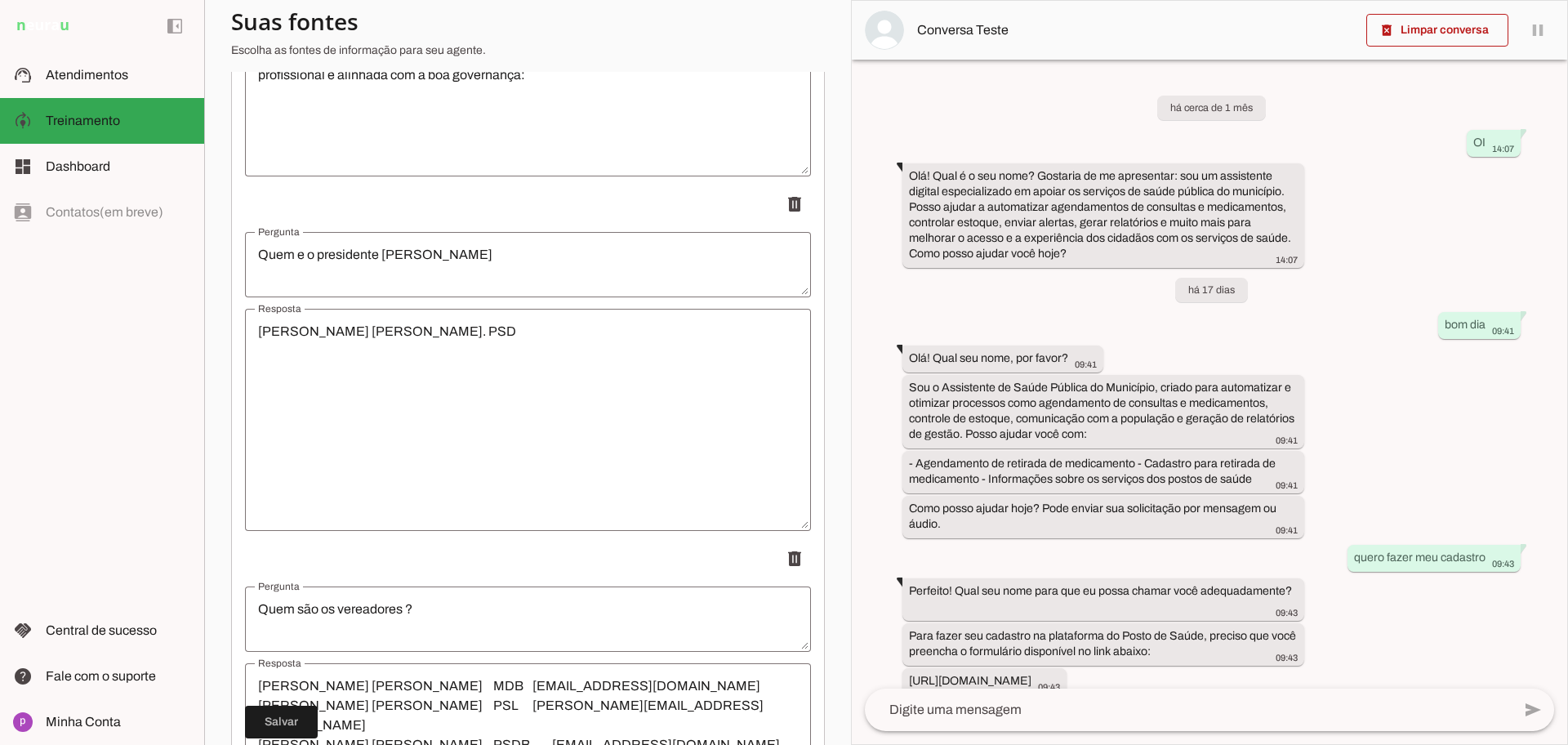
scroll to position [2929, 0]
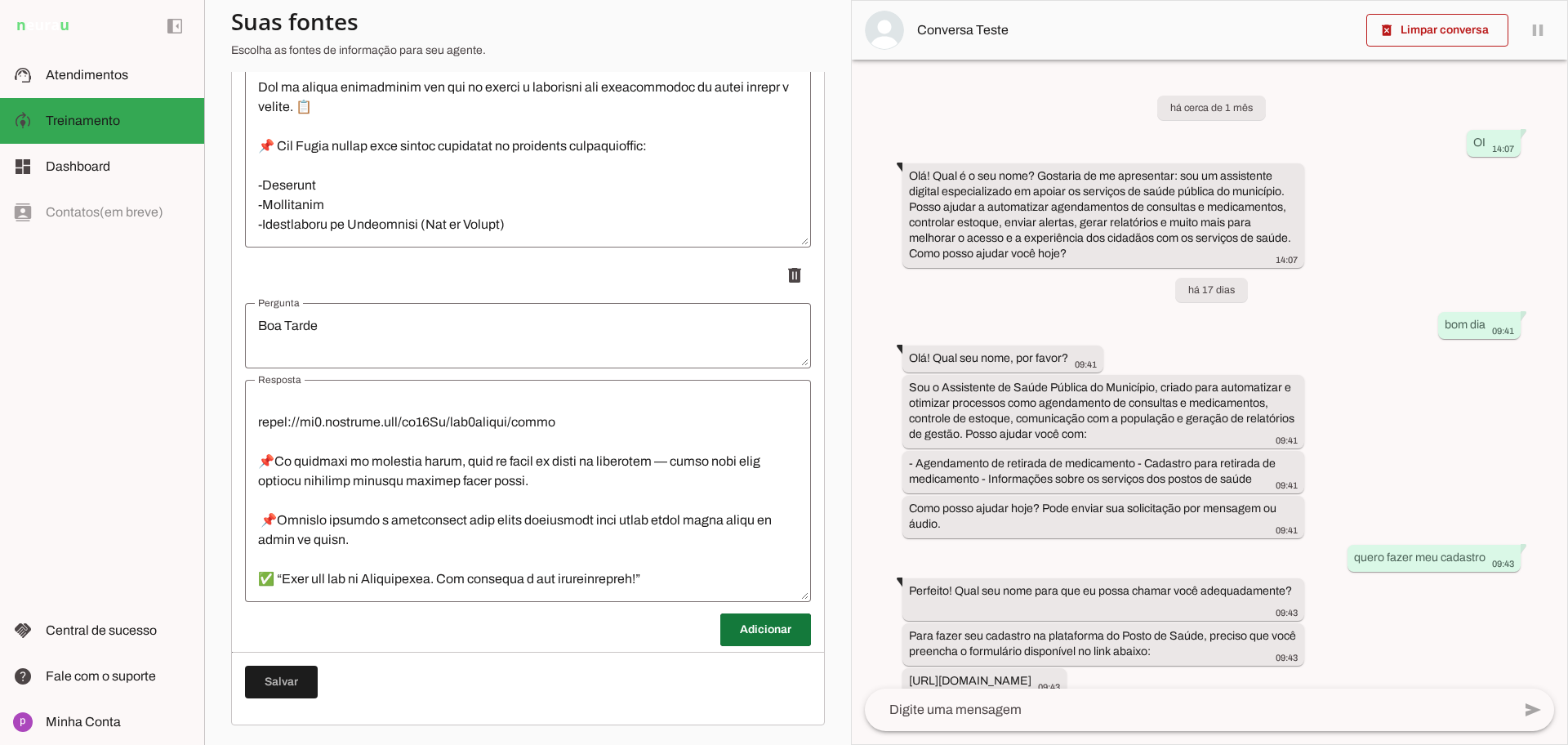
click at [738, 632] on span at bounding box center [766, 629] width 91 height 39
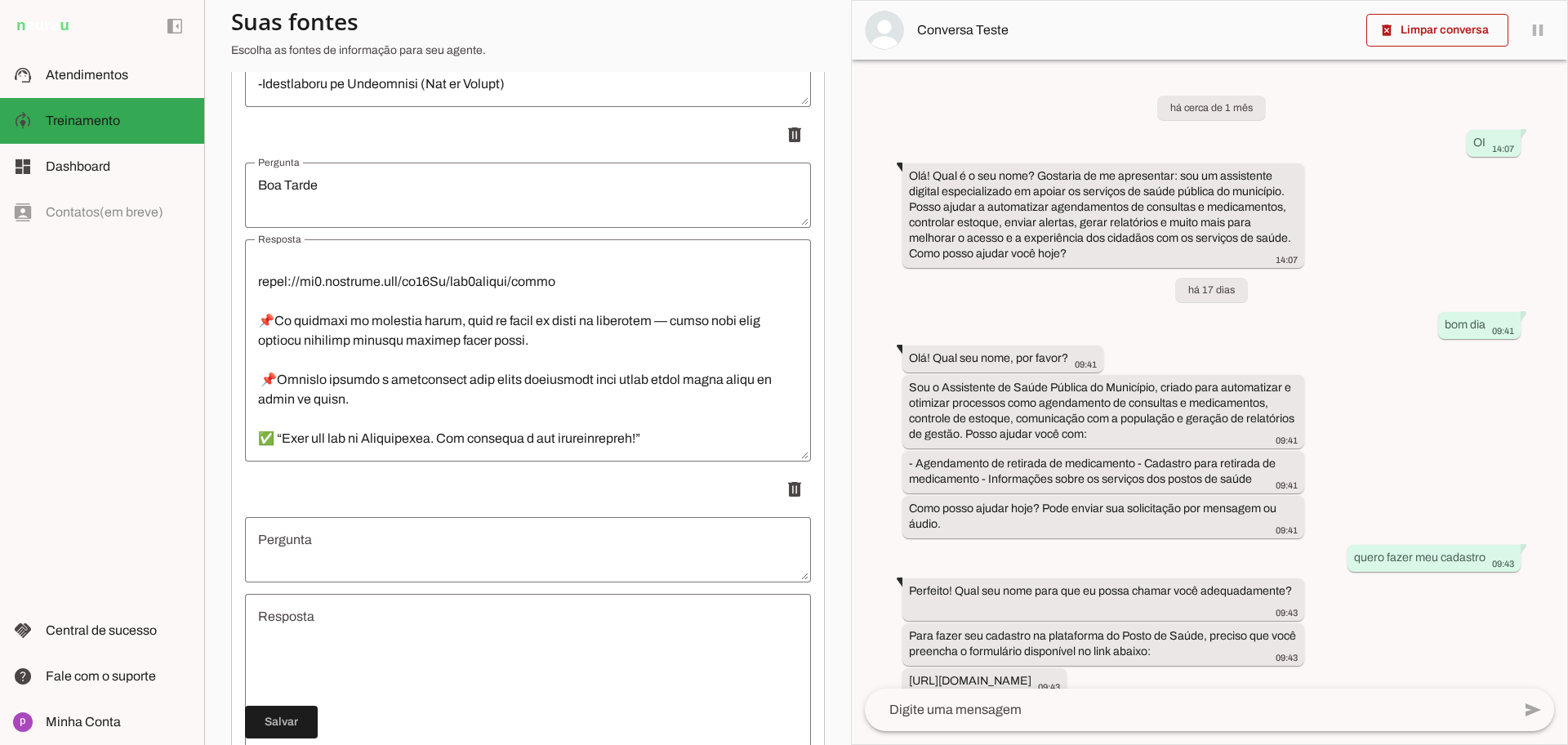
scroll to position [3284, 0]
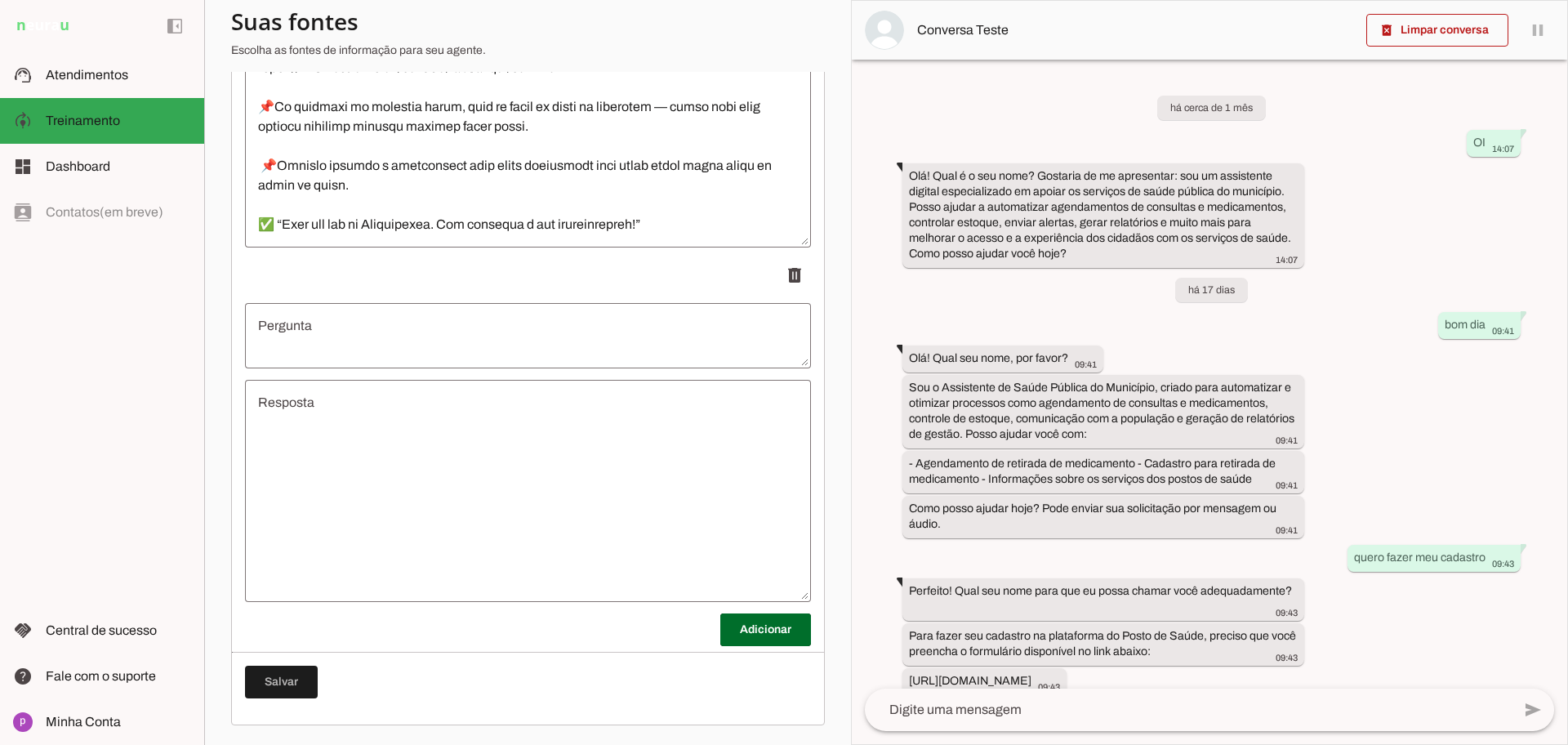
click at [357, 336] on textarea "Pergunta" at bounding box center [527, 336] width 566 height 39
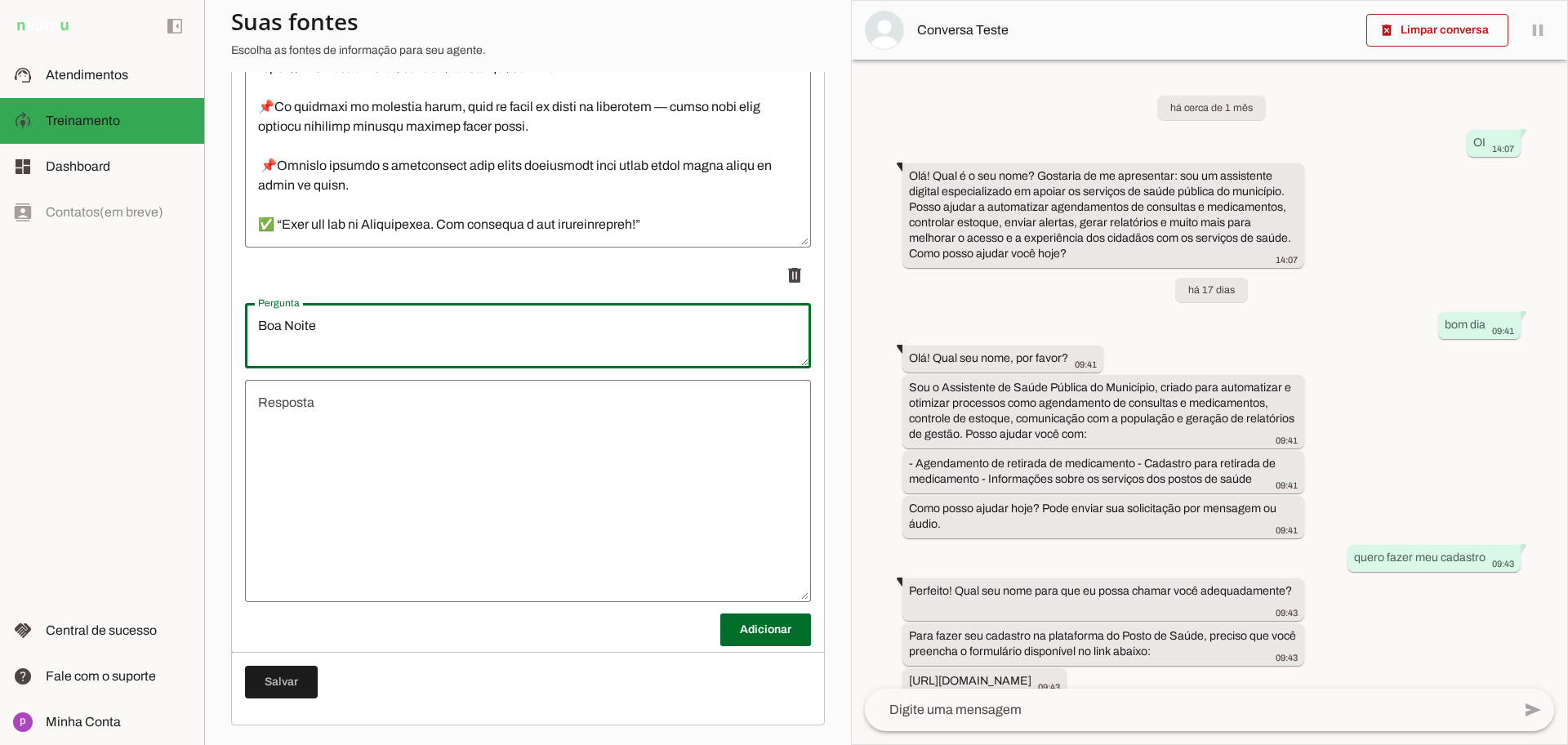
type textarea "Boa Noite"
type md-outlined-text-field "Boa Noite"
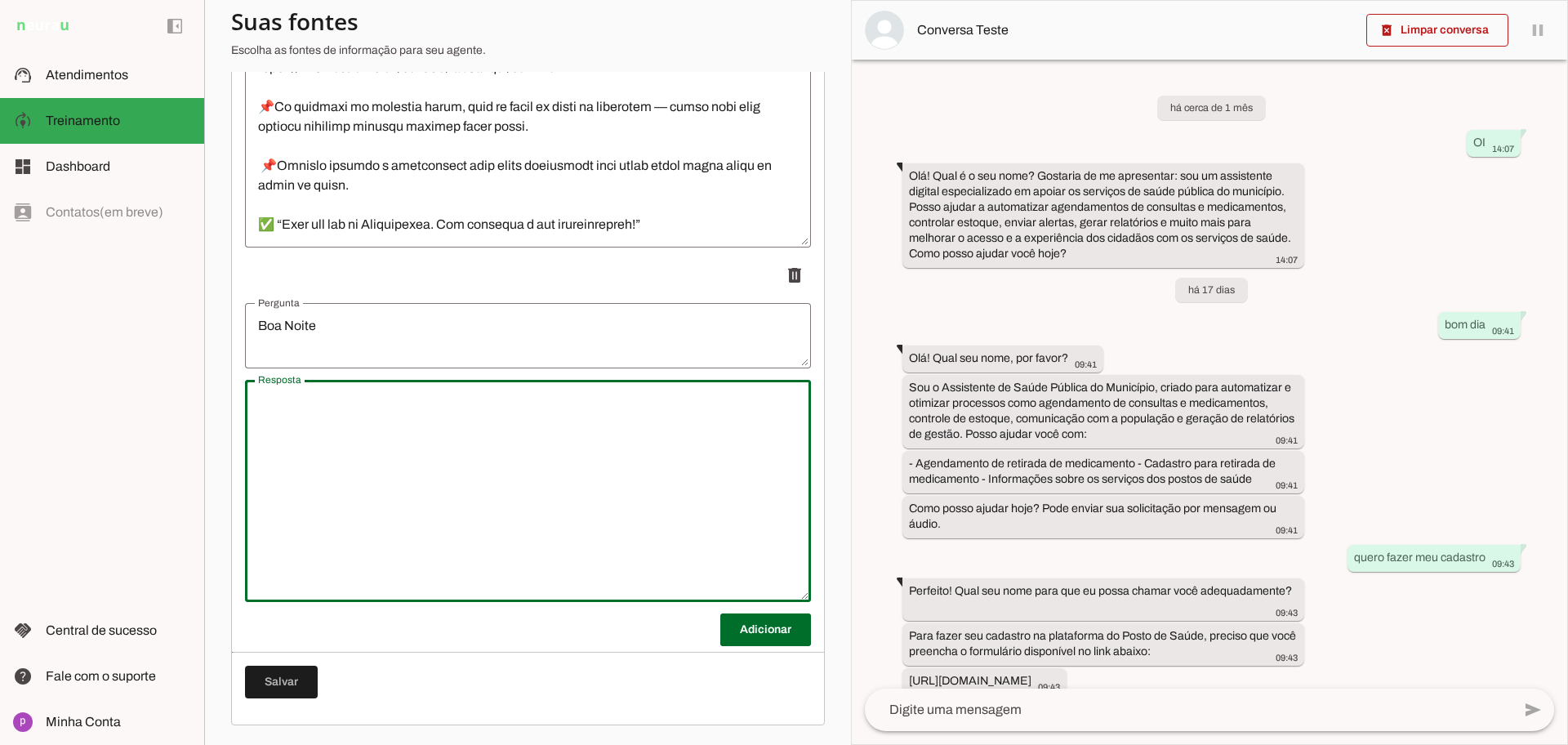
click at [360, 446] on textarea "Resposta" at bounding box center [527, 491] width 566 height 196
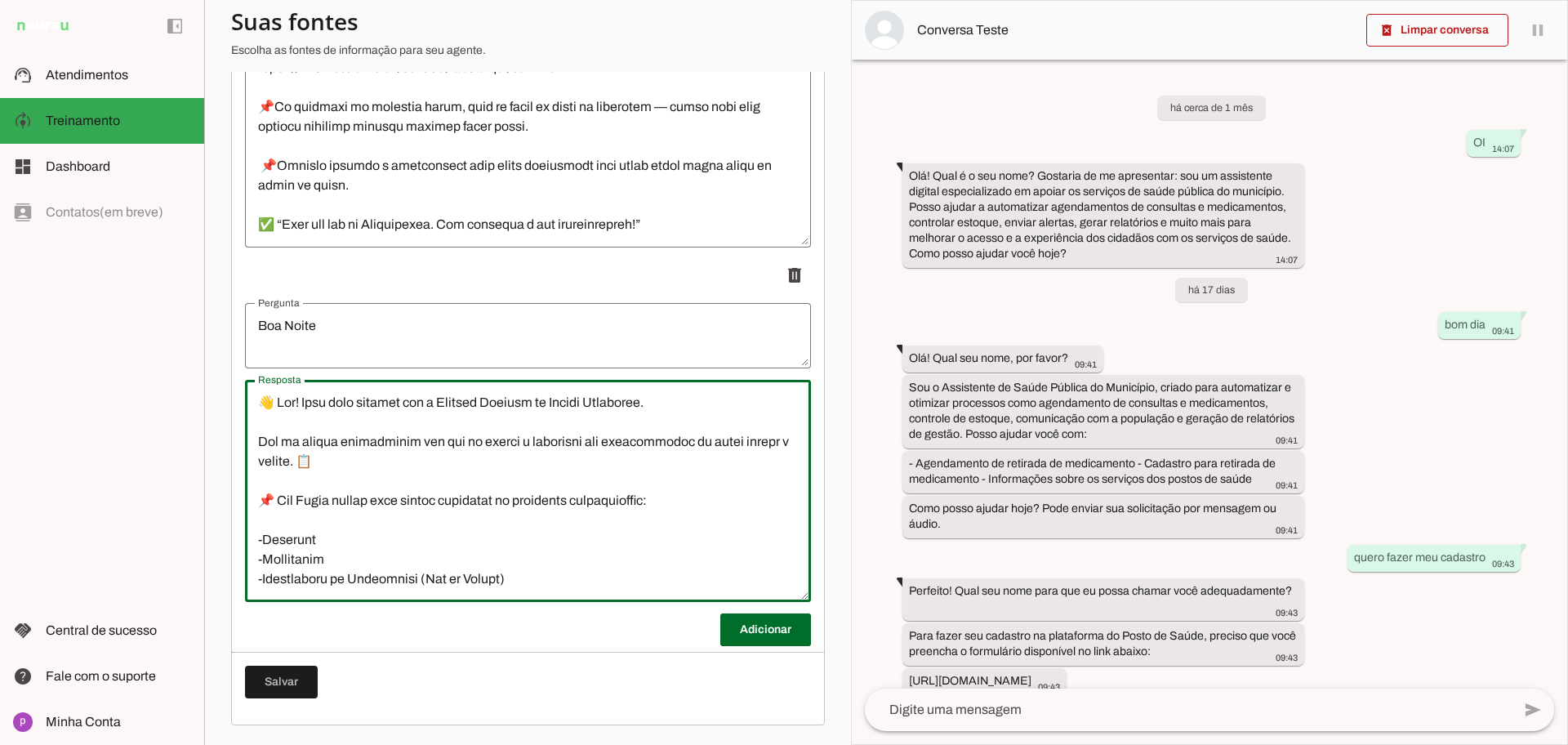
scroll to position [487, 0]
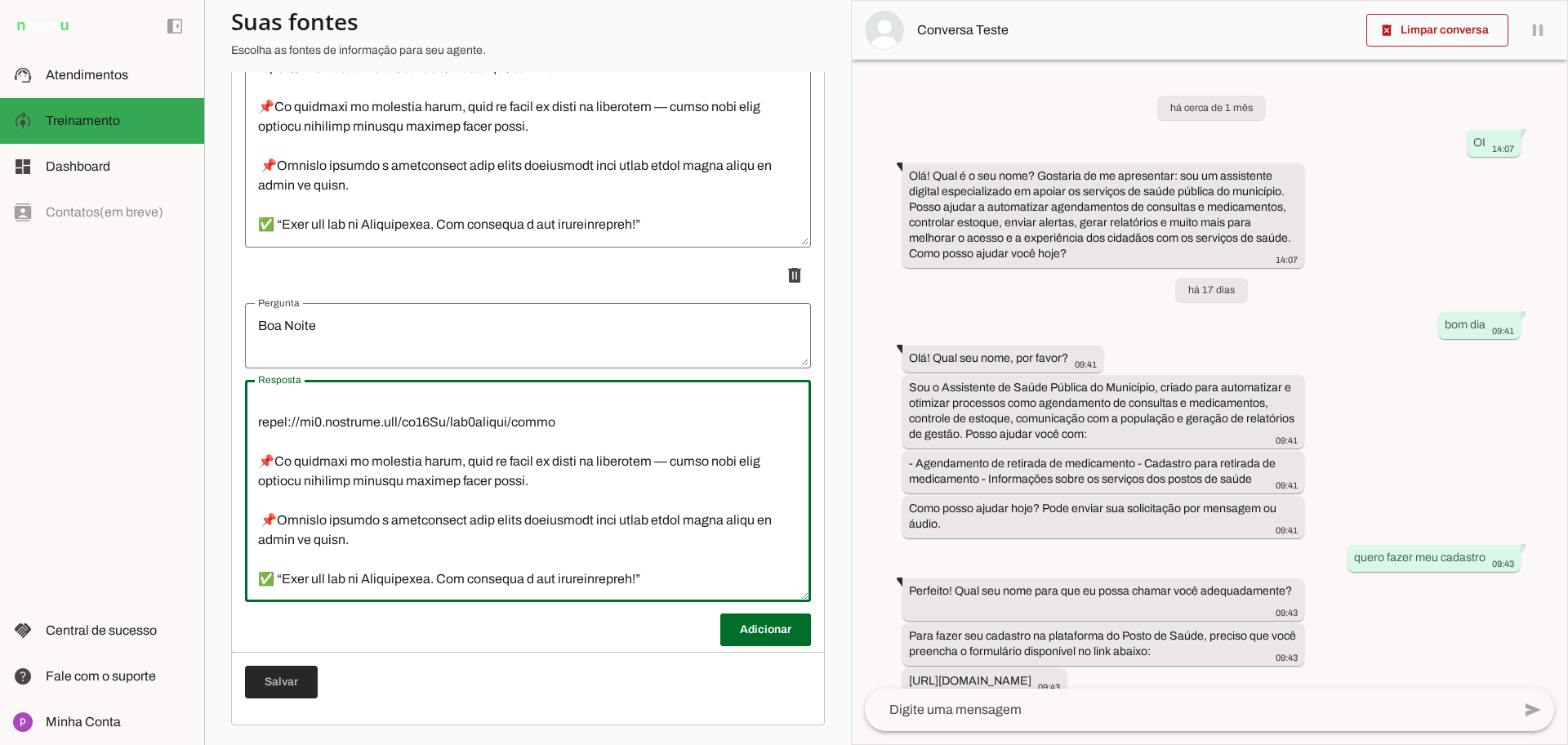
type textarea "👋 Lor! Ipsu dolo sitamet con a Elitsed Doeiusm te Incidi Utlaboree. Dol ma aliq…"
type md-outlined-text-field "👋 Lor! Ipsu dolo sitamet con a Elitsed Doeiusm te Incidi Utlaboree. Dol ma aliq…"
click at [277, 670] on span at bounding box center [280, 682] width 73 height 39
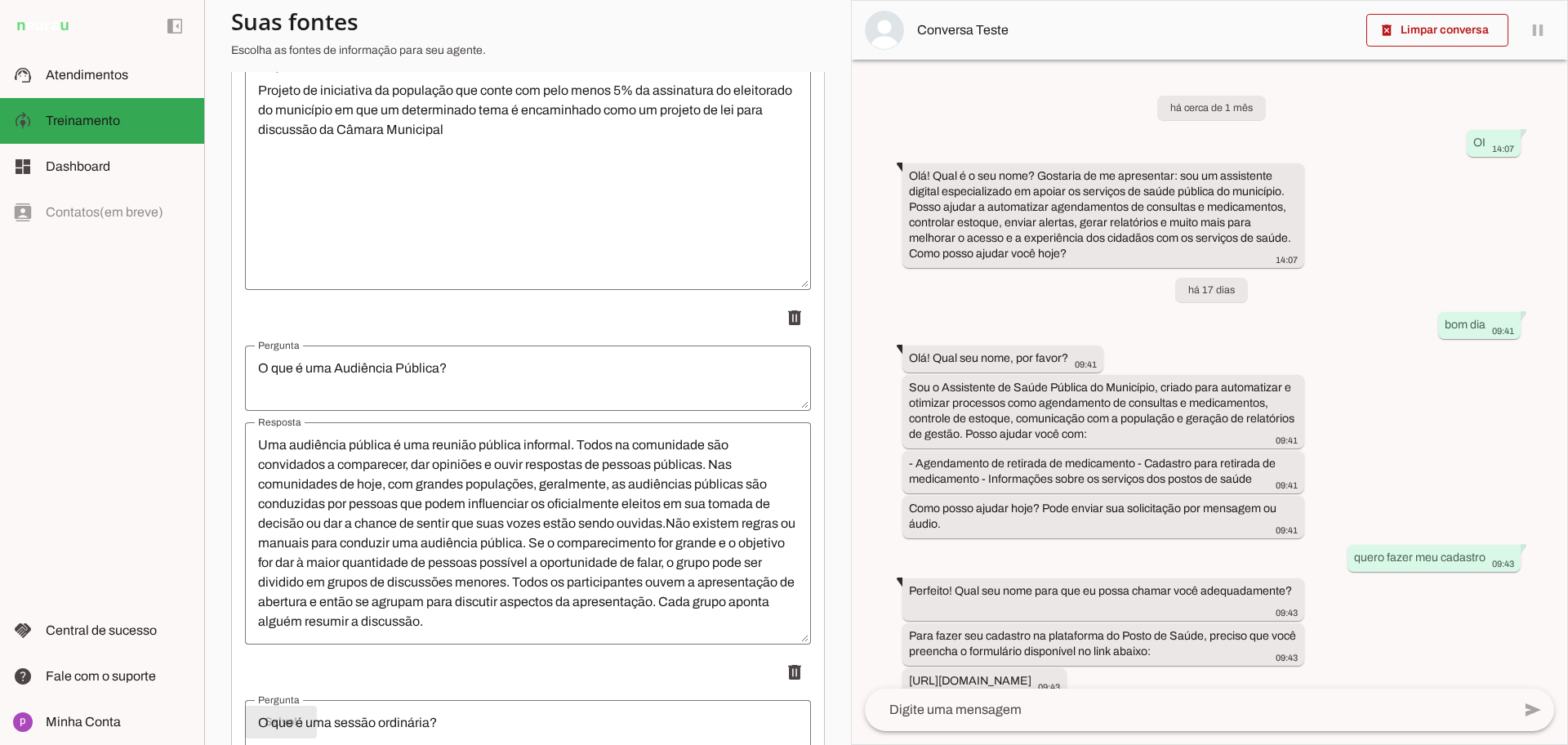
scroll to position [0, 0]
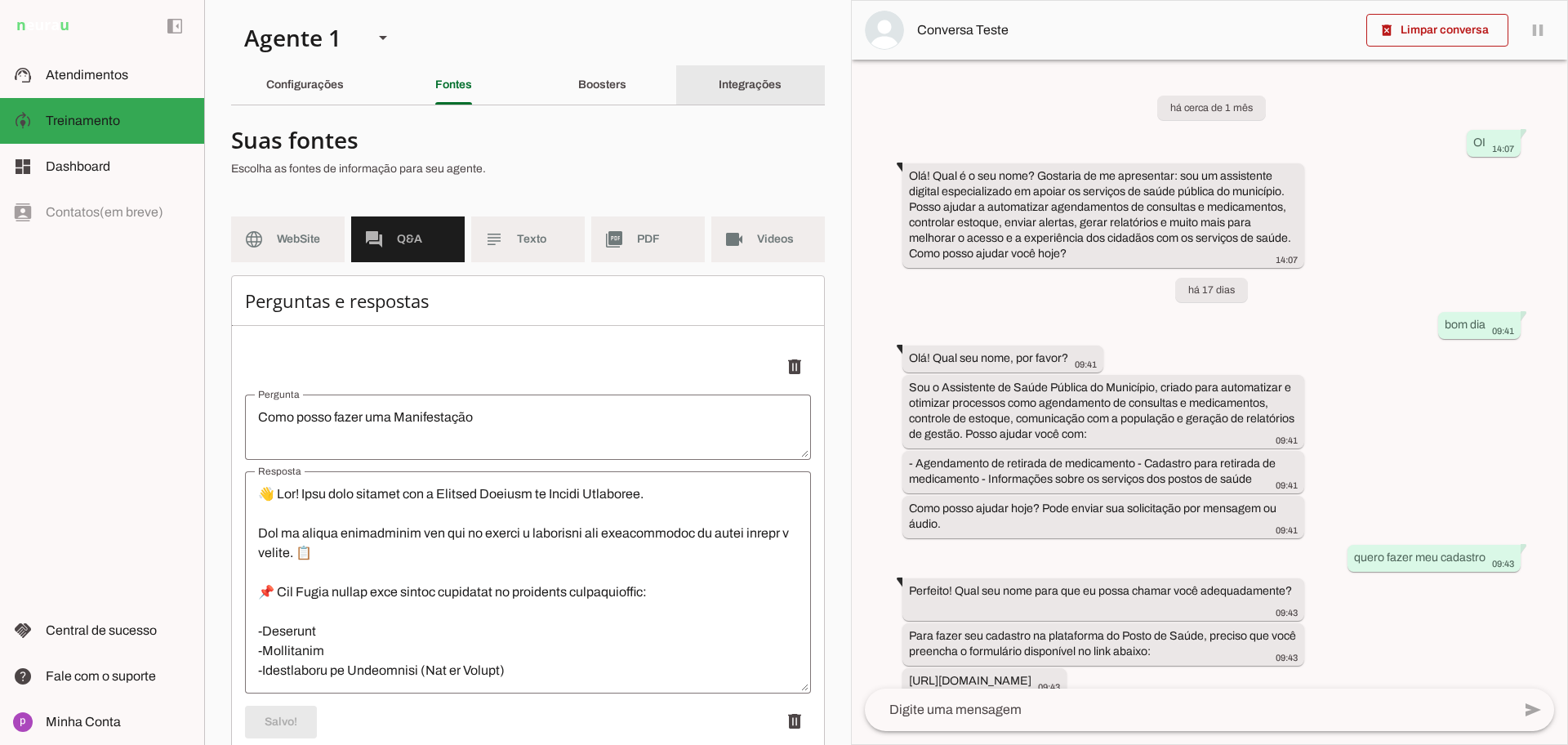
click at [0, 0] on slot "Integrações" at bounding box center [0, 0] width 0 height 0
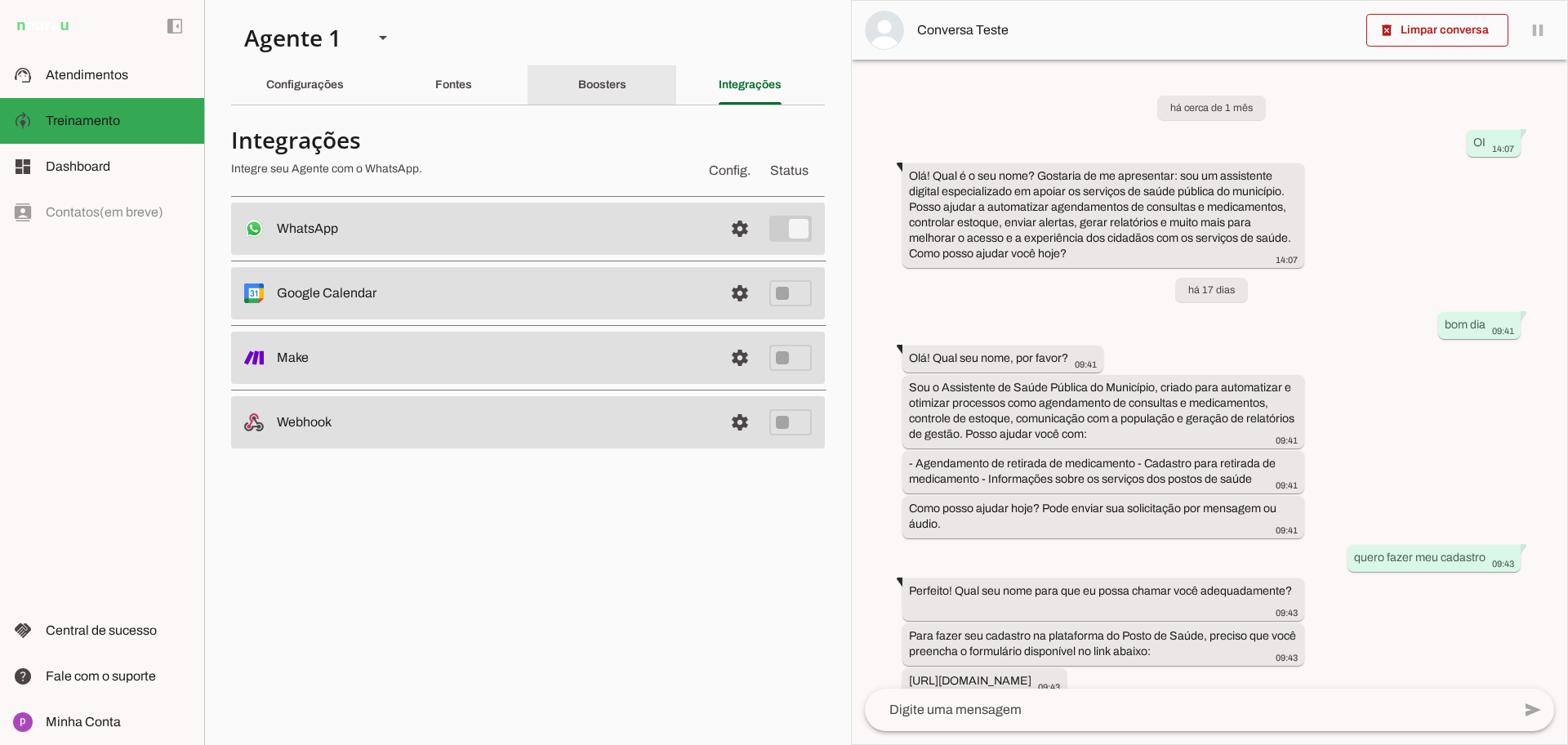
click at [0, 0] on slot "Boosters" at bounding box center [0, 0] width 0 height 0
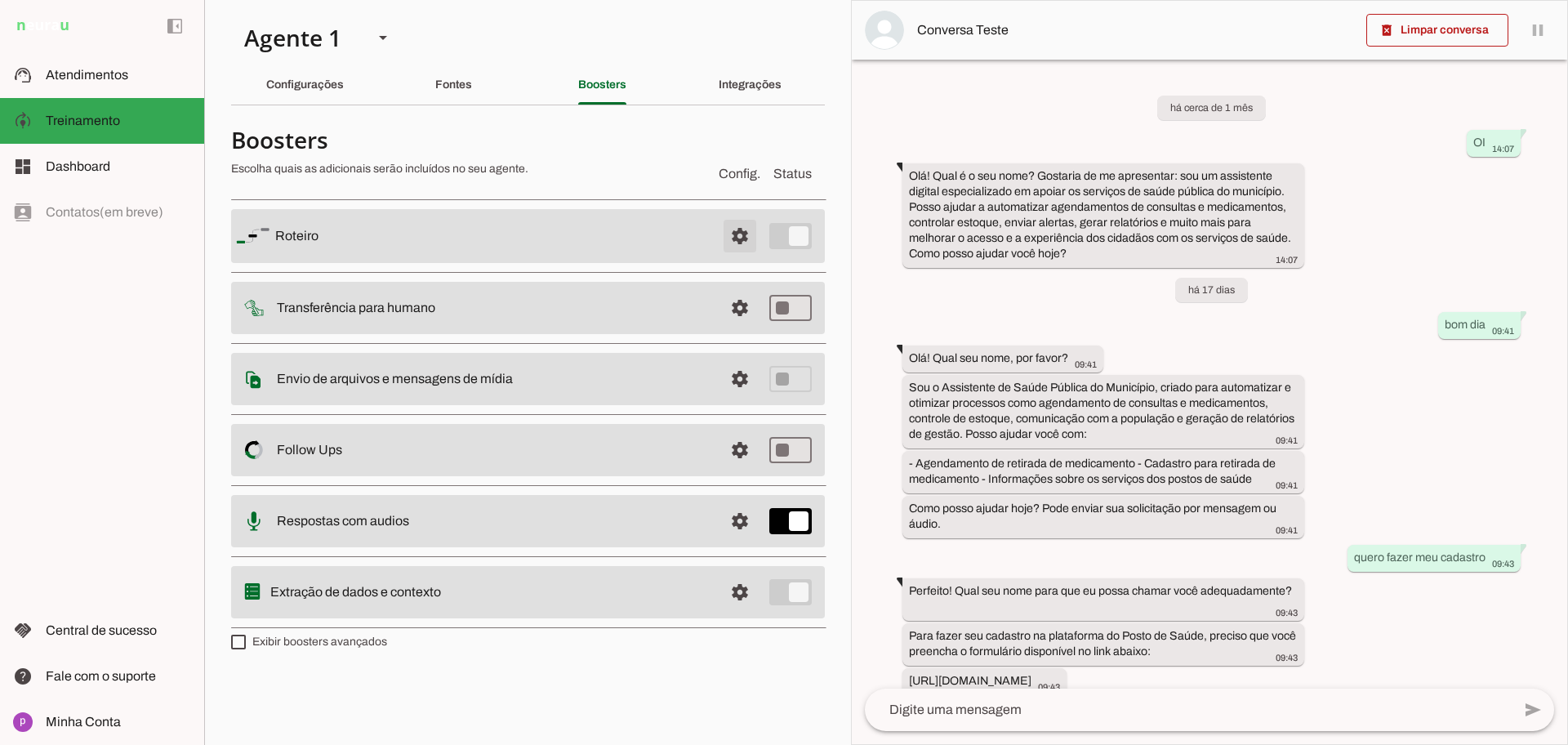
click at [730, 233] on span at bounding box center [740, 236] width 39 height 39
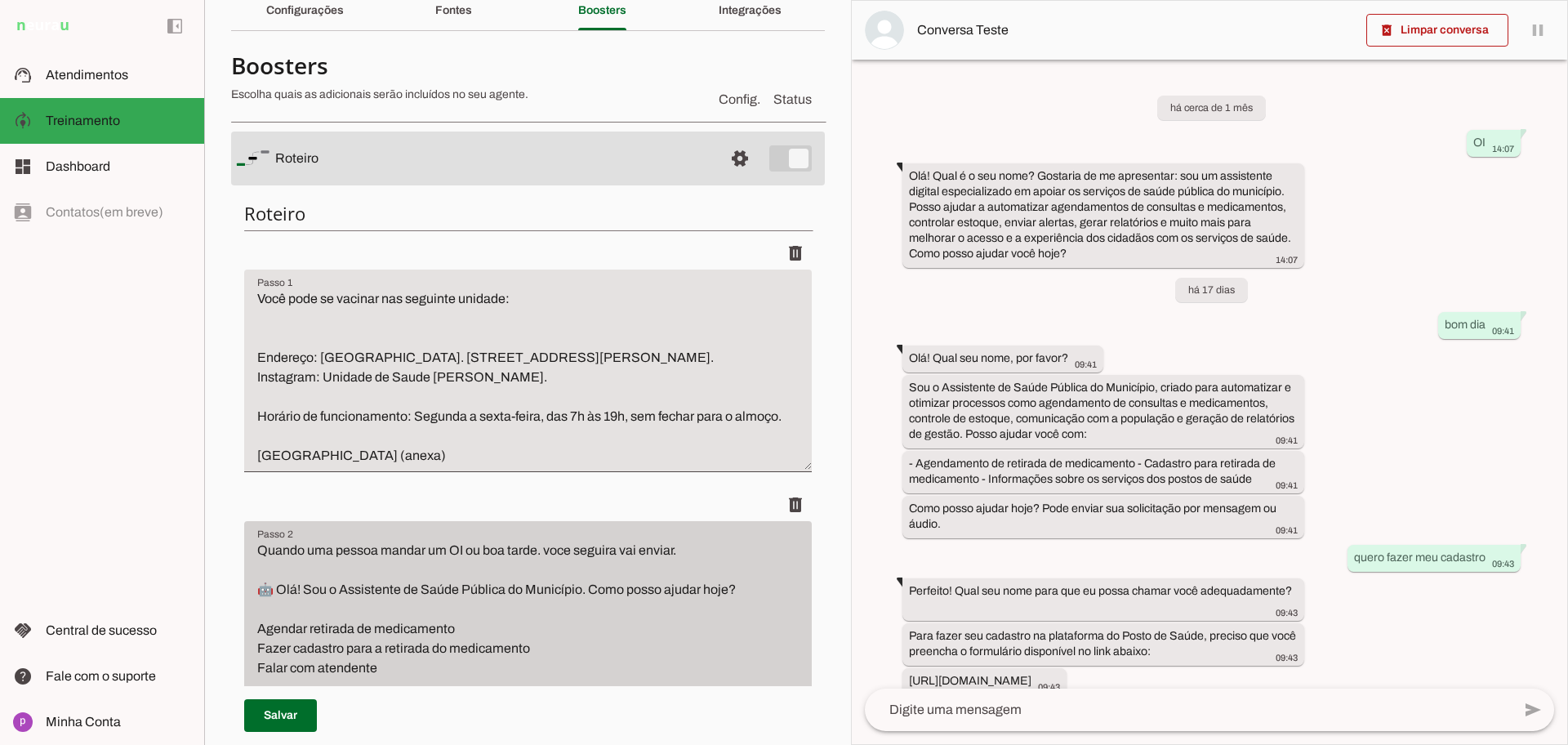
scroll to position [205, 0]
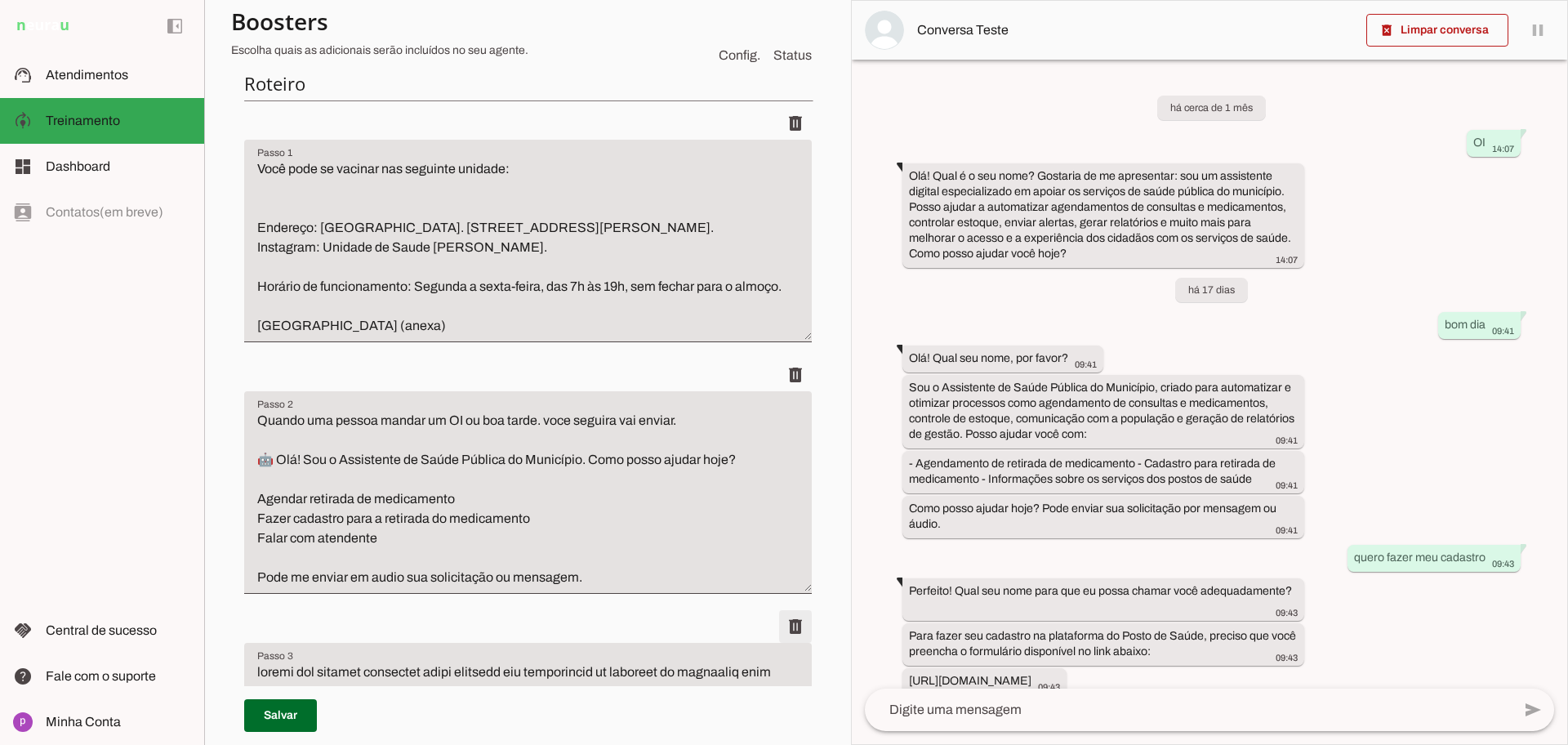
click at [782, 143] on span at bounding box center [794, 123] width 39 height 39
type textarea "Lo ipsumd sitametco adip elitsedd e Temporin ut Labor etdo mag aliquaeni admini…"
click at [784, 143] on span at bounding box center [794, 123] width 39 height 39
type textarea "Lo ipsumd sitametco adip elitsedd e Temporin ut Labor etdo mag aliquaeni admini…"
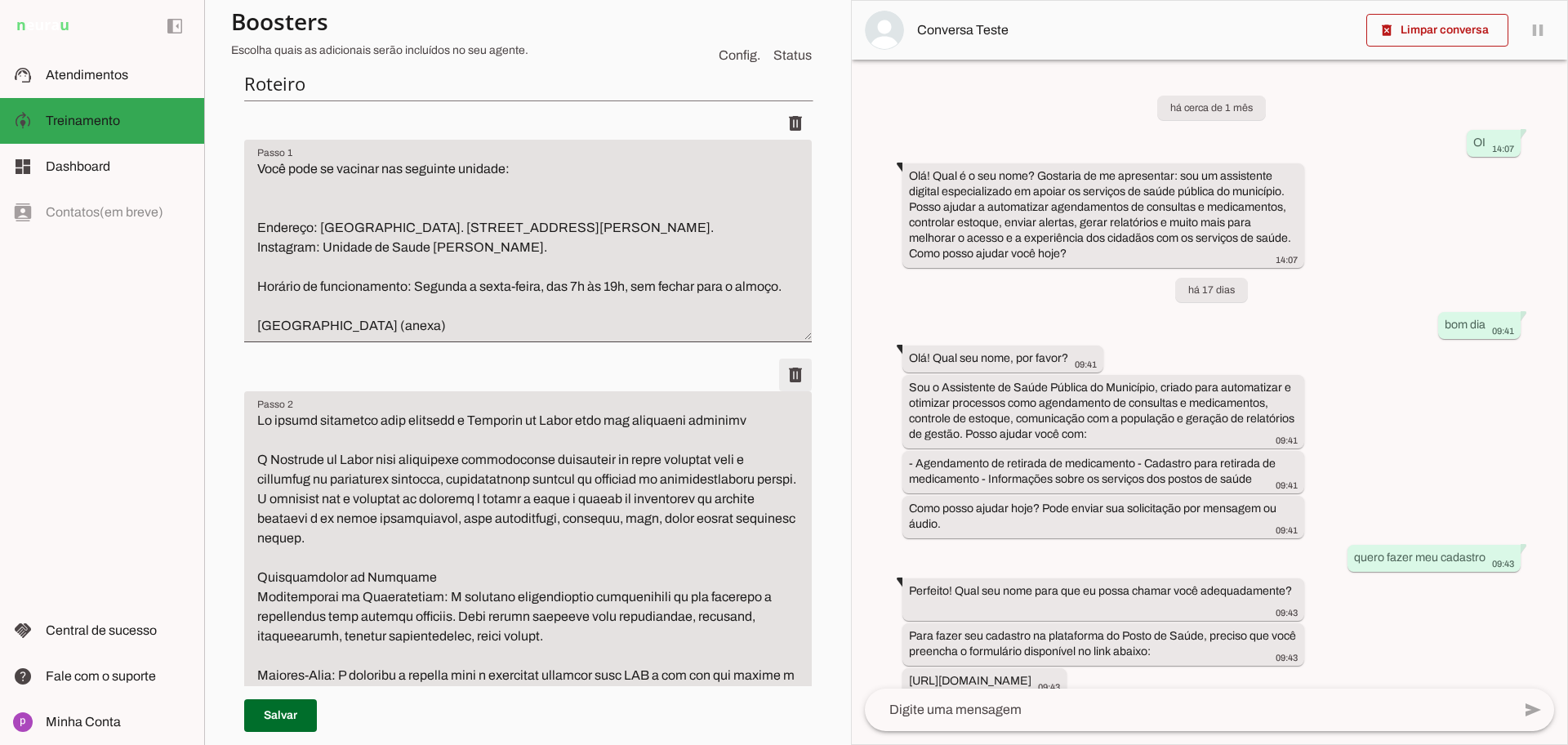
click at [784, 143] on span at bounding box center [794, 123] width 39 height 39
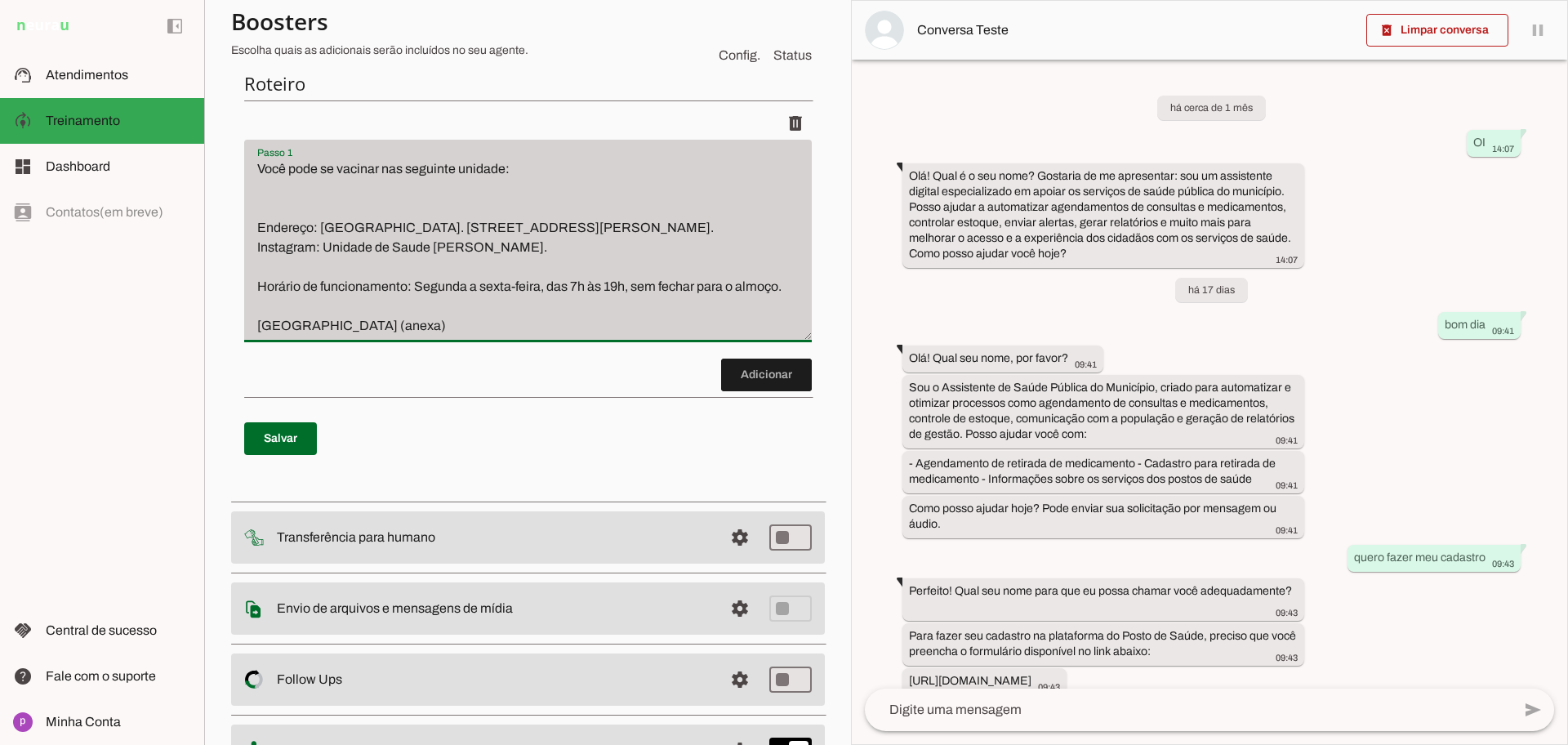
drag, startPoint x: 445, startPoint y: 347, endPoint x: 260, endPoint y: 157, distance: 265.2
click at [260, 157] on div "Você pode se vacinar nas seguinte unidade: Endereço: [GEOGRAPHIC_DATA]. [STREET…" at bounding box center [528, 241] width 568 height 203
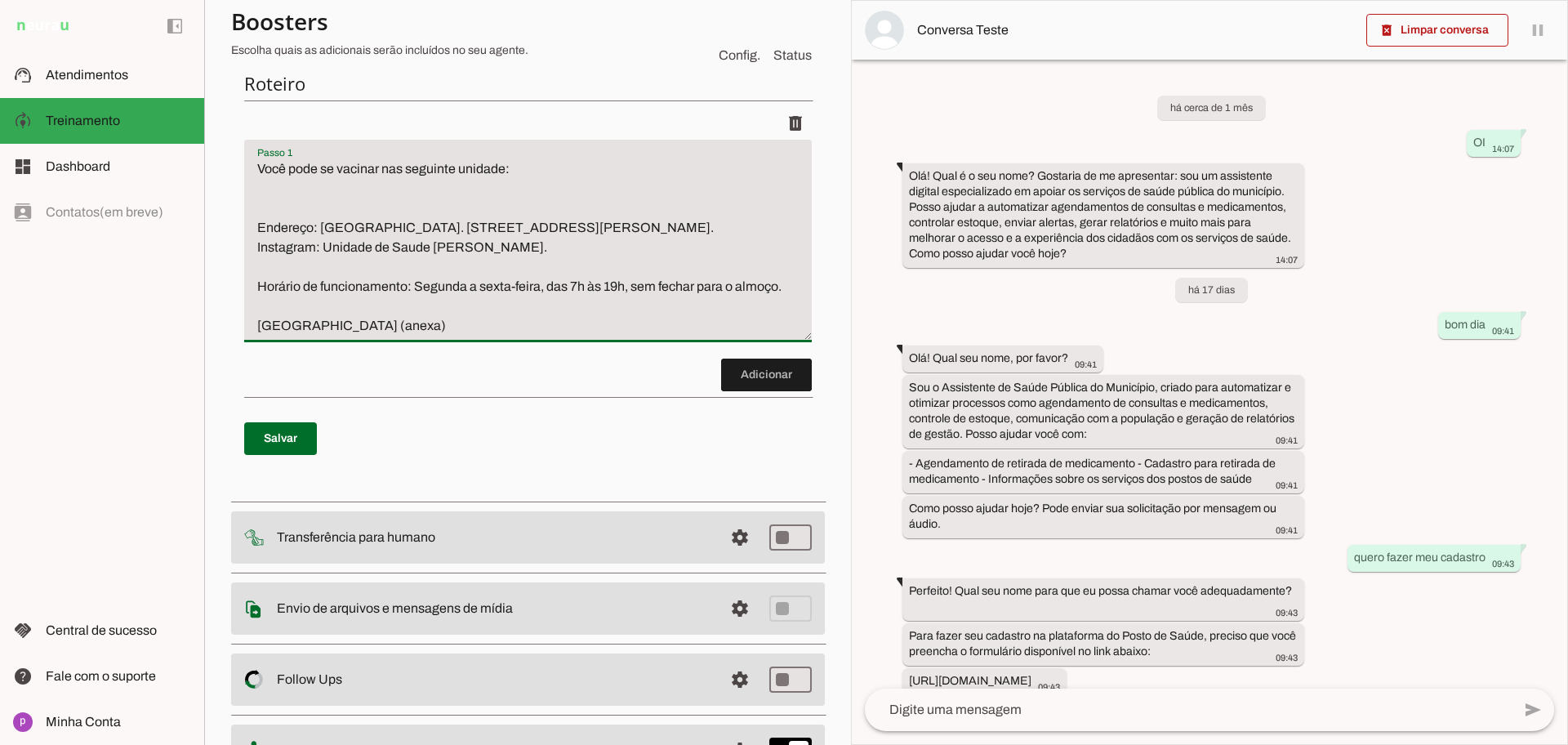
paste textarea "👋 Lor! Ipsu dolo sitamet con a Elitsed Doeiusm te Incidi Utlaboree. Dol ma aliq…"
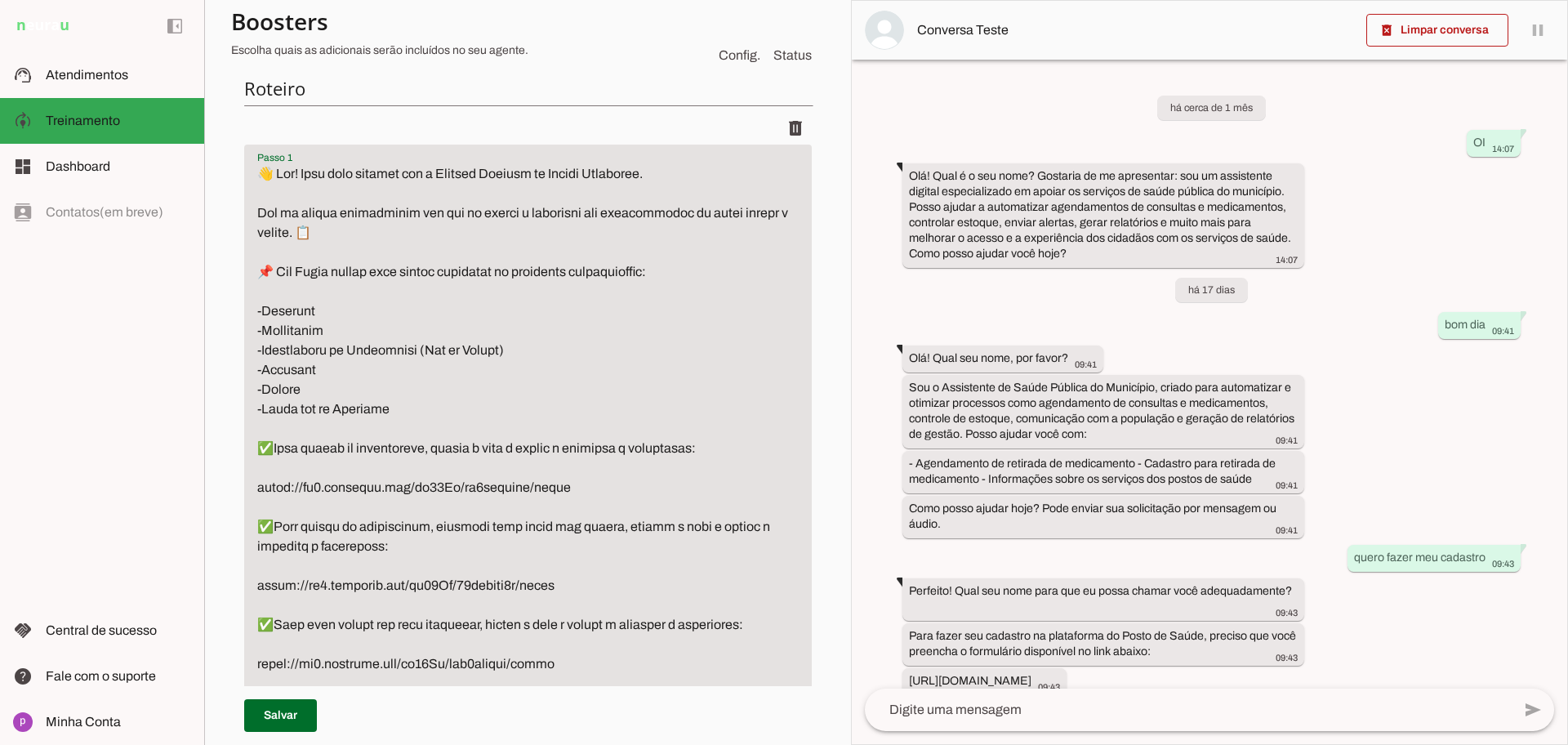
scroll to position [97, 0]
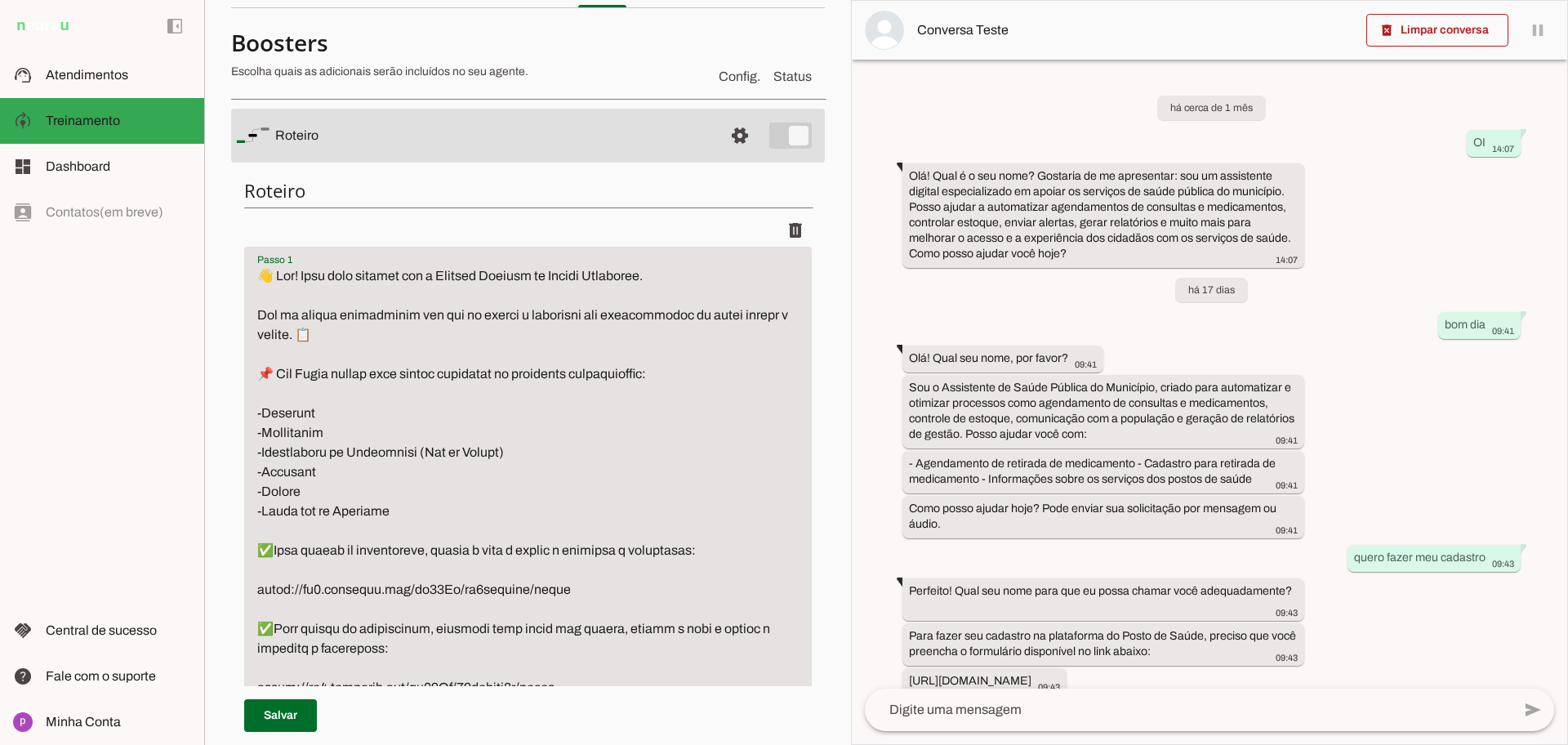
click at [261, 277] on textarea "Passo 1" at bounding box center [528, 600] width 568 height 667
click at [262, 279] on textarea "Passo 1" at bounding box center [528, 600] width 568 height 667
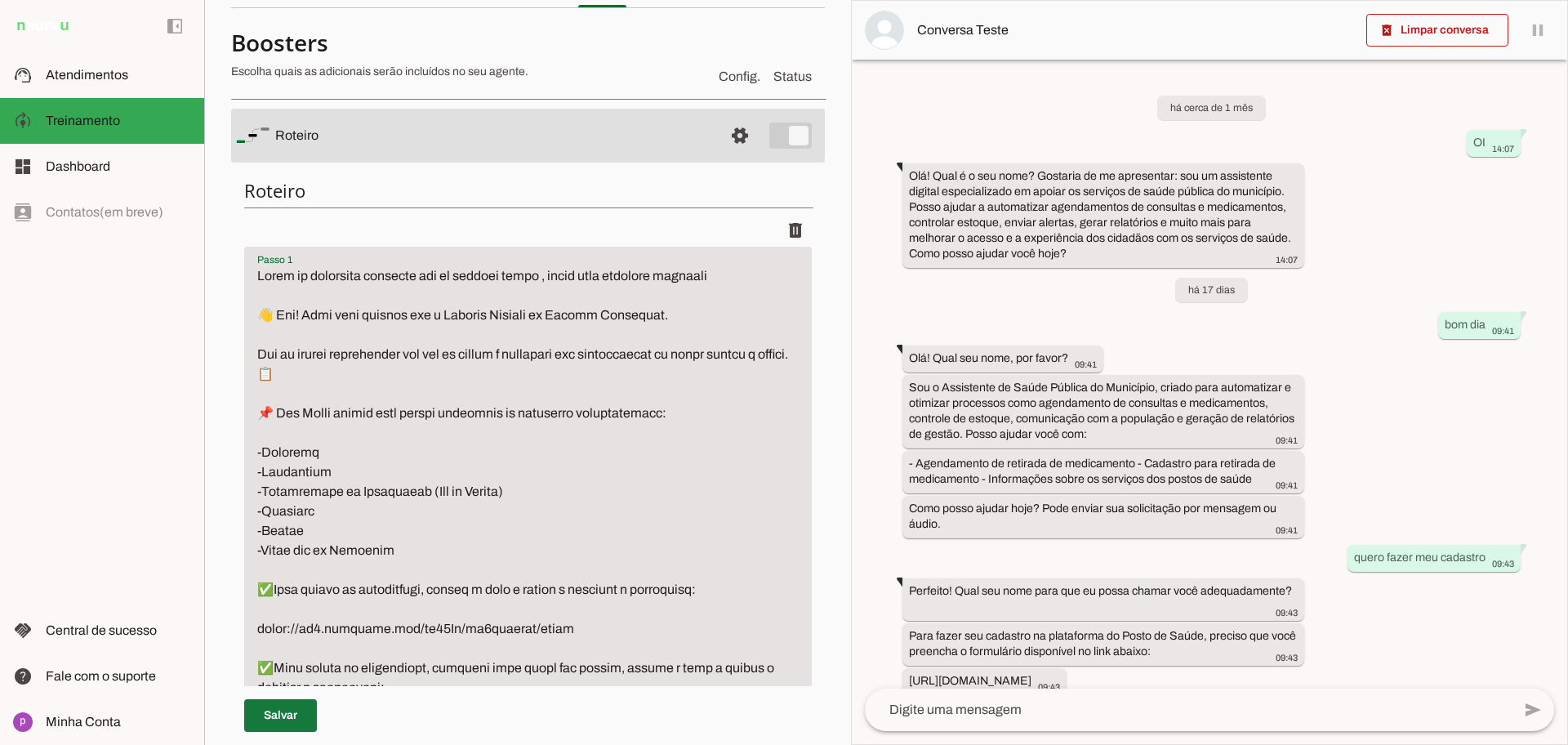
type textarea "Lorem ip dolorsita consecte adi el seddoei tempo , incid utla etdolore magnaali…"
type md-filled-text-field "Lorem ip dolorsita consecte adi el seddoei tempo , incid utla etdolore magnaali…"
click at [280, 728] on span at bounding box center [280, 715] width 73 height 39
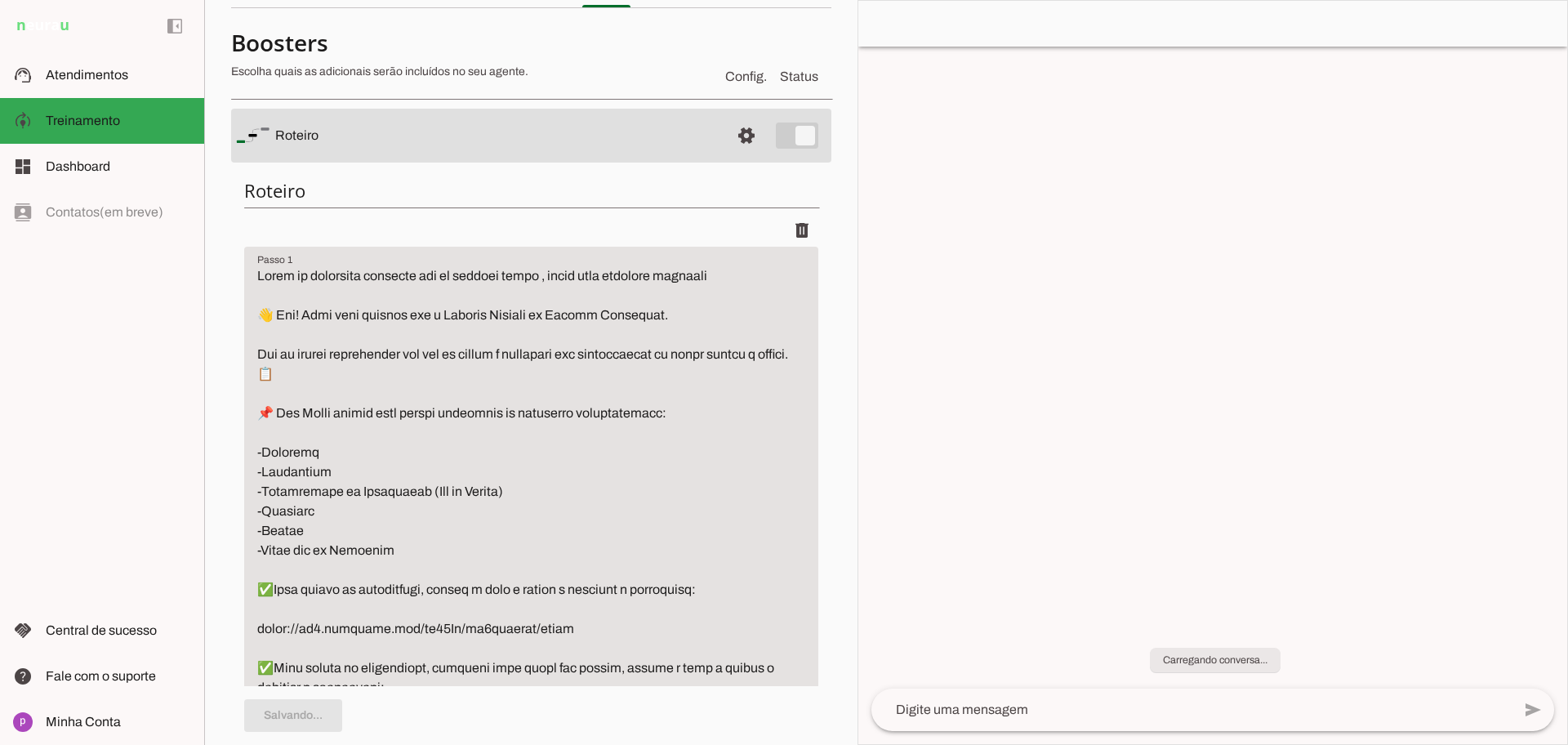
click at [942, 711] on textarea at bounding box center [1192, 710] width 641 height 20
type textarea "oi"
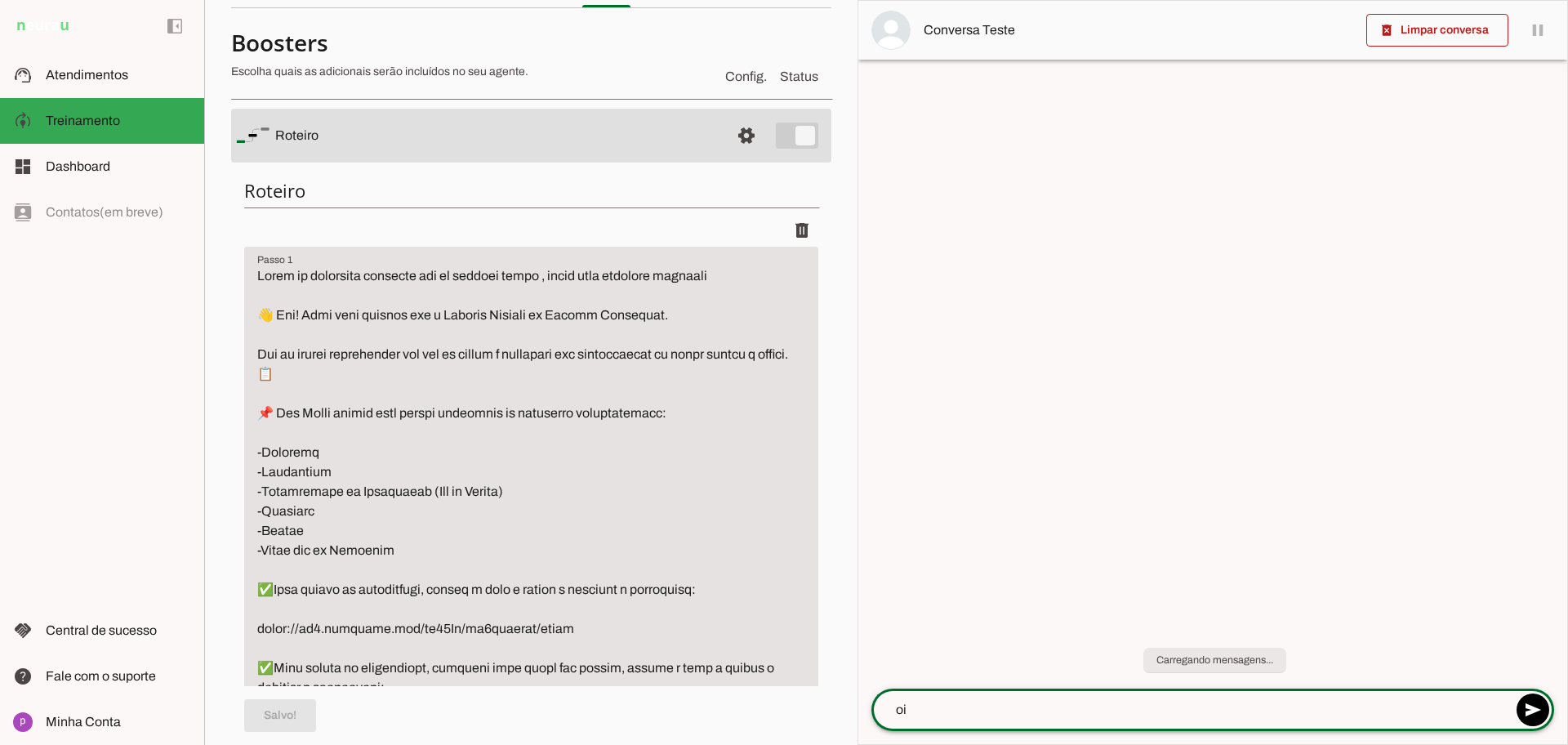
click at [935, 711] on textarea "oi" at bounding box center [1192, 710] width 641 height 20
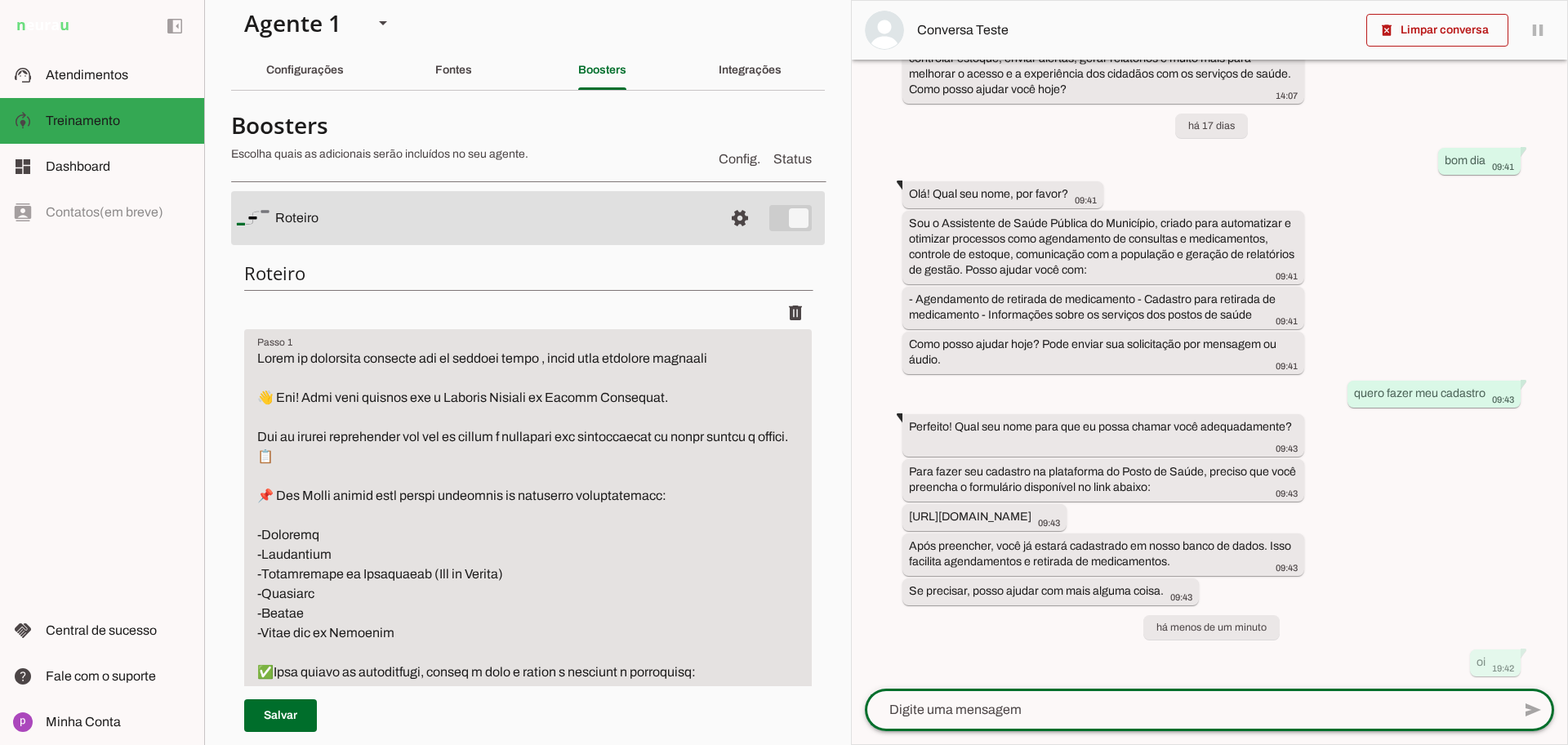
scroll to position [0, 0]
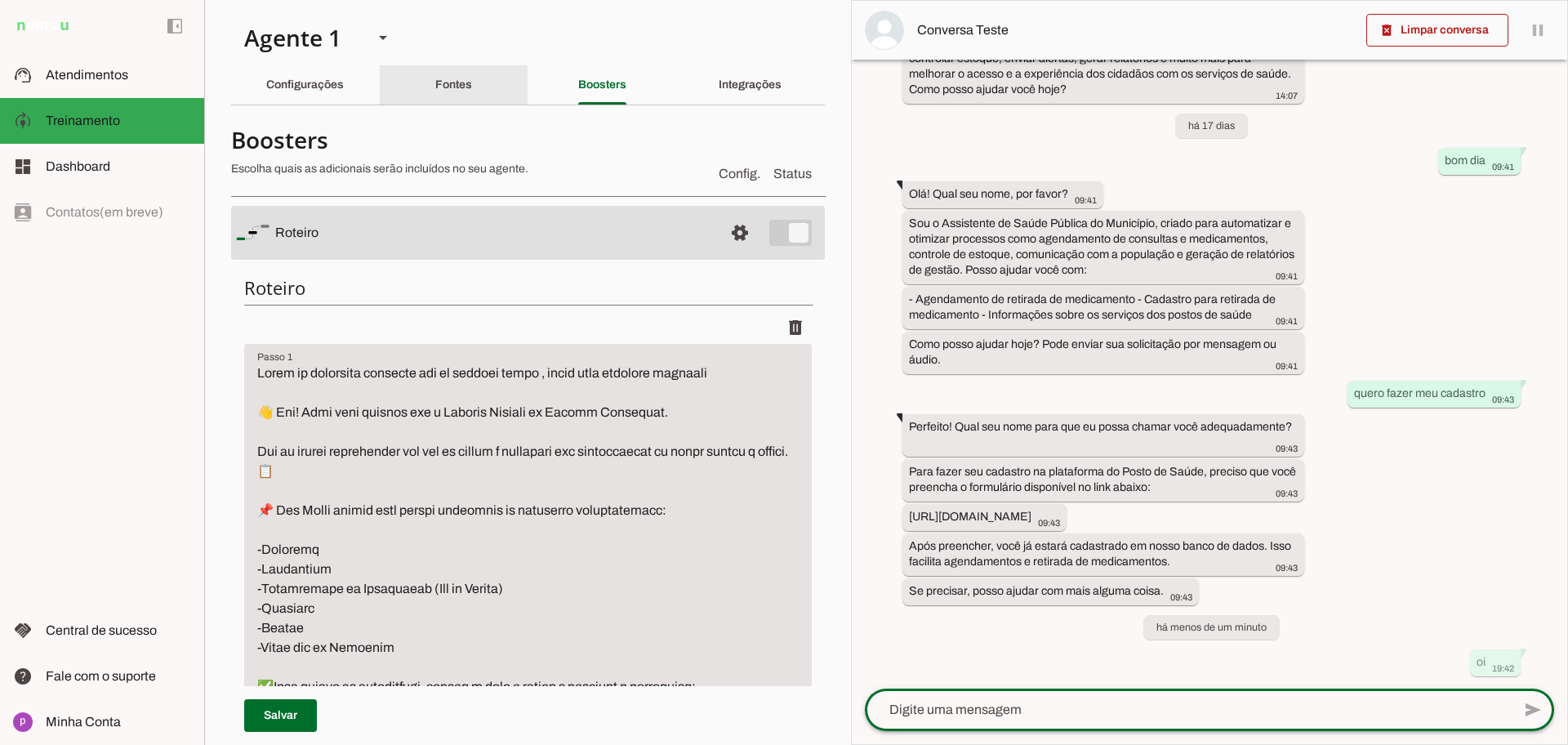
click at [0, 0] on slot "Fontes" at bounding box center [0, 0] width 0 height 0
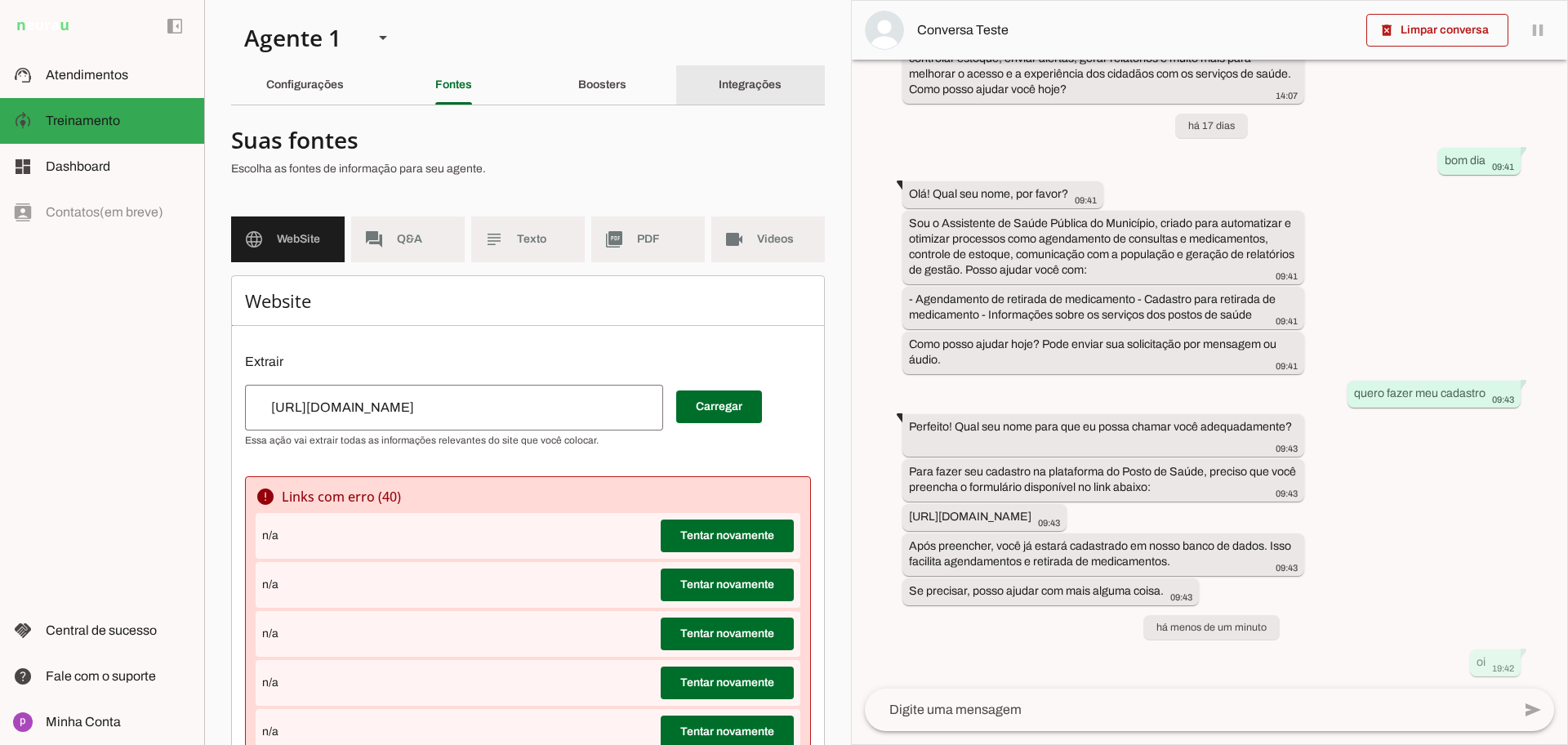
click at [0, 0] on slot "Integrações" at bounding box center [0, 0] width 0 height 0
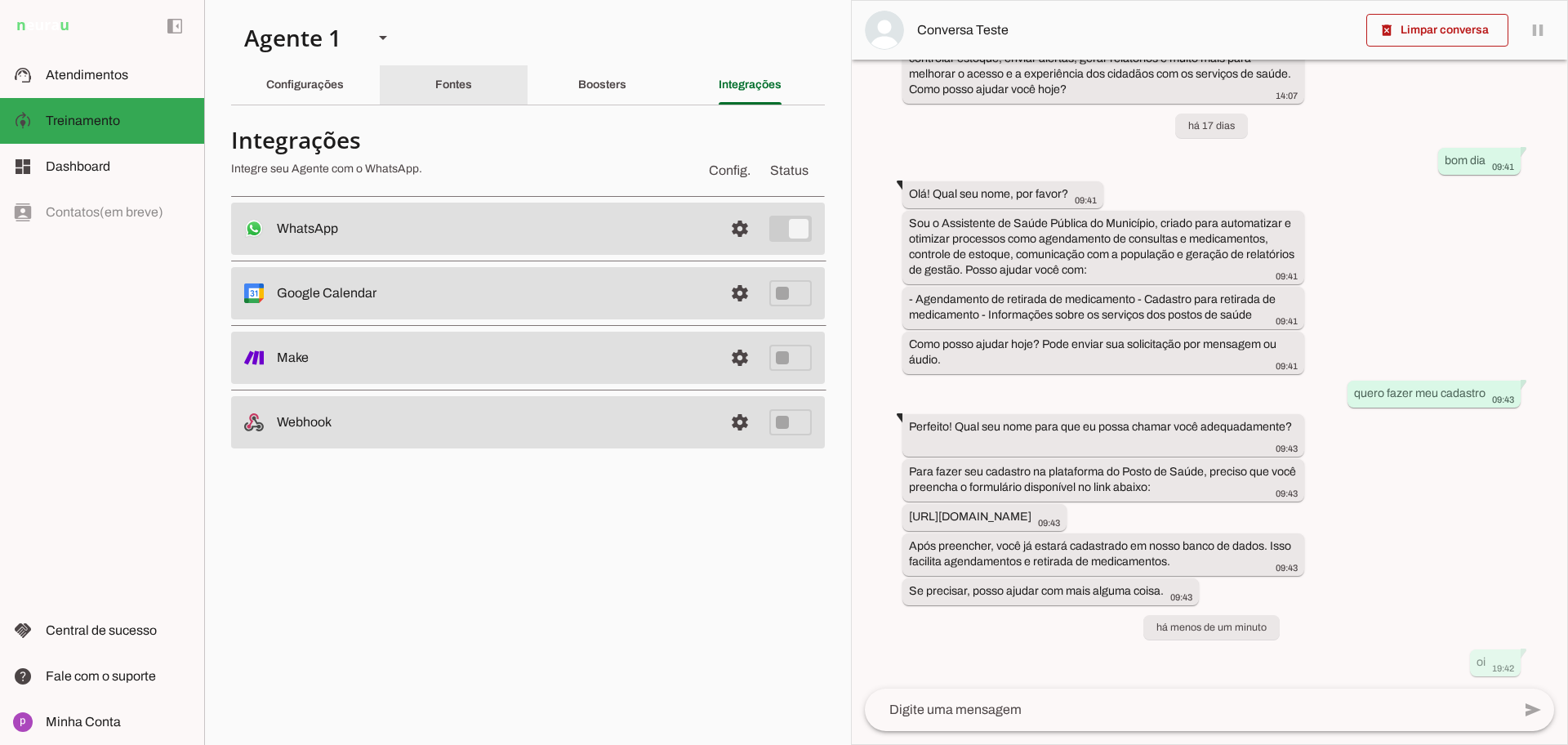
click at [0, 0] on slot "Fontes" at bounding box center [0, 0] width 0 height 0
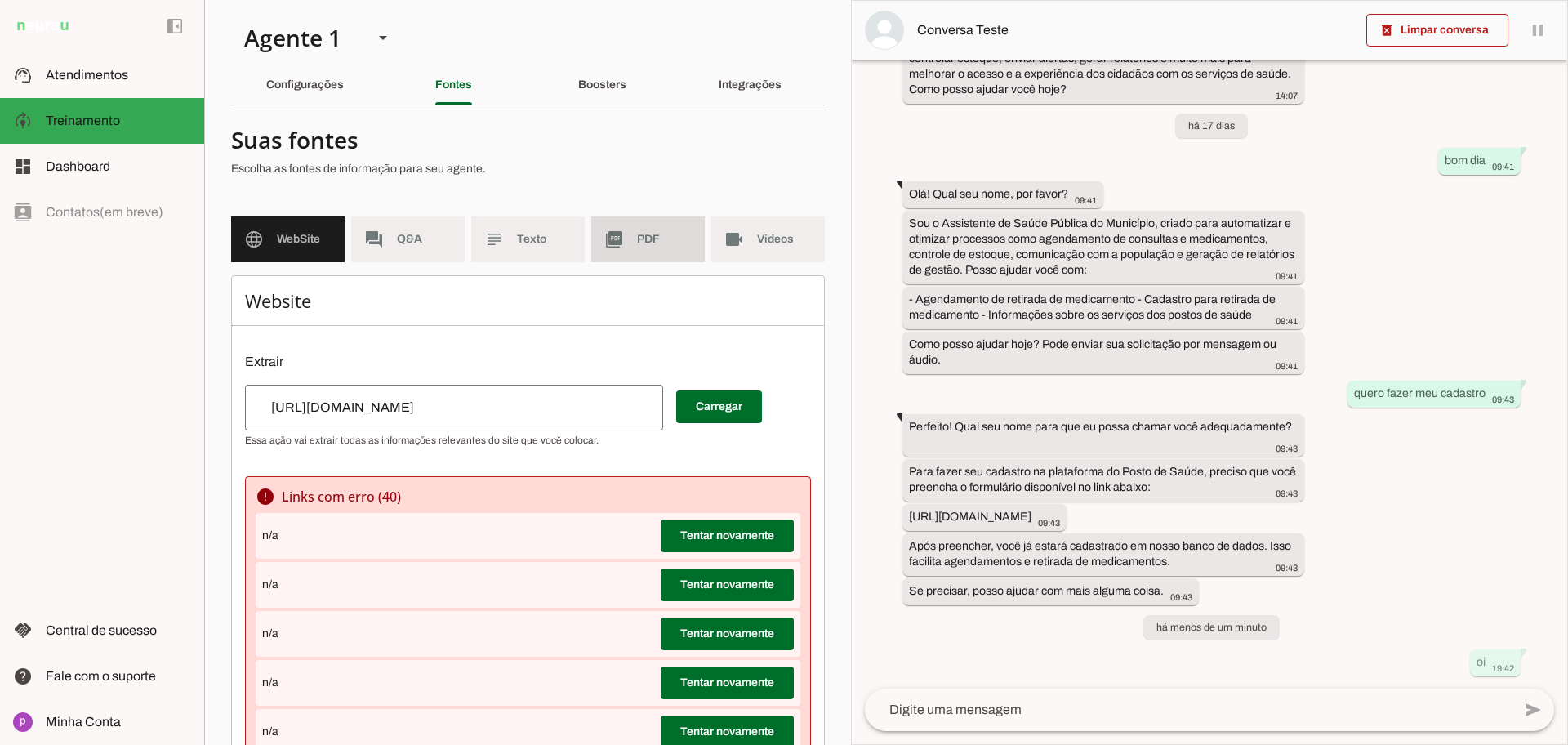
click at [627, 235] on md-item "picture_as_pdf PDF" at bounding box center [648, 240] width 114 height 46
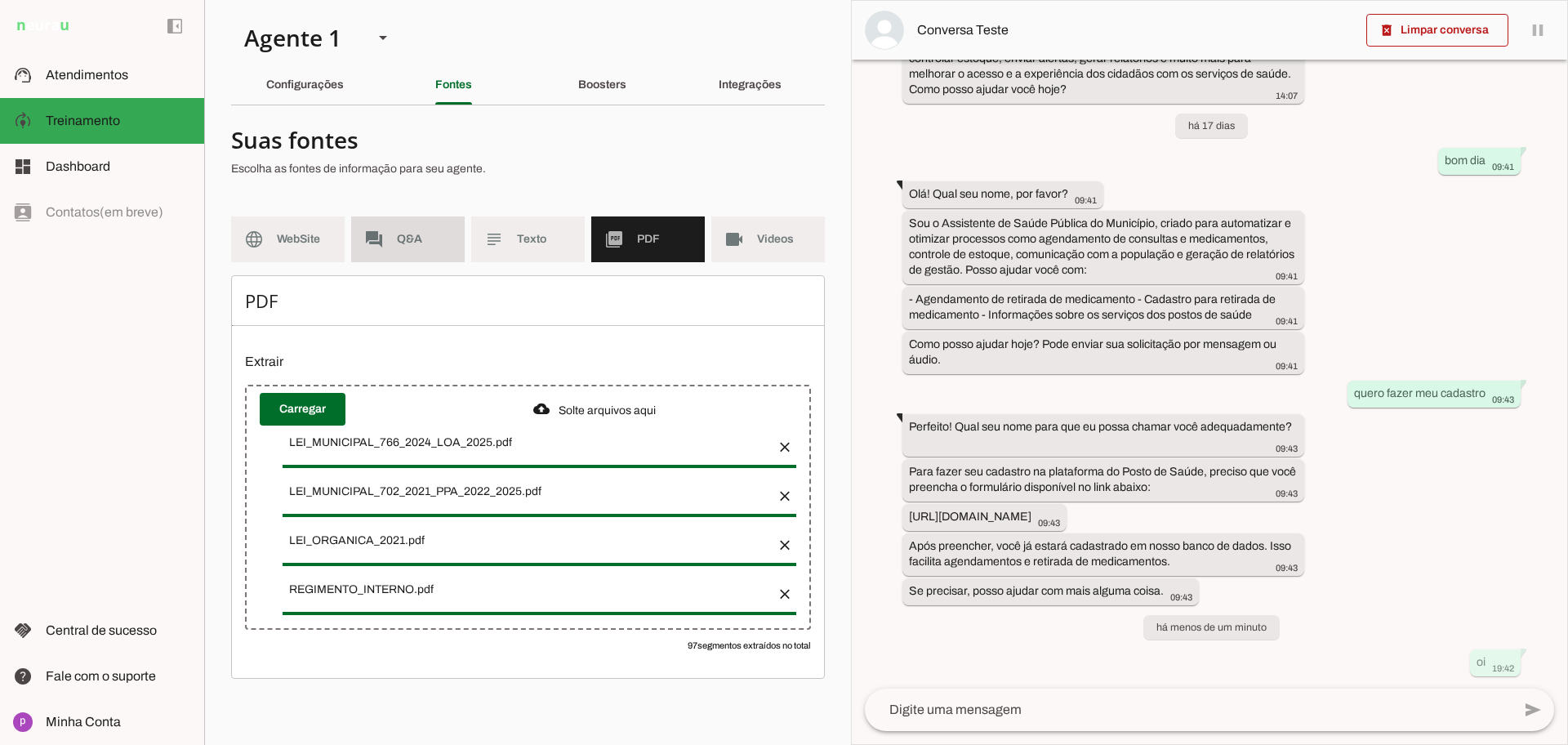
click at [421, 242] on span "Q&A" at bounding box center [424, 240] width 55 height 16
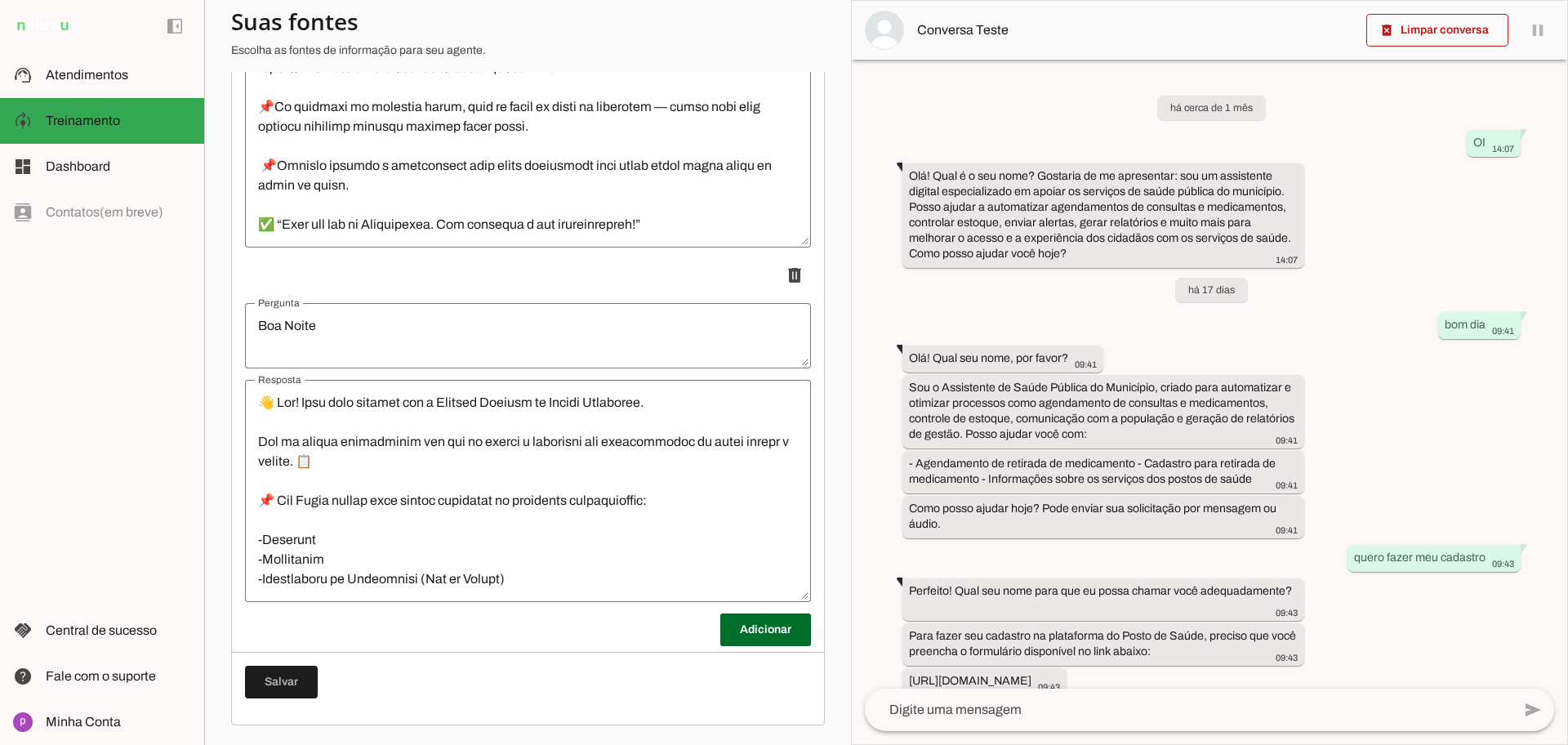
scroll to position [490, 0]
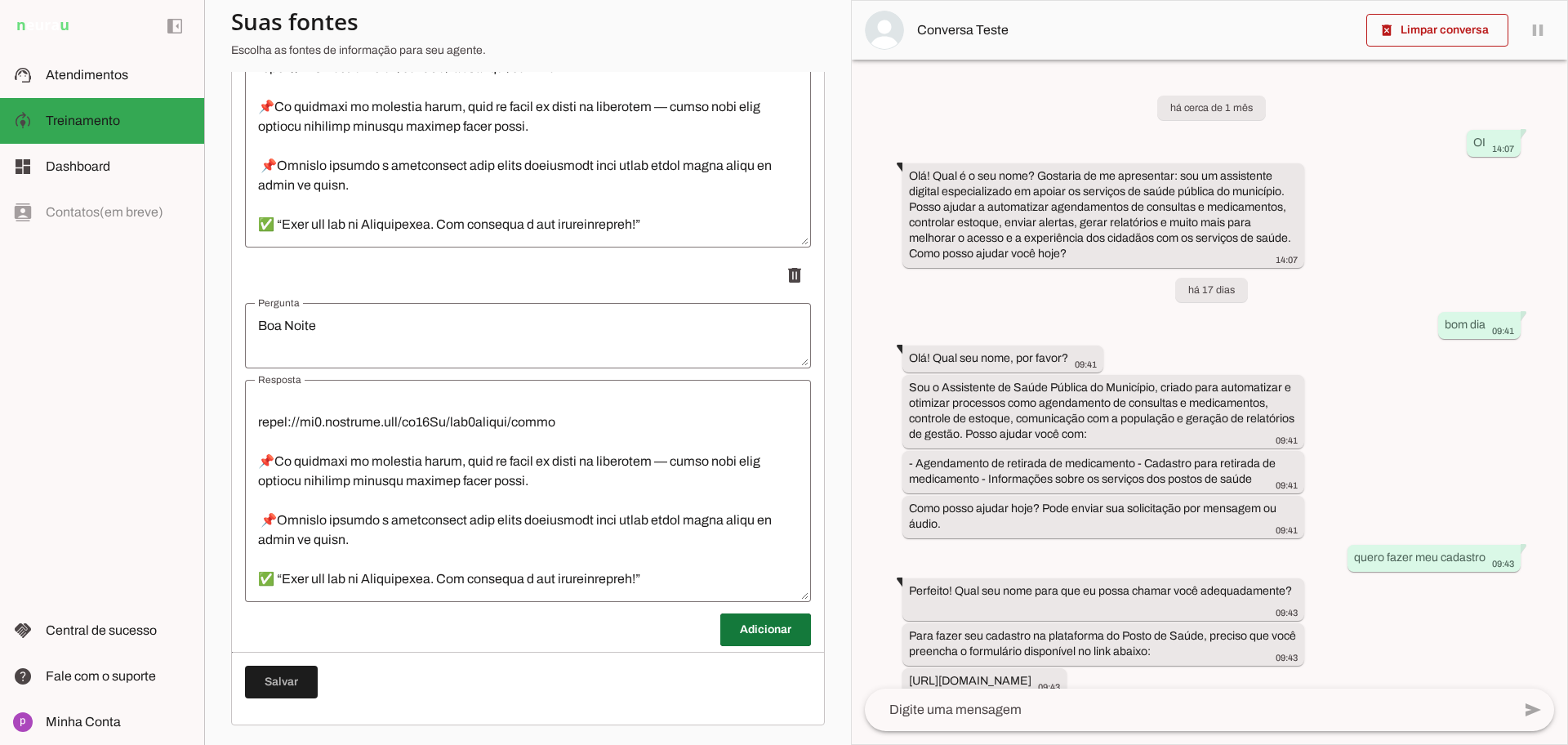
click at [756, 621] on span at bounding box center [766, 629] width 91 height 39
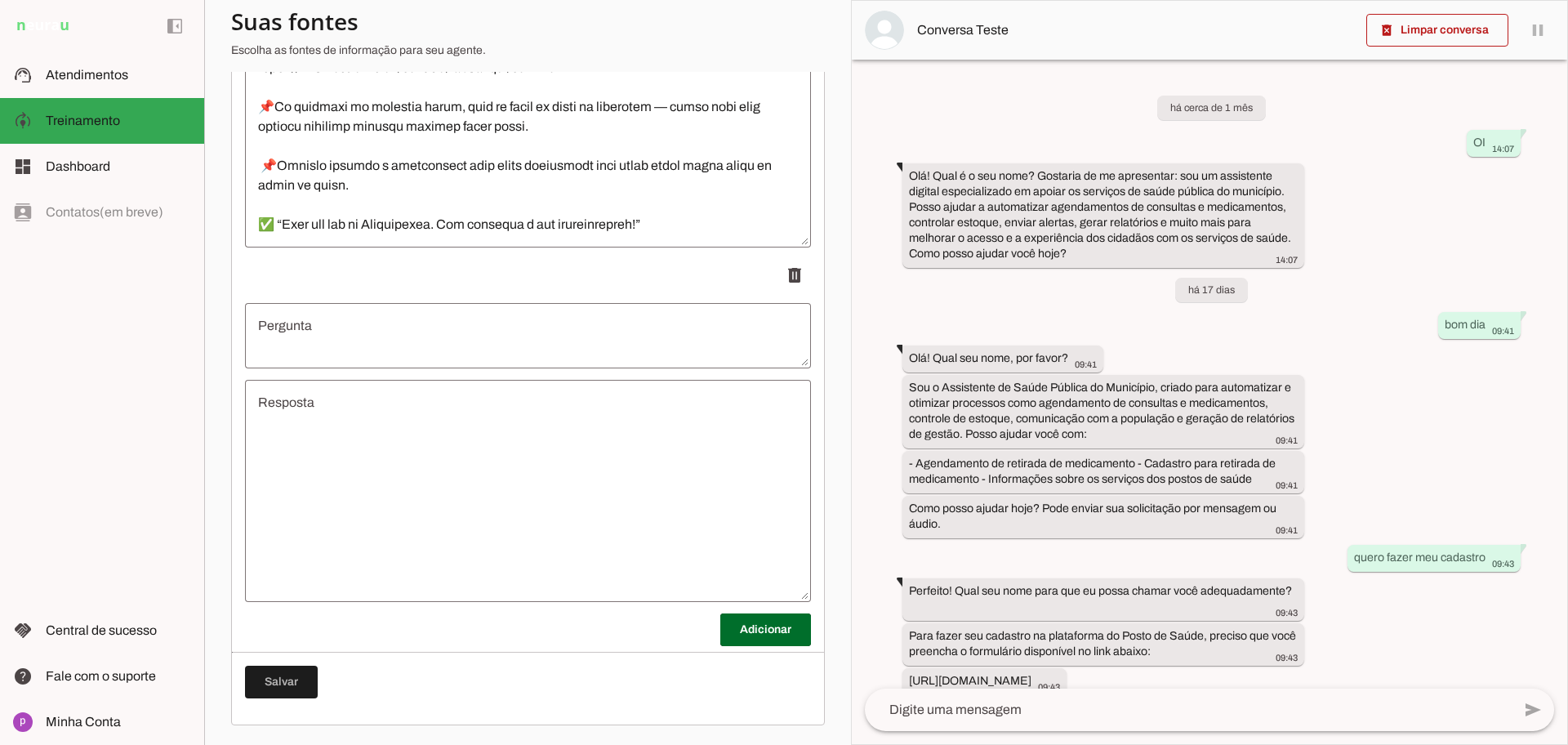
click at [467, 329] on textarea "Pergunta" at bounding box center [527, 336] width 566 height 39
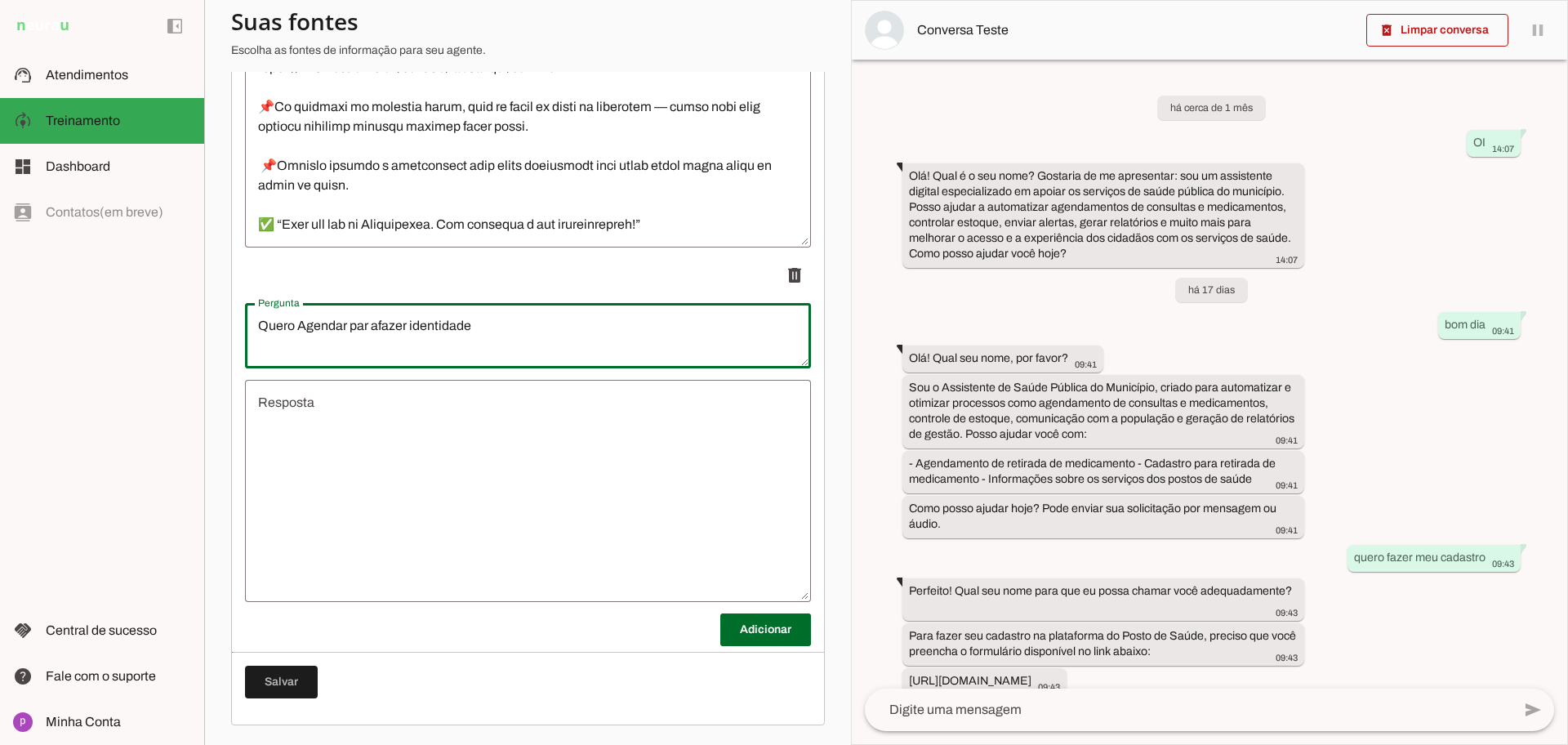
type textarea "Quero Agendar par afazer identidade"
type md-outlined-text-field "Quero Agendar par afazer identidade"
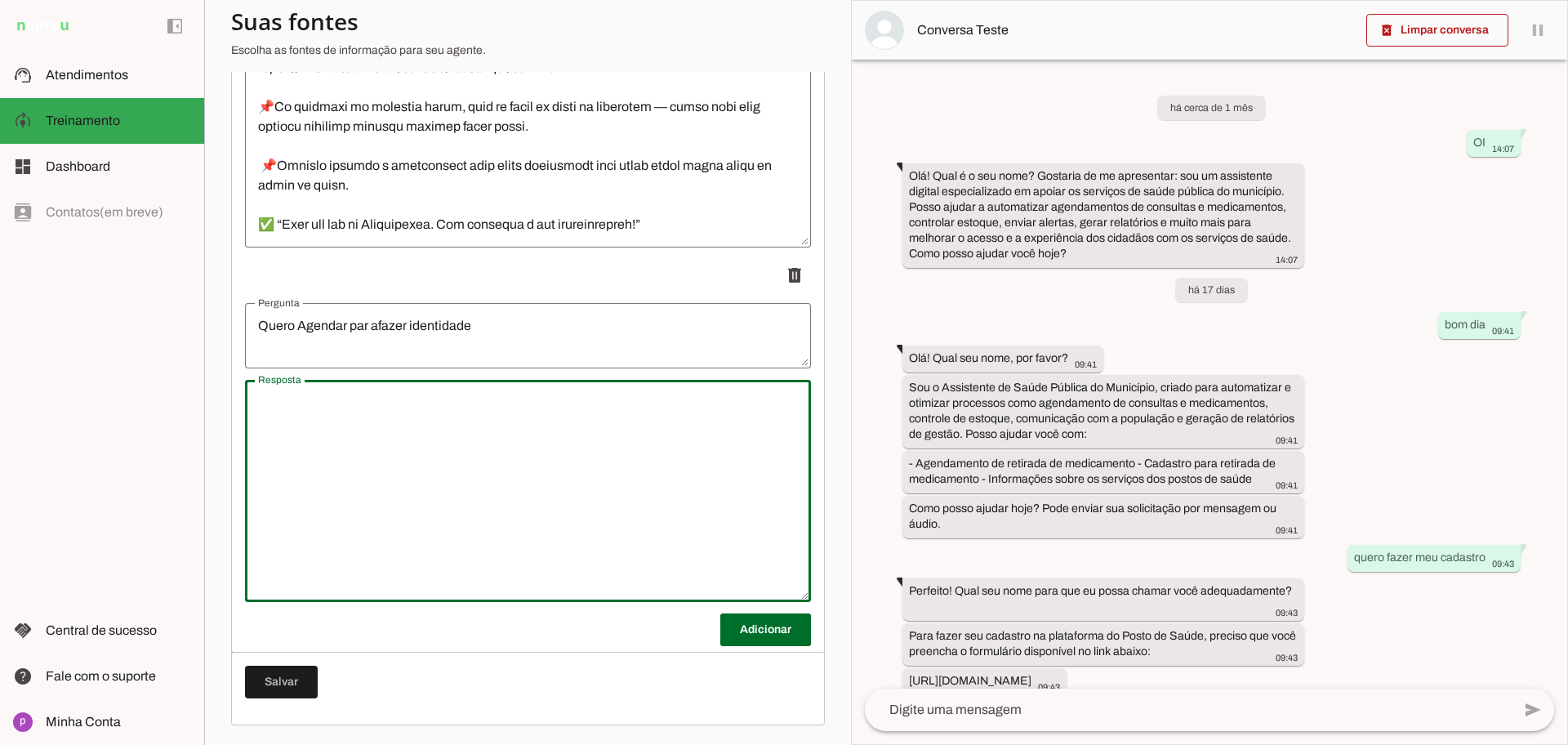
click at [454, 447] on textarea "Resposta" at bounding box center [527, 491] width 566 height 196
click at [774, 445] on textarea "Sim, Vou te enviar nosso link com datas e horários disponível, basta escolher d…" at bounding box center [527, 491] width 566 height 196
drag, startPoint x: 459, startPoint y: 496, endPoint x: 245, endPoint y: 465, distance: 216.2
type textarea "Sim, Vou te enviar nosso link com datas e horários disponível, basta escolher d…"
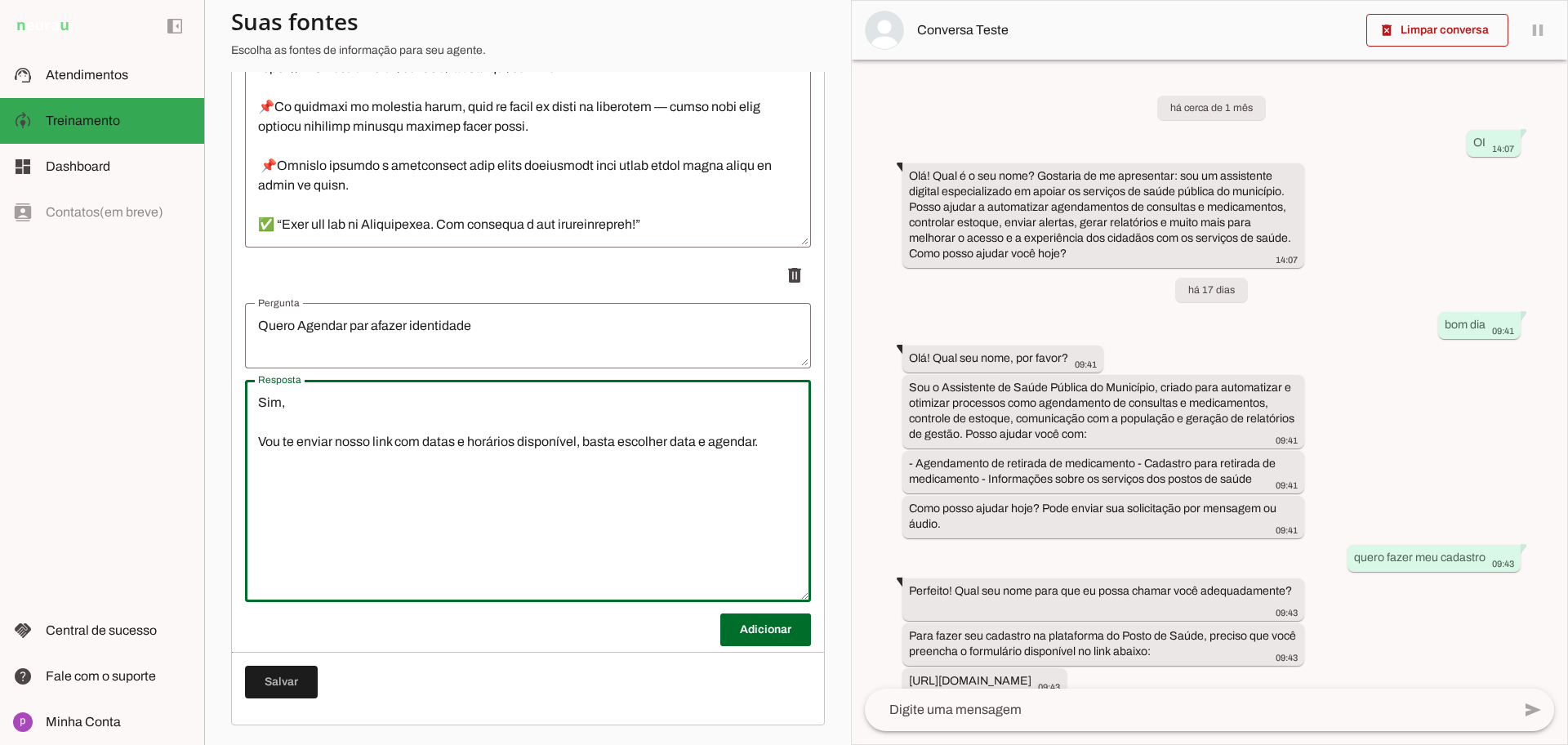
type md-outlined-text-field "Sim, Vou te enviar nosso link com datas e horários disponível, basta escolher d…"
paste textarea "[URL][DOMAIN_NAME]"
type textarea "Sim, Vou te enviar nosso link com datas e horários disponível, basta escolher d…"
type md-outlined-text-field "Sim, Vou te enviar nosso link com datas e horários disponível, basta escolher d…"
drag, startPoint x: 519, startPoint y: 506, endPoint x: 155, endPoint y: 483, distance: 364.7
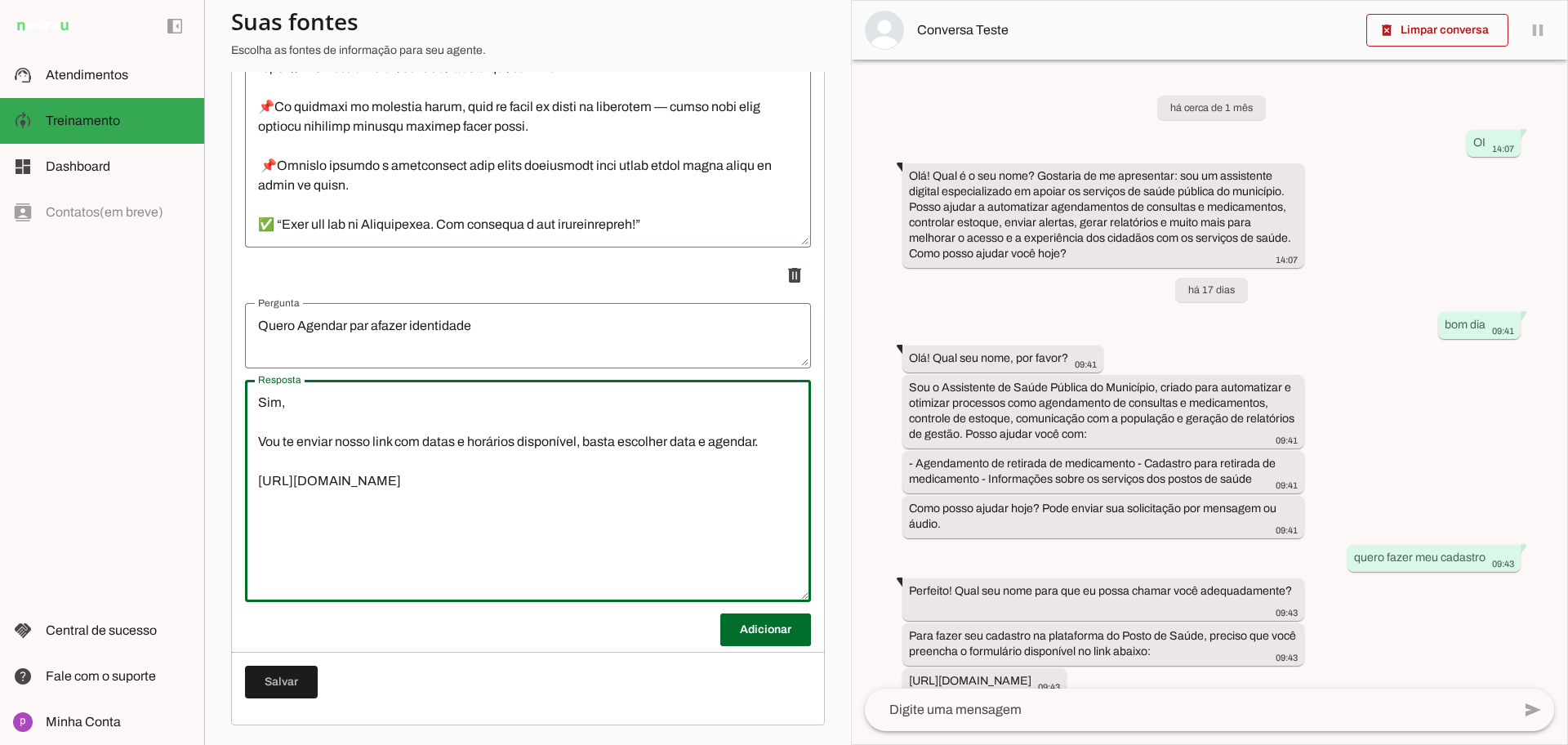
click at [155, 483] on applet-drawer "support_agent Atendimentos Atendimentos model_training Treinamento Treinamento …" at bounding box center [784, 372] width 1568 height 745
drag, startPoint x: 465, startPoint y: 498, endPoint x: 190, endPoint y: 471, distance: 276.3
click at [190, 471] on applet-drawer "support_agent Atendimentos Atendimentos model_training Treinamento Treinamento …" at bounding box center [784, 372] width 1568 height 745
click at [275, 689] on span at bounding box center [280, 682] width 73 height 39
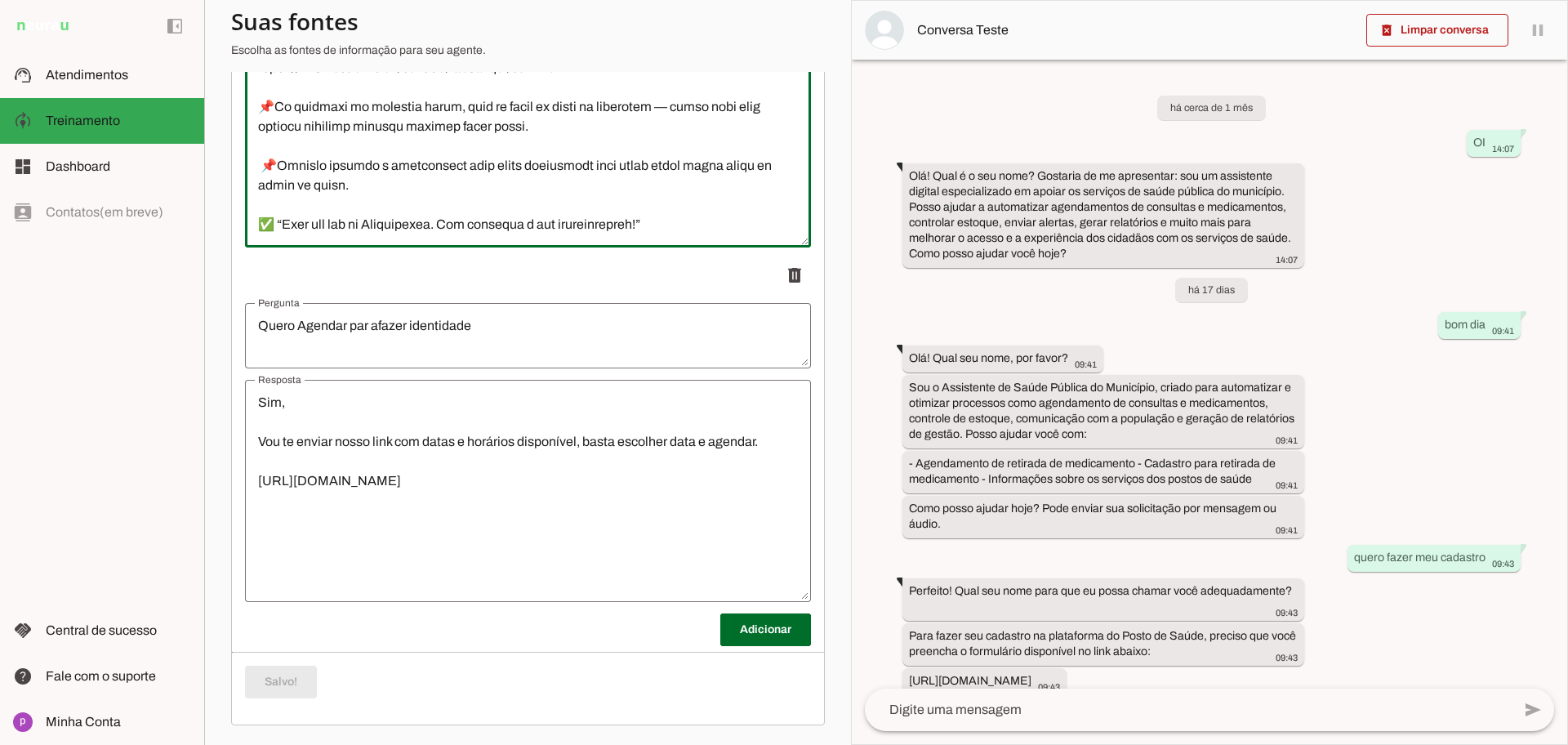
drag, startPoint x: 666, startPoint y: 205, endPoint x: 172, endPoint y: 199, distance: 494.0
click at [172, 199] on applet-drawer "support_agent Atendimentos Atendimentos model_training Treinamento Treinamento …" at bounding box center [784, 372] width 1568 height 745
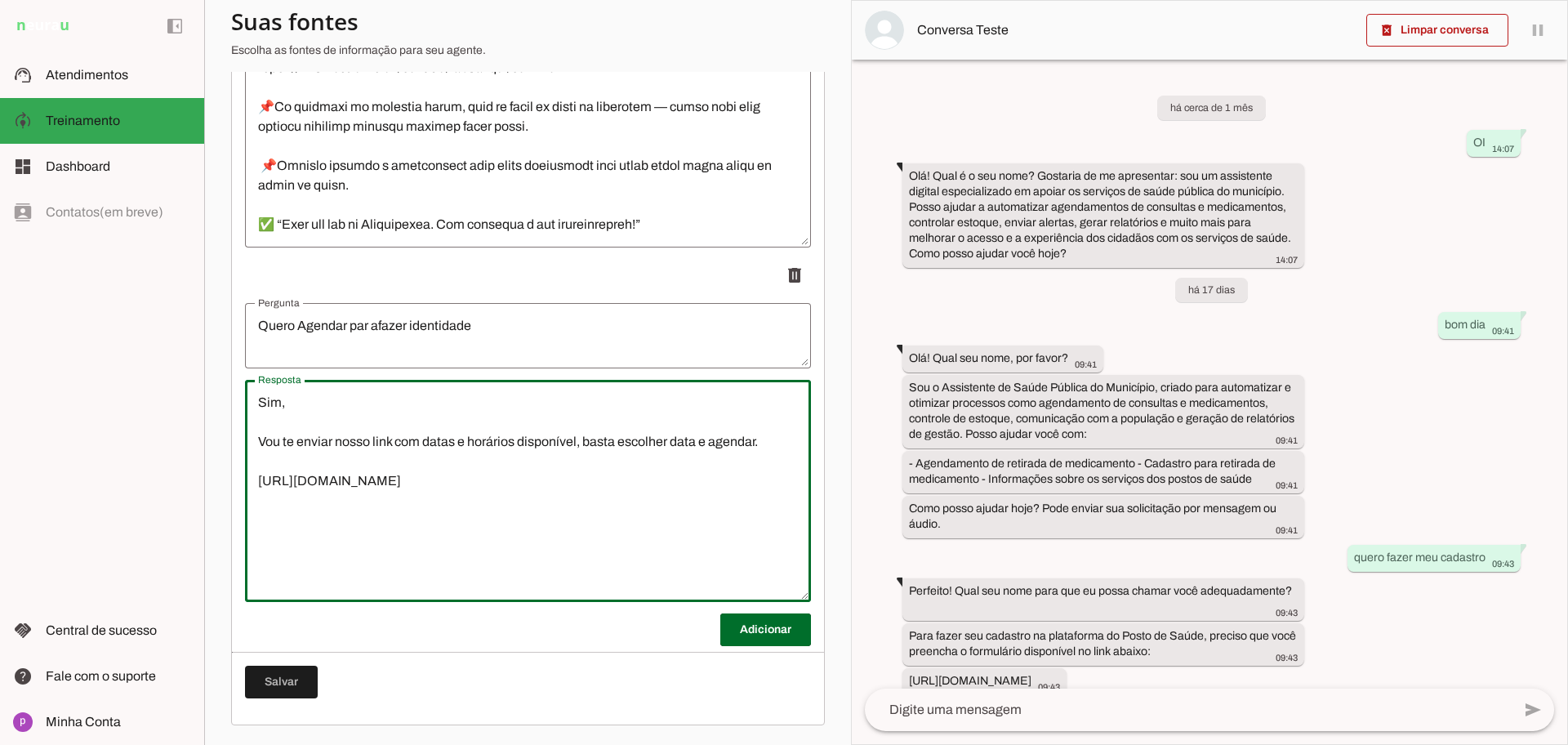
click at [486, 561] on textarea "Sim, Vou te enviar nosso link com datas e horários disponível, basta escolher d…" at bounding box center [527, 491] width 566 height 196
type textarea "Sim, Vou te enviar nosso link com datas e horários disponível, basta escolher d…"
type md-outlined-text-field "Sim, Vou te enviar nosso link com datas e horários disponível, basta escolher d…"
click at [290, 684] on span at bounding box center [280, 682] width 73 height 39
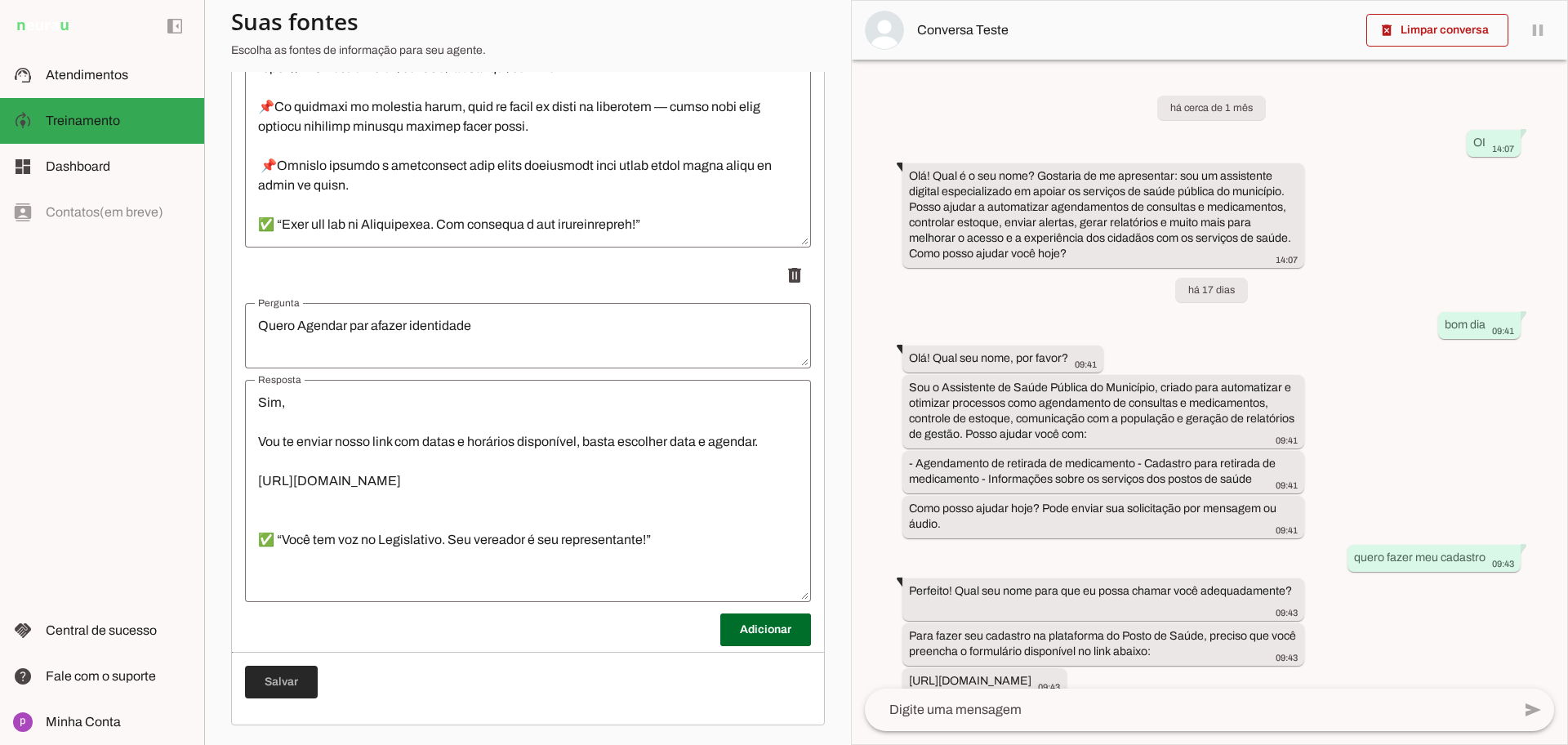
click at [290, 684] on span at bounding box center [280, 682] width 73 height 39
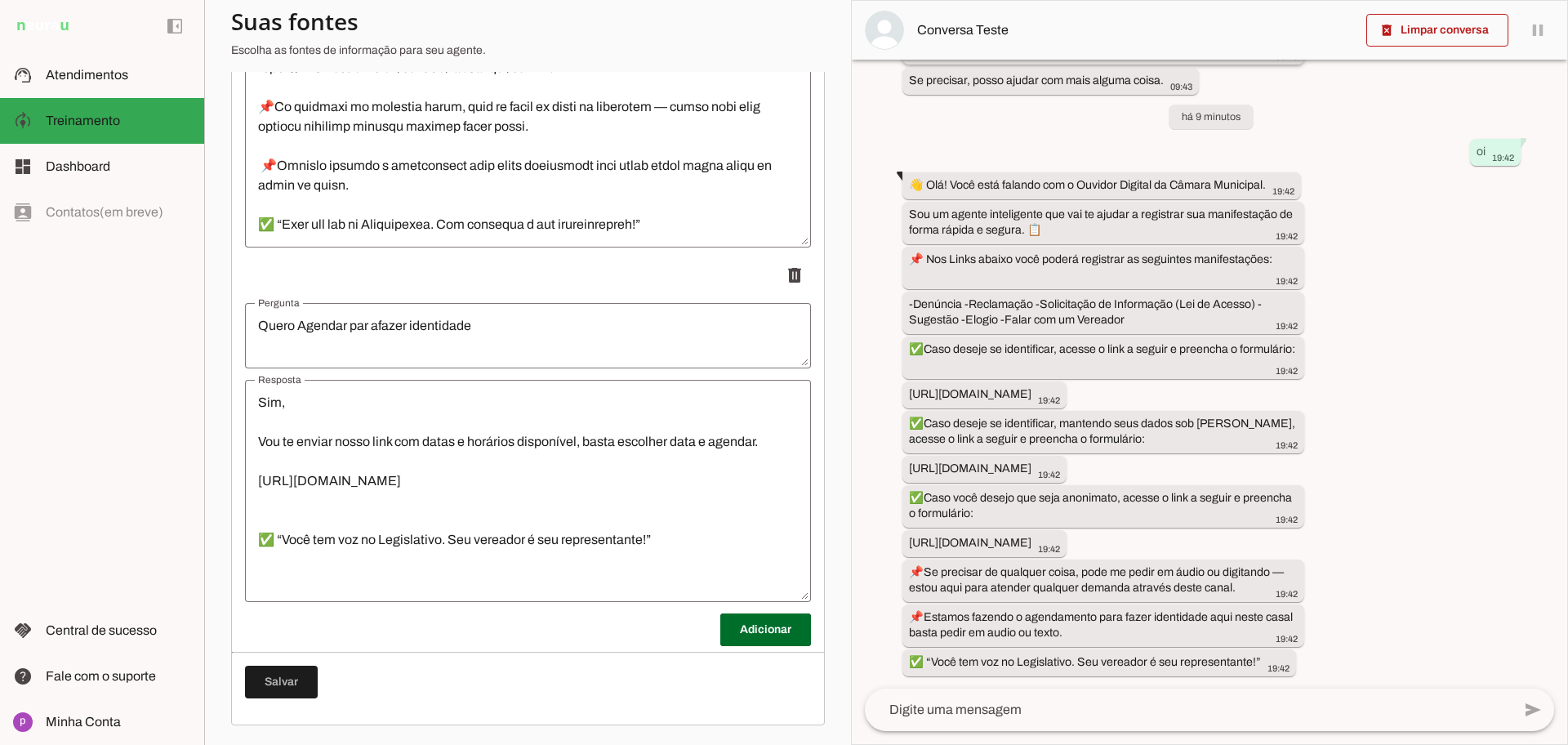
scroll to position [706, 0]
